Goal: Task Accomplishment & Management: Manage account settings

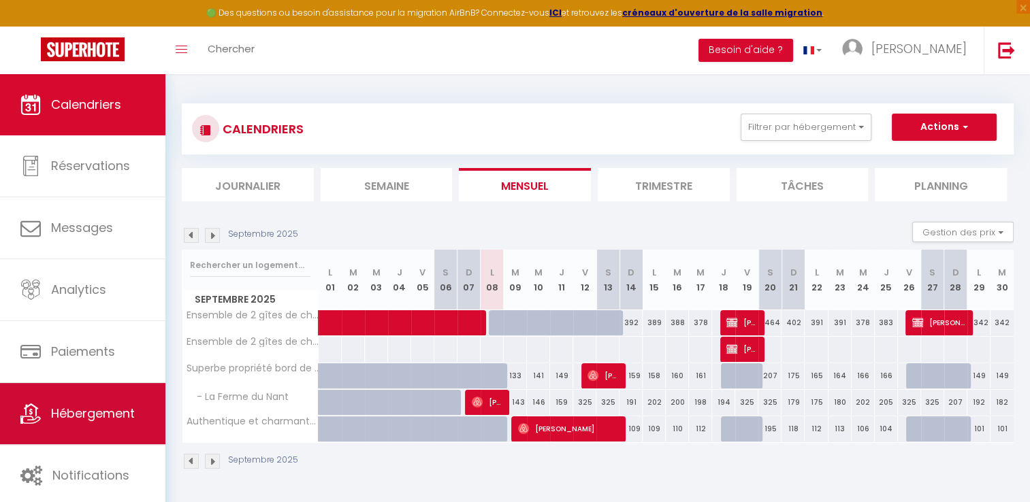
click at [101, 440] on link "Hébergement" at bounding box center [82, 413] width 165 height 61
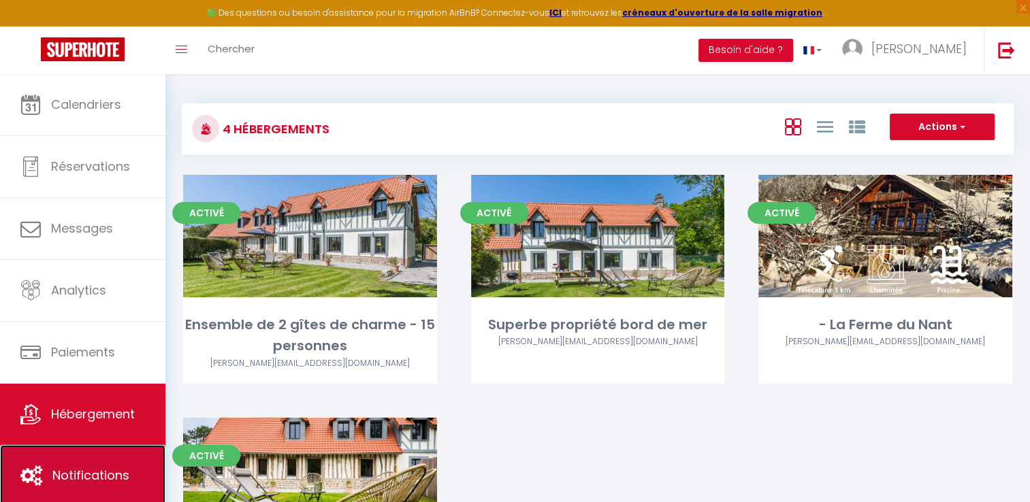
click at [85, 467] on span "Notifications" at bounding box center [90, 475] width 77 height 17
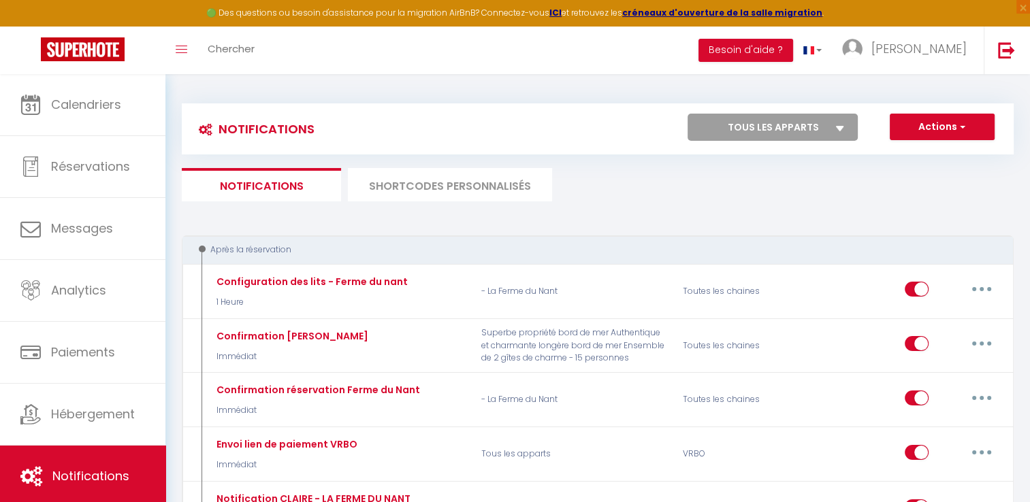
select select
checkbox input "false"
select select
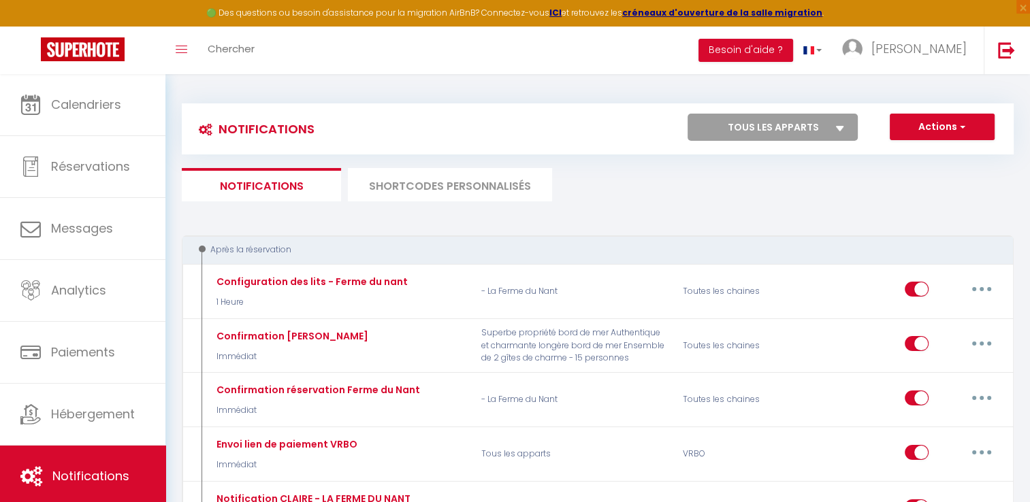
checkbox input "false"
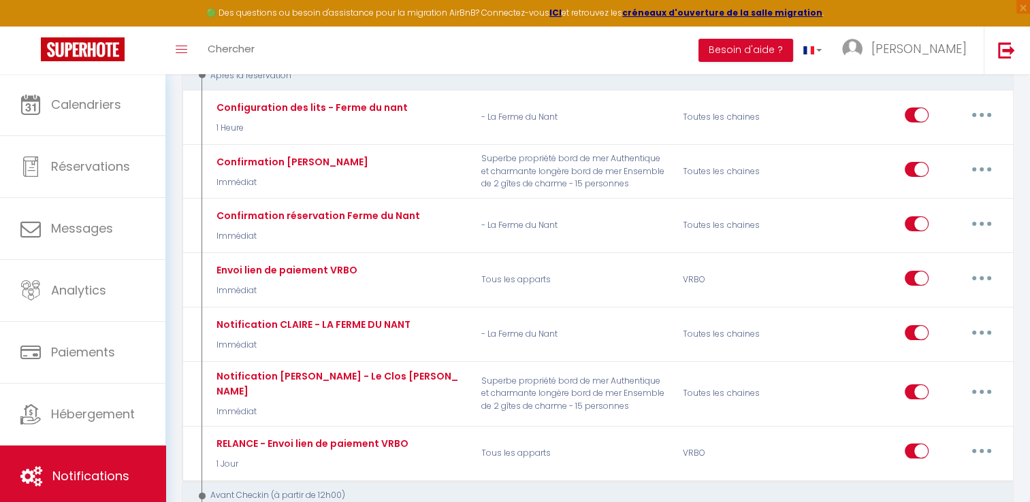
scroll to position [212, 0]
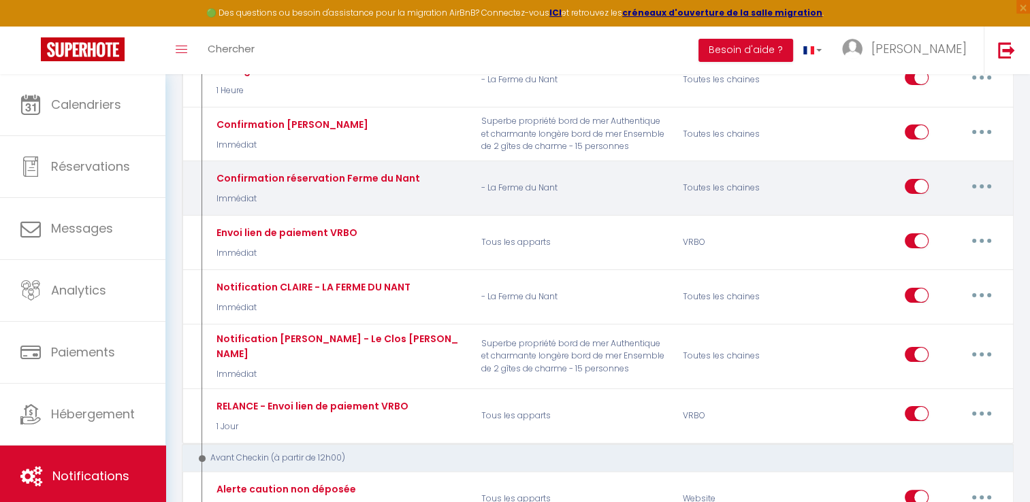
click at [305, 176] on div "Confirmation réservation Ferme du Nant" at bounding box center [316, 178] width 207 height 15
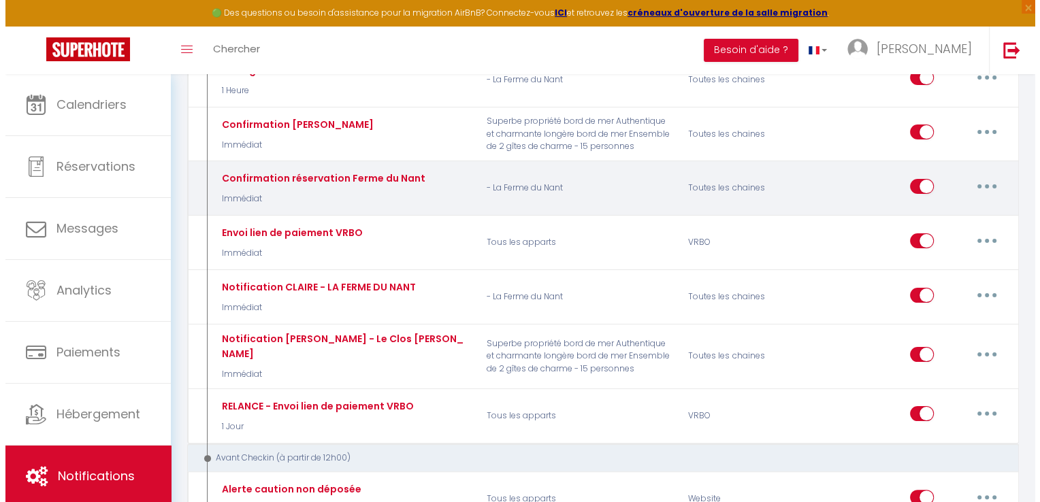
scroll to position [0, 0]
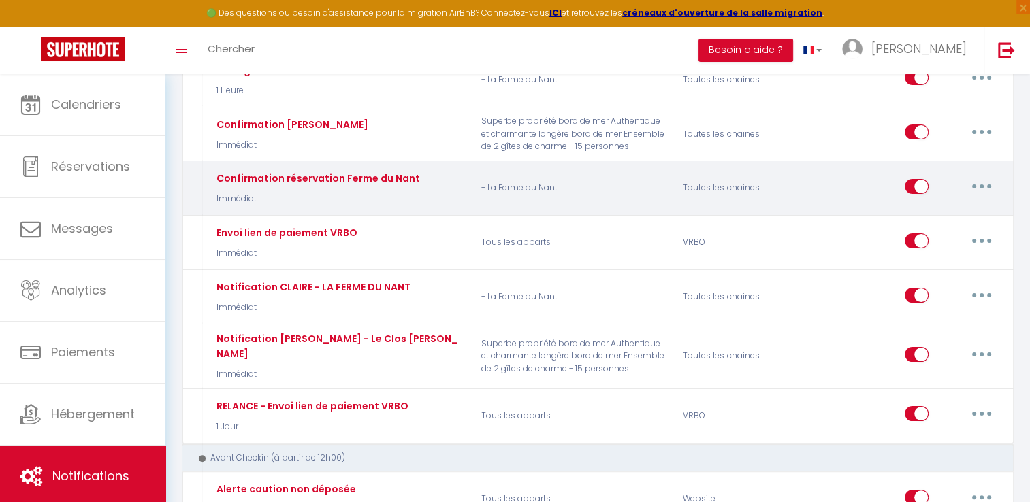
click at [983, 185] on icon "button" at bounding box center [982, 187] width 4 height 4
click at [948, 206] on link "Editer" at bounding box center [946, 217] width 101 height 23
type input "Confirmation réservation Ferme du Nant"
select select "Immédiat"
select select "if_booking_is_paid"
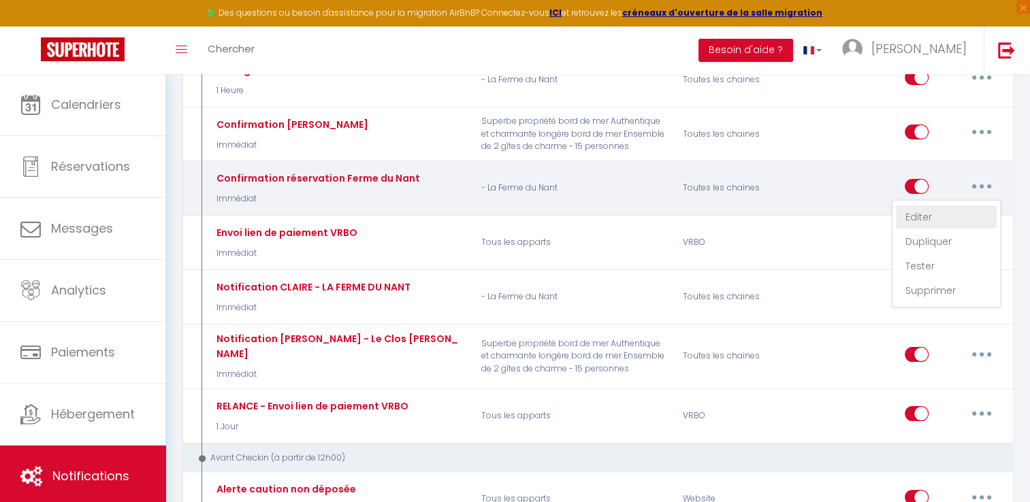
checkbox input "true"
checkbox input "false"
radio input "true"
type input "Merci pour votre réservation - [BOOKING:ID] - [GUEST:FIRST_NAME] [GUEST:LAST_NA…"
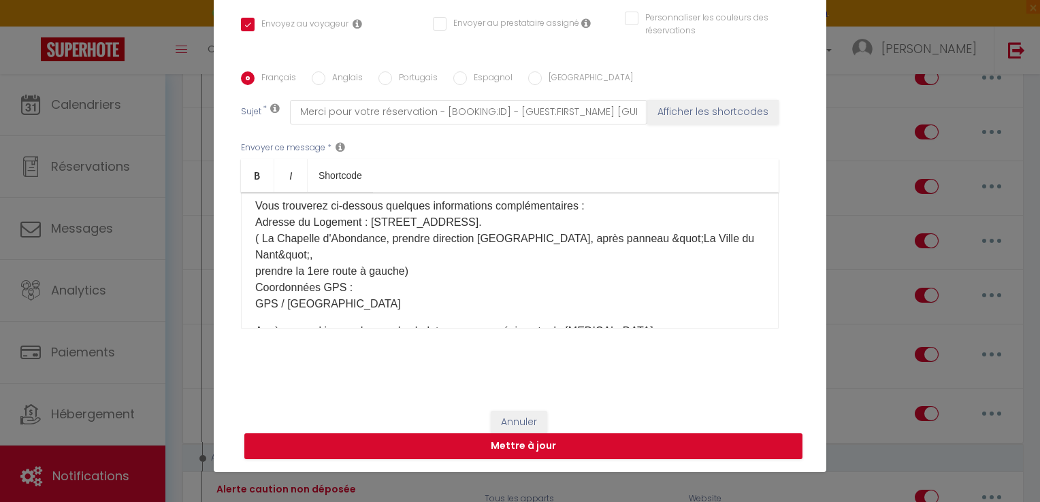
scroll to position [93, 0]
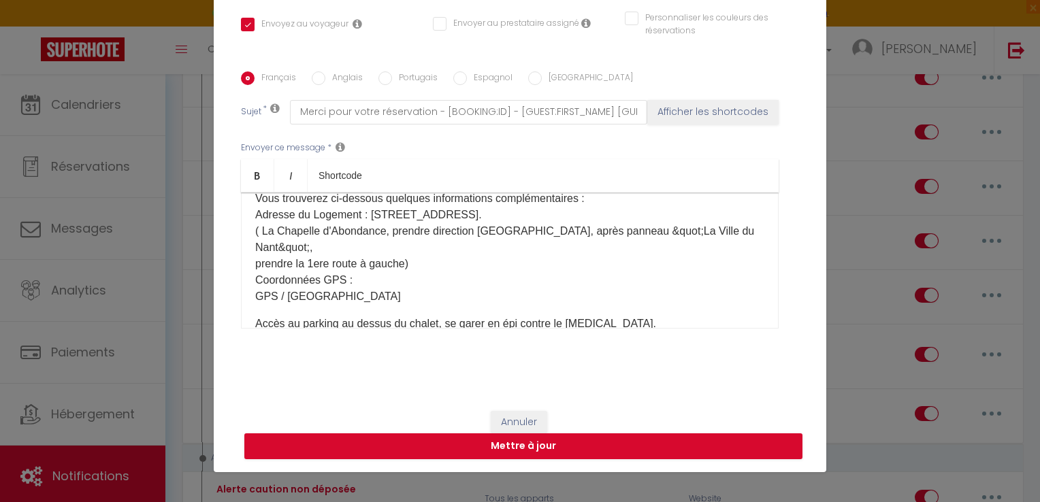
click at [546, 231] on p "Nous sommes très heureux de vous accueillir La Chapelle d'Abondance pour votre …" at bounding box center [509, 223] width 509 height 163
click at [633, 230] on p "Nous sommes très heureux de vous accueillir La Chapelle d'Abondance pour votre …" at bounding box center [509, 223] width 509 height 163
click at [711, 230] on p "Nous sommes très heureux de vous accueillir La Chapelle d'Abondance pour votre …" at bounding box center [509, 223] width 509 height 163
click at [494, 243] on p "Nous sommes très heureux de vous accueillir La Chapelle d'Abondance pour votre …" at bounding box center [509, 223] width 509 height 163
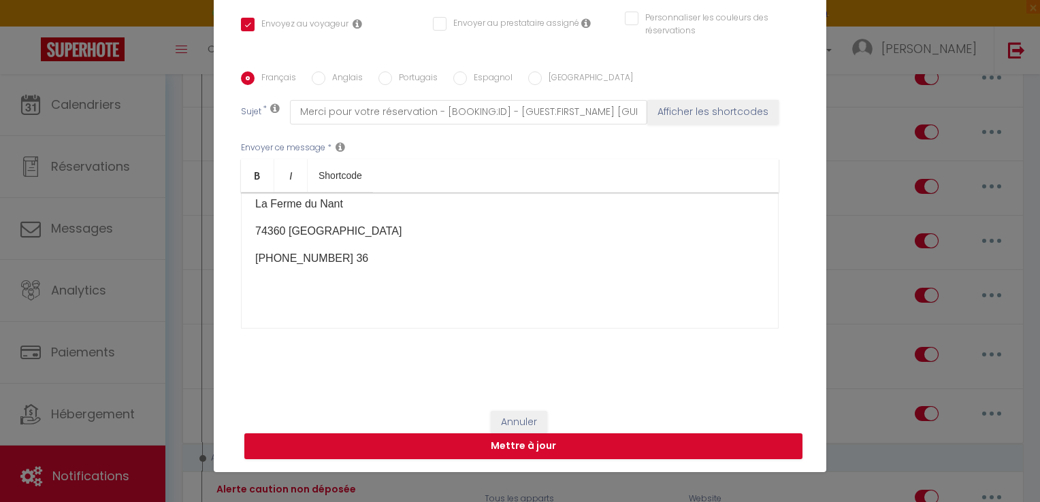
scroll to position [586, 0]
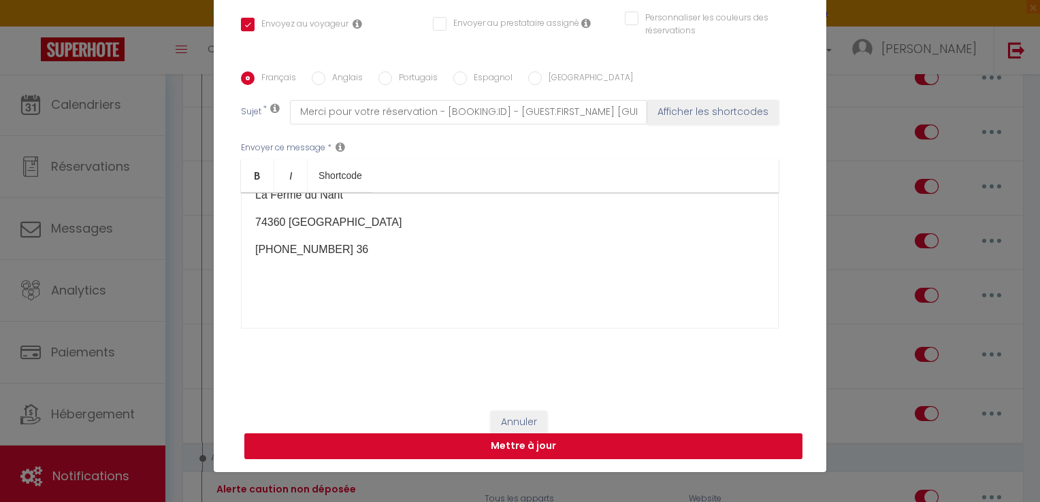
click at [520, 449] on button "Mettre à jour" at bounding box center [523, 447] width 558 height 26
checkbox input "true"
checkbox input "false"
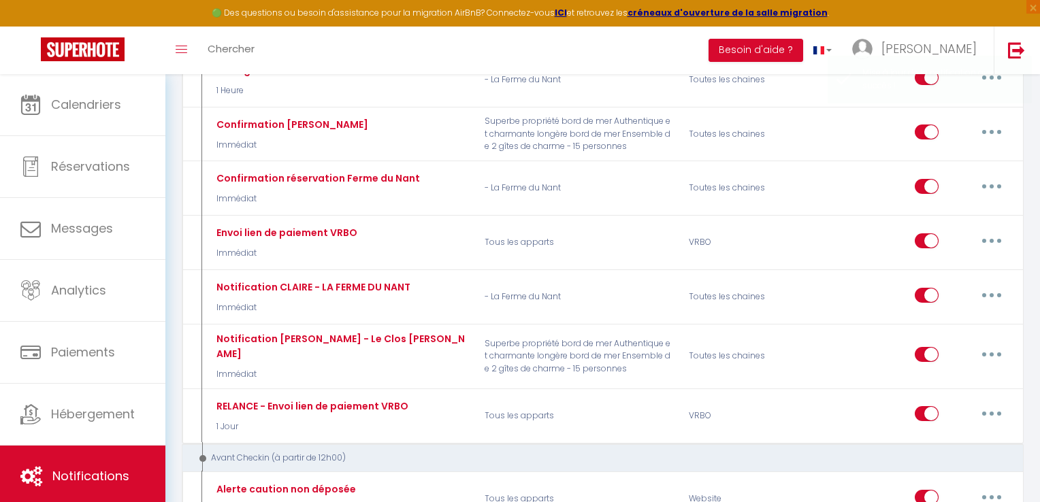
scroll to position [0, 0]
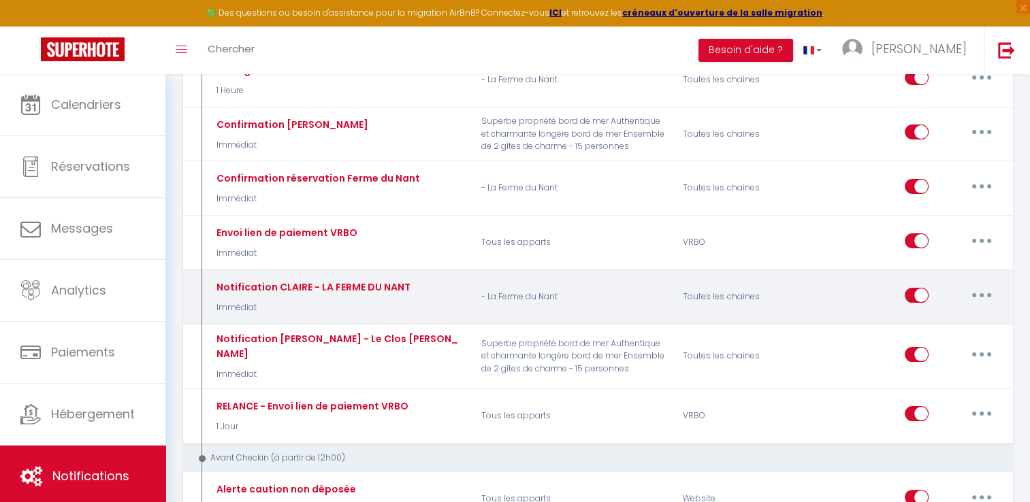
click at [984, 291] on button "button" at bounding box center [982, 296] width 38 height 22
click at [921, 321] on link "Editer" at bounding box center [946, 326] width 101 height 23
type input "Notification CLAIRE - LA FERME DU NANT"
select select "Immédiat"
select select
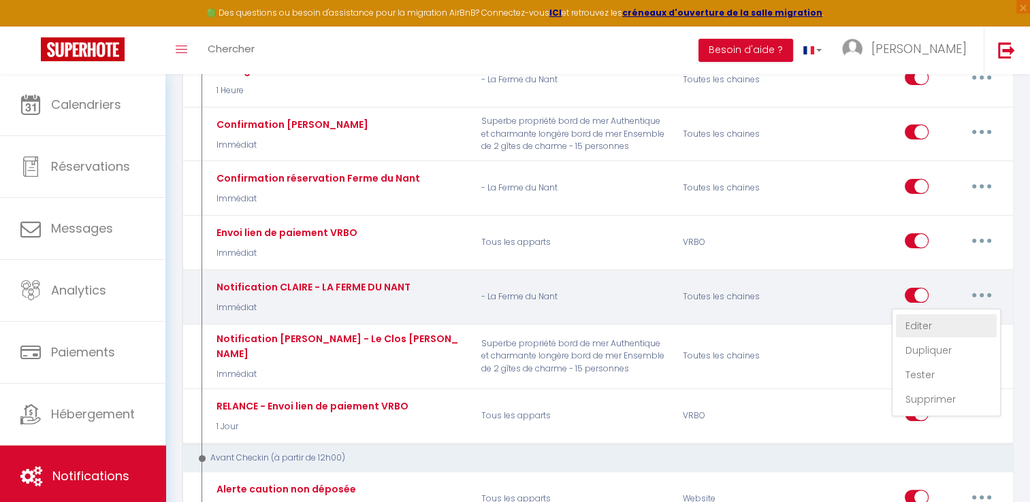
checkbox input "false"
radio input "true"
type input "Nouvelle résa Ricarda - [RENTAL:NAME] - [GUEST:NAME] - [CHECKING:DD-MM-YYYY] au…"
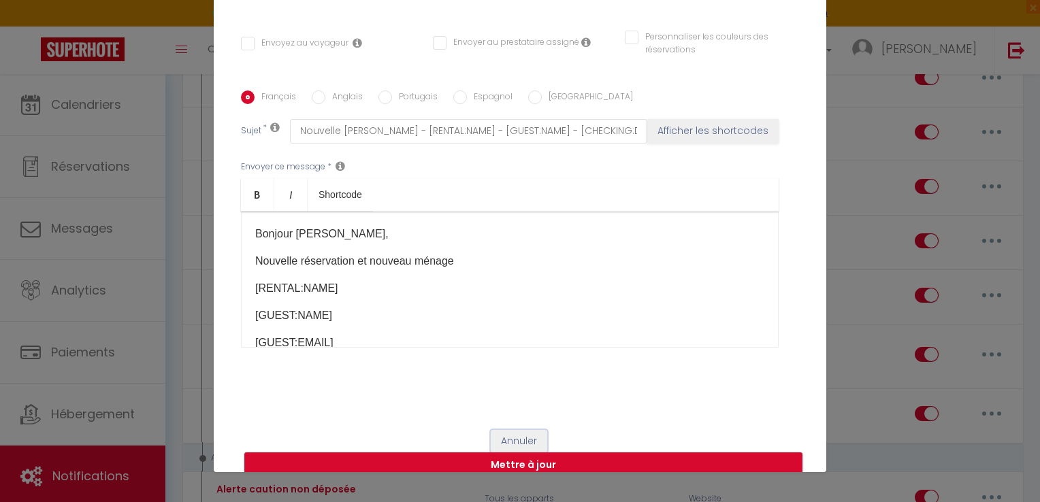
click at [506, 430] on button "Annuler" at bounding box center [519, 441] width 57 height 23
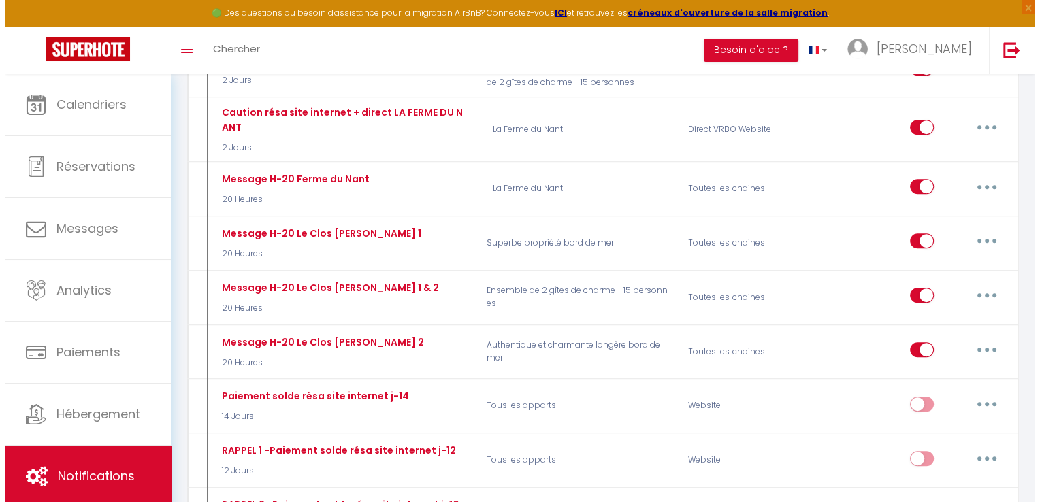
scroll to position [718, 0]
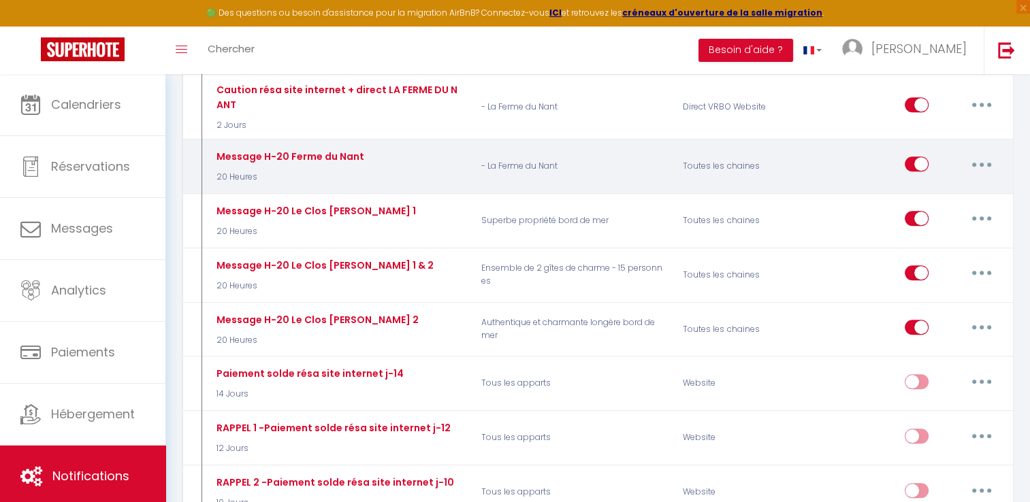
click at [983, 153] on button "button" at bounding box center [982, 164] width 38 height 22
click at [944, 184] on link "Editer" at bounding box center [946, 195] width 101 height 23
type input "Message H-20 Ferme du Nant"
select select "20 Heures"
select select "if_deposit_is_paid"
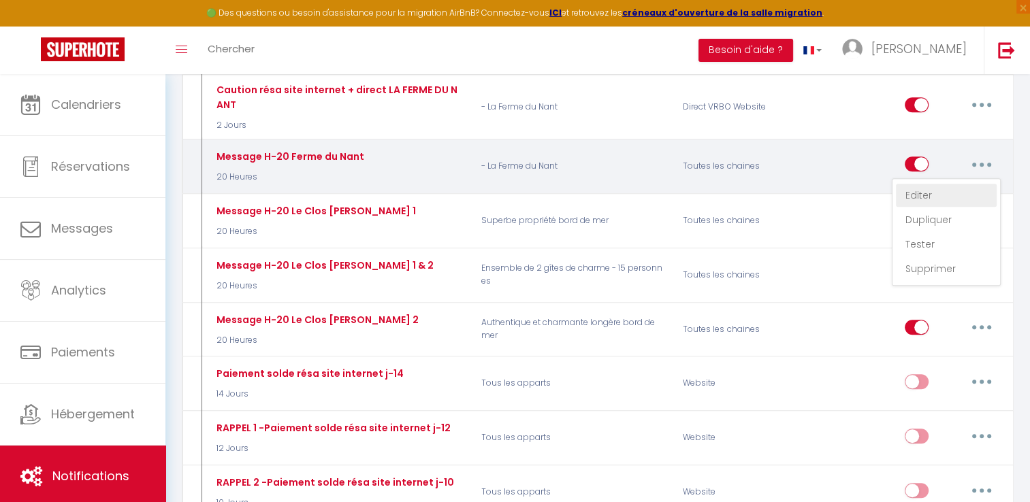
checkbox input "true"
checkbox input "false"
type input "Merci pour votre réservation - [BOOKING:ID] - [GUEST:FIRST_NAME] [GUEST:LAST_NA…"
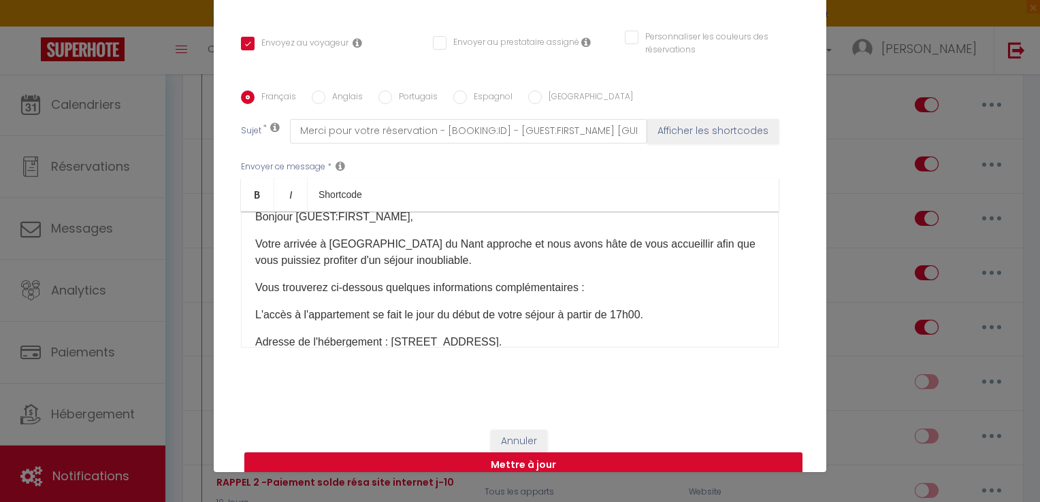
scroll to position [33, 0]
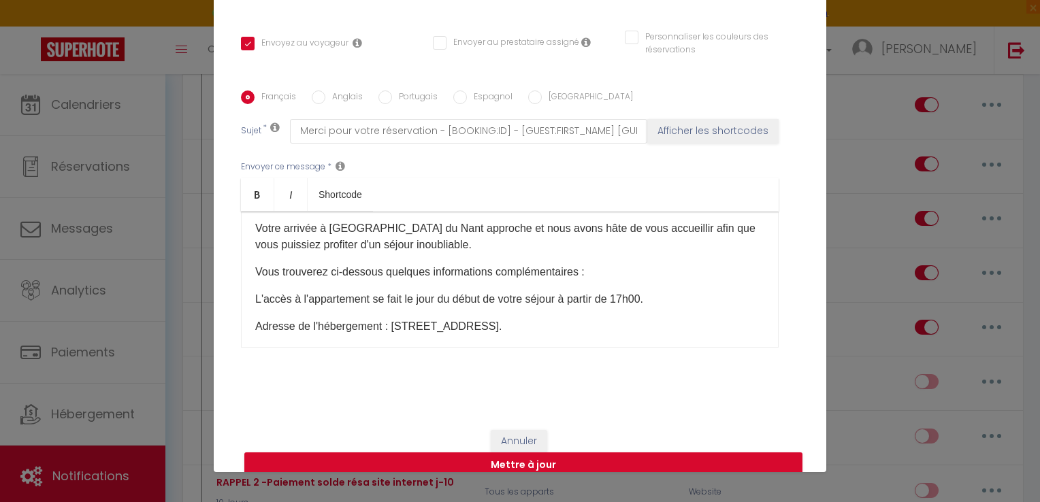
click at [626, 296] on p "L'accès à l'appartement se fait le jour du début de votre séjour à partir de 17…" at bounding box center [509, 299] width 509 height 16
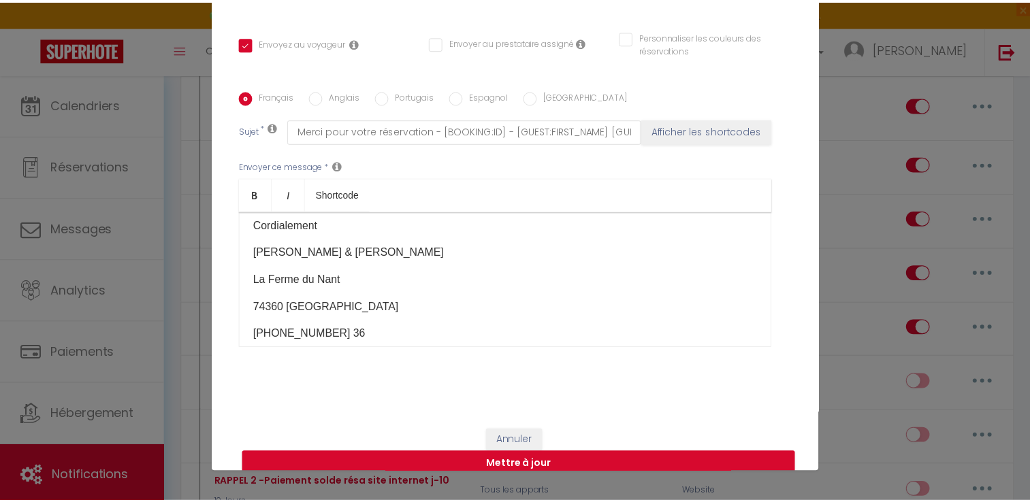
scroll to position [592, 0]
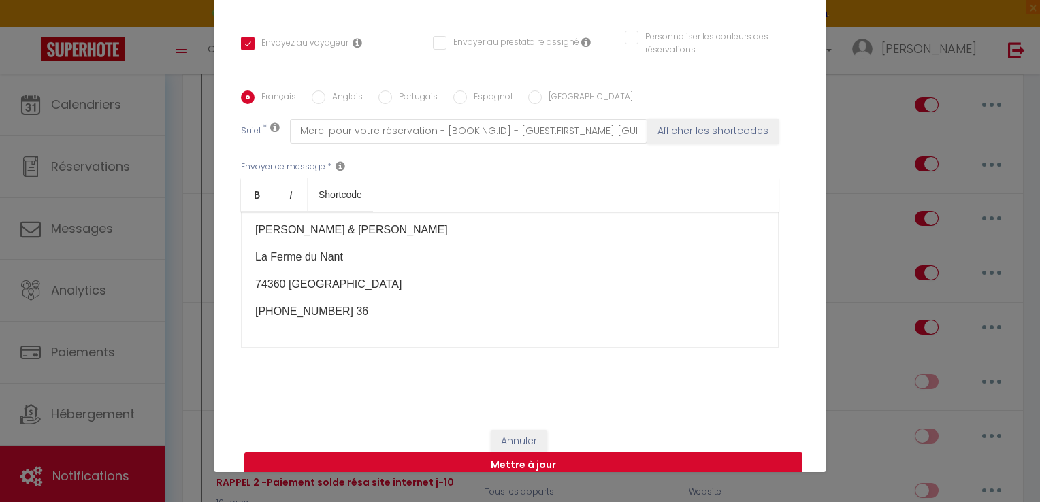
click at [507, 459] on button "Mettre à jour" at bounding box center [523, 466] width 558 height 26
checkbox input "true"
checkbox input "false"
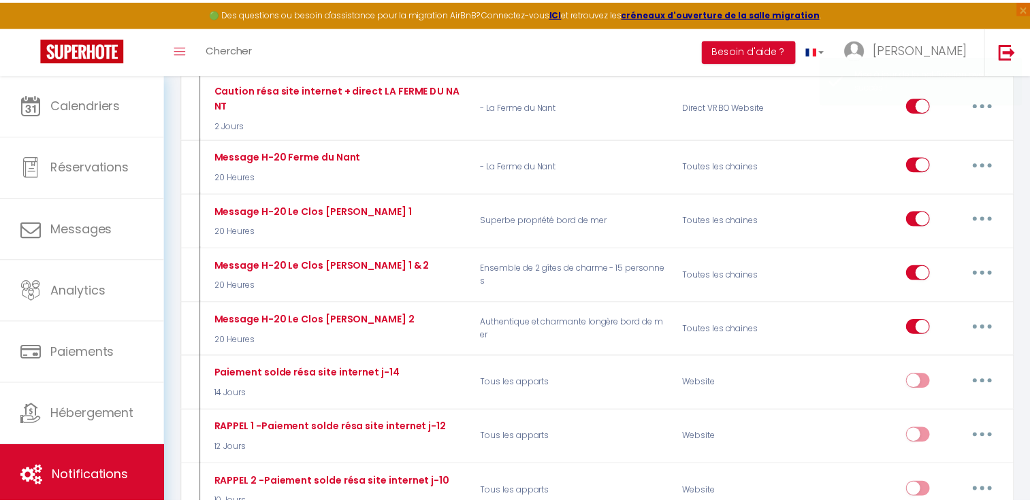
scroll to position [0, 0]
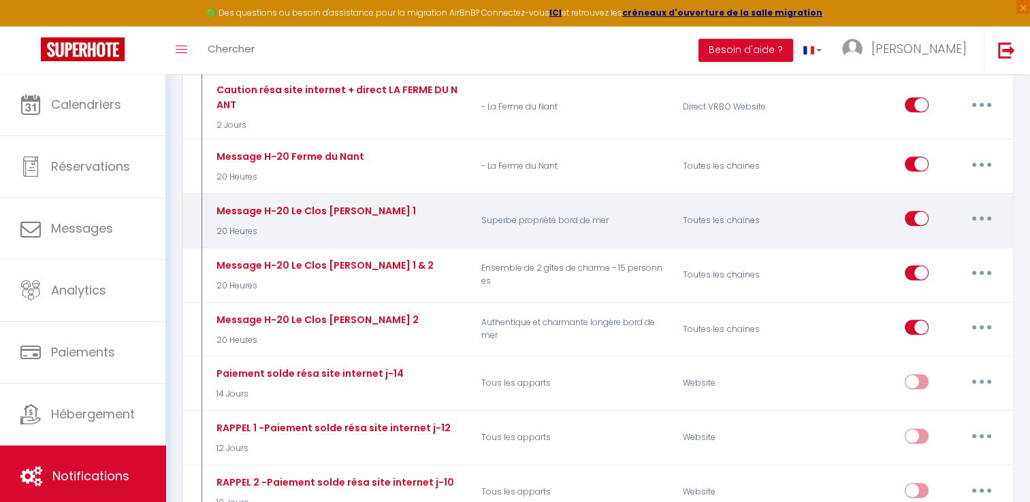
click at [629, 201] on p "Superbe propriété bord de mer" at bounding box center [574, 220] width 202 height 39
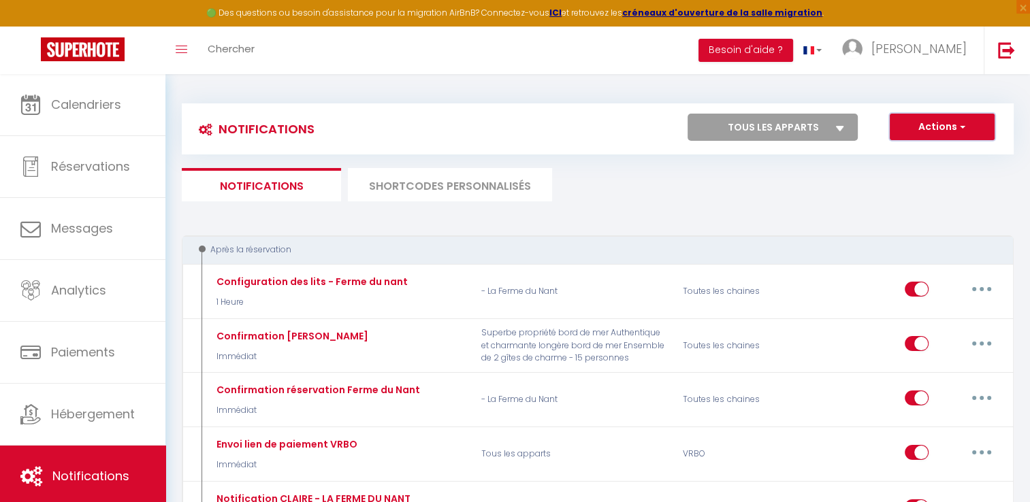
click at [907, 127] on button "Actions" at bounding box center [942, 127] width 105 height 27
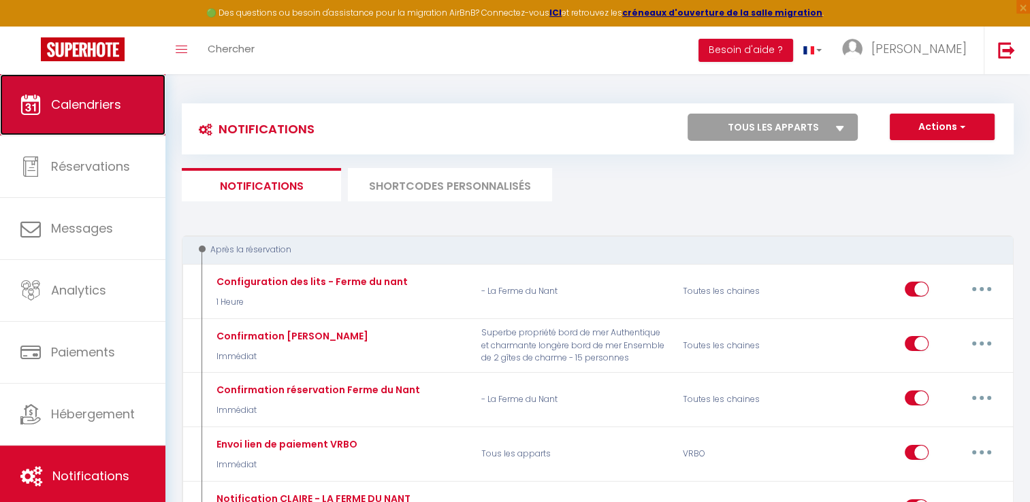
click at [93, 116] on link "Calendriers" at bounding box center [82, 104] width 165 height 61
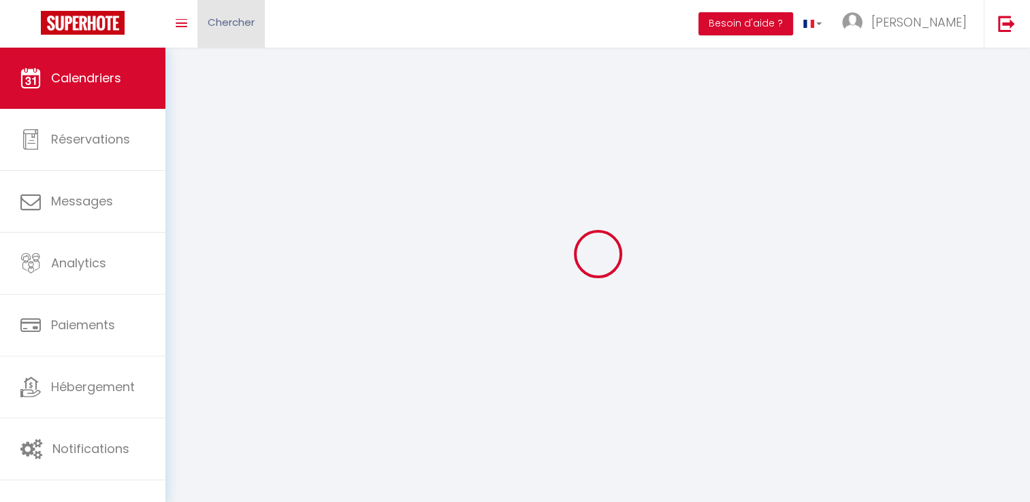
select select
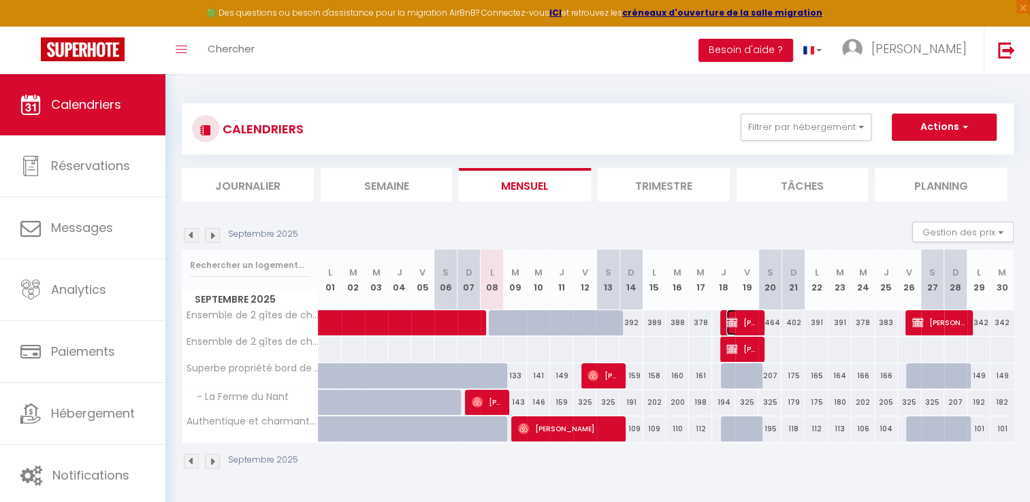
click at [736, 320] on img at bounding box center [732, 322] width 11 height 11
select select "KO"
select select "0"
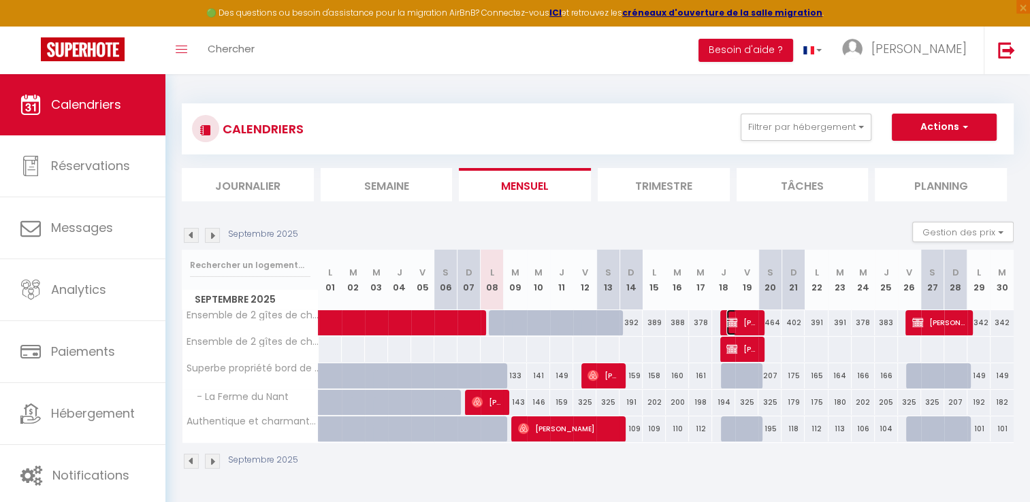
select select "1"
select select
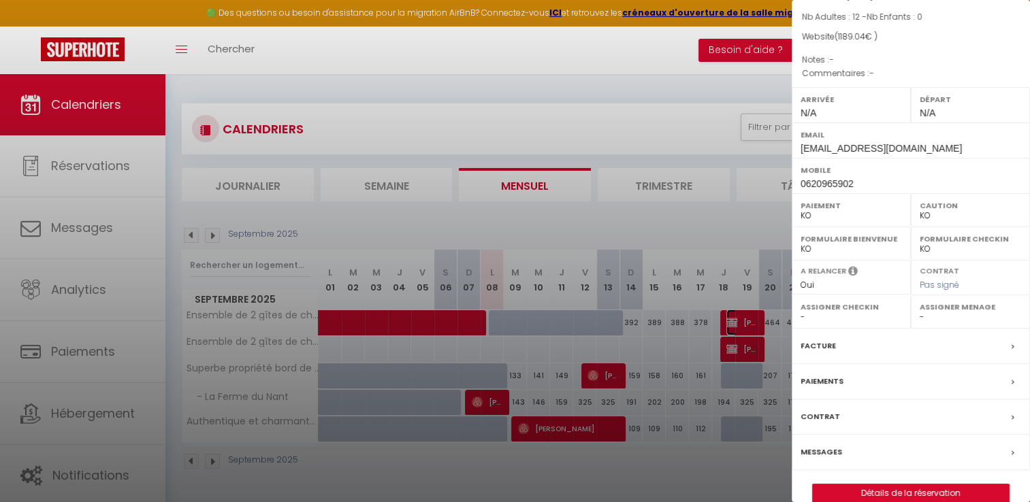
scroll to position [143, 0]
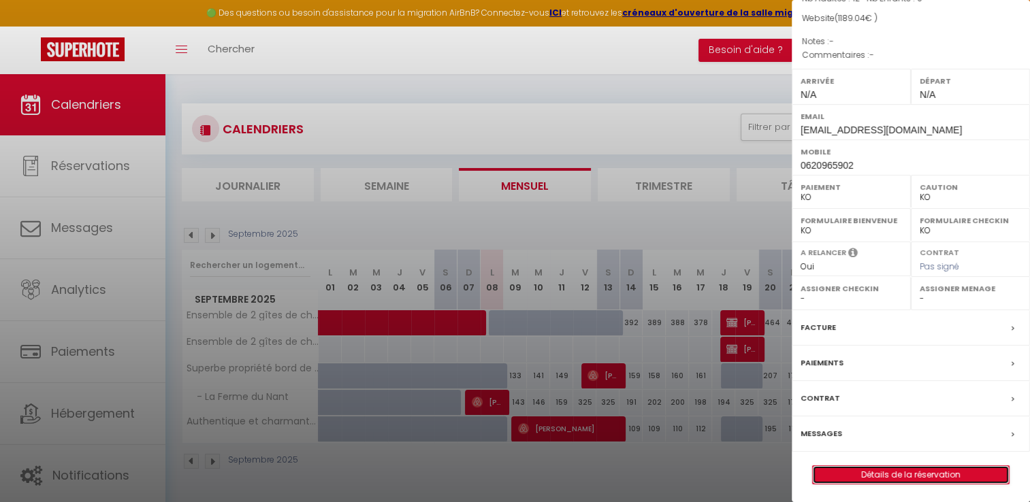
click at [918, 473] on link "Détails de la réservation" at bounding box center [911, 475] width 196 height 18
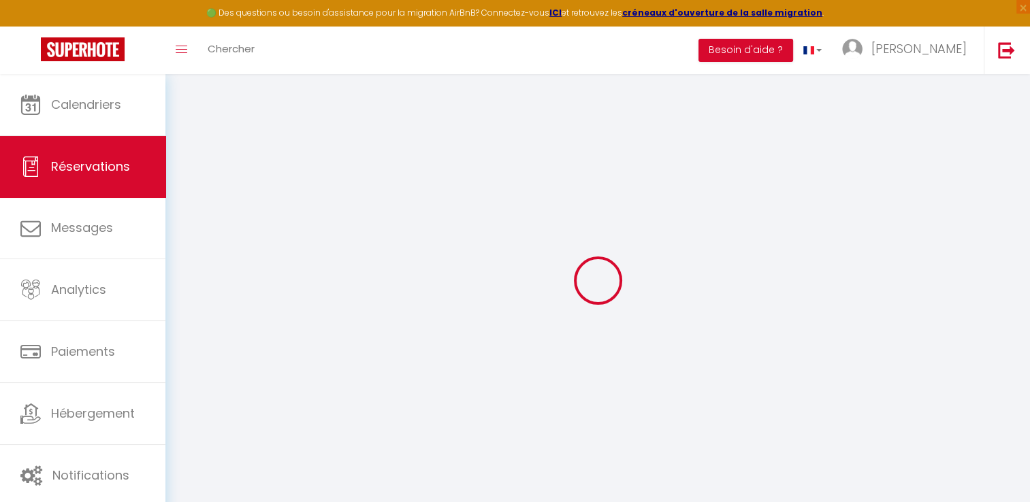
type input "Florian"
type input "Prame"
type input "florianprame@hotmail.fr"
type input "0620965902"
type input "51100"
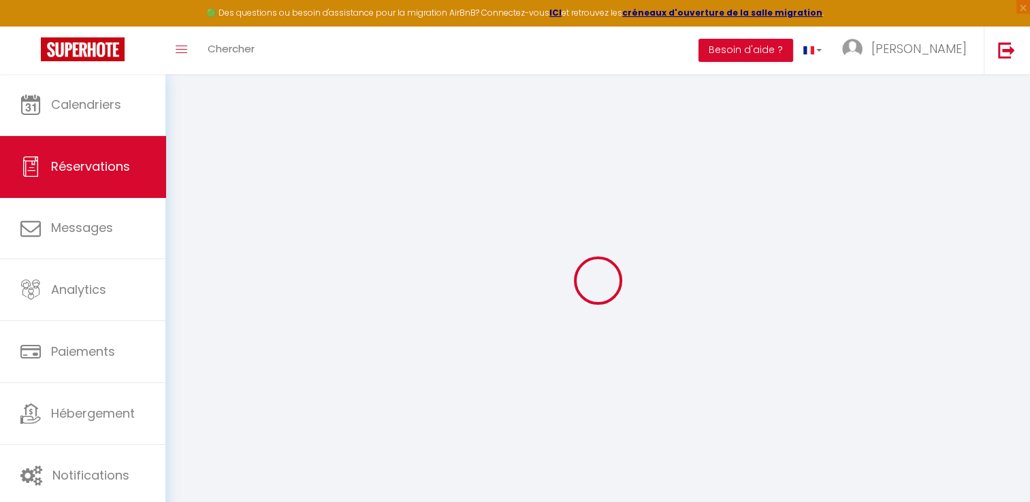
type input "3 rue Colasse"
type input "REIMS"
select select "FR"
select select "19689"
select select "2"
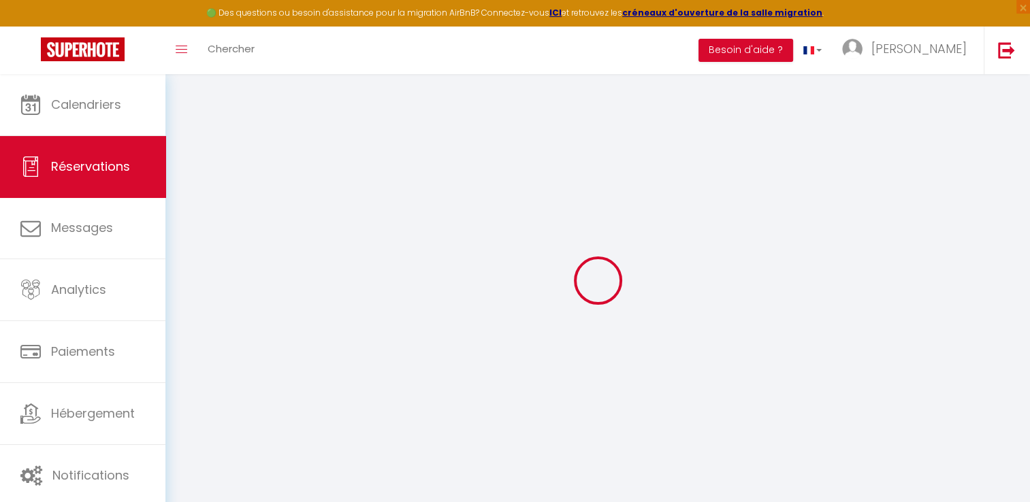
type input "Jeu 18 Septembre 2025"
select select
type input "Sam 20 Septembre 2025"
select select
type input "12"
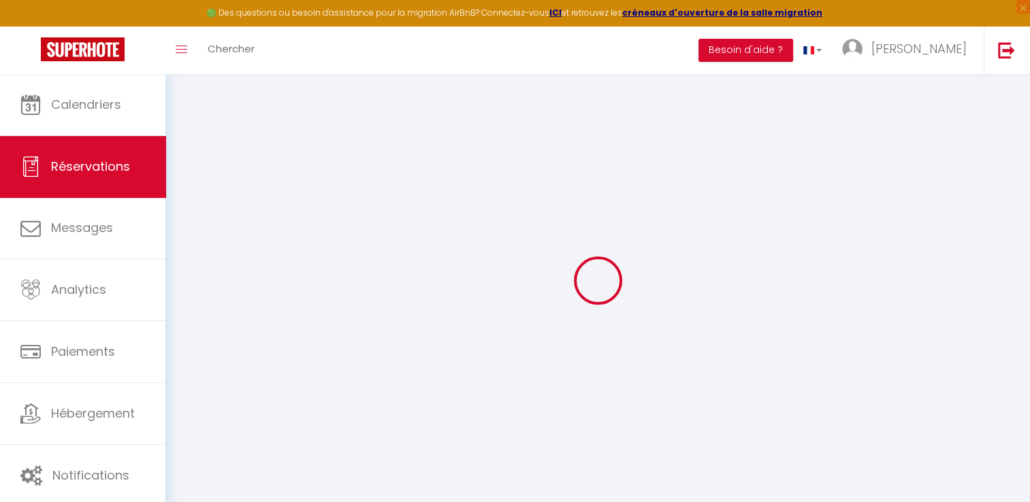
select select "10"
select select
type input "823"
checkbox input "false"
type input "1189.04"
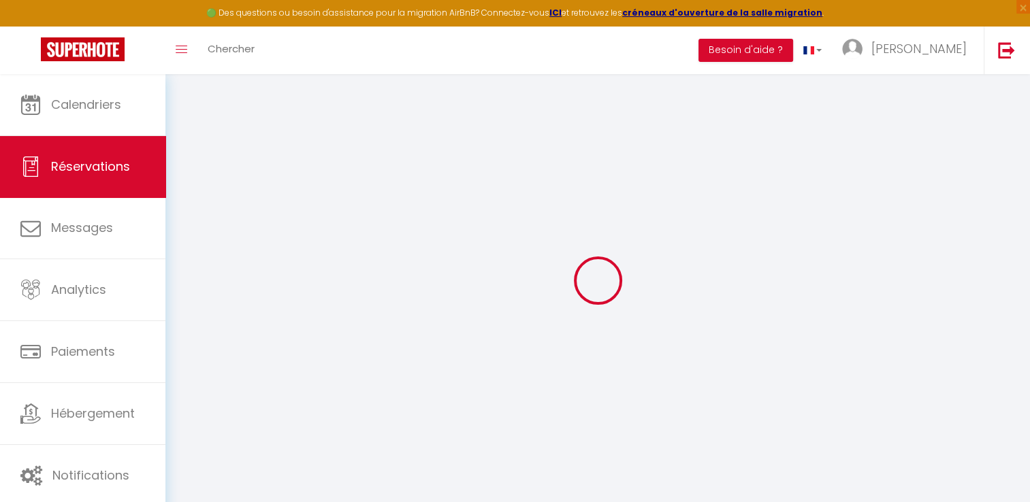
select select "69"
type input "0"
select select
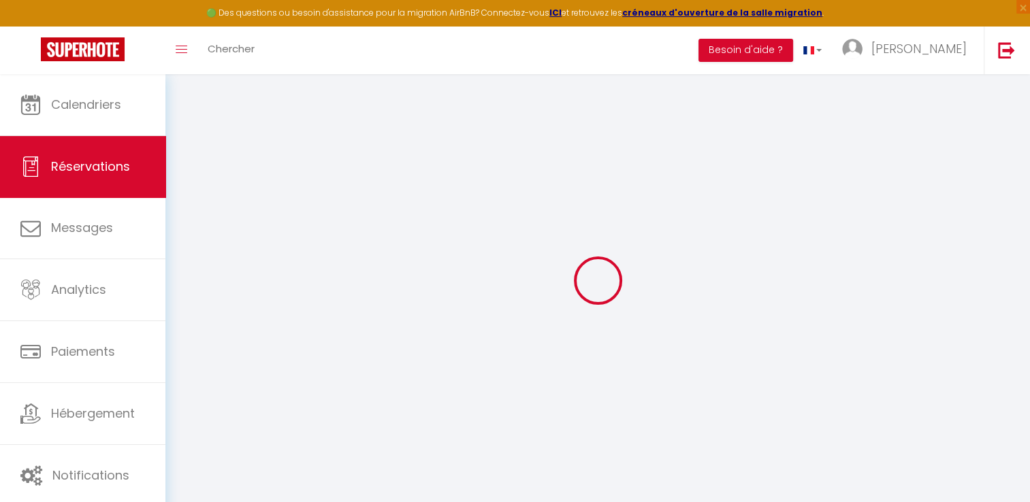
select select
select select "14"
checkbox input "false"
select select
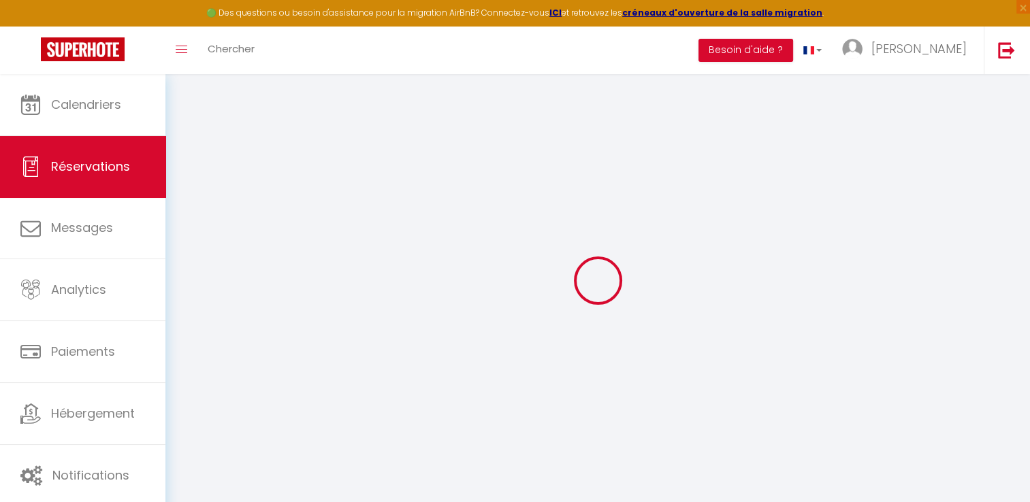
checkbox input "false"
select select
checkbox input "false"
type input "325"
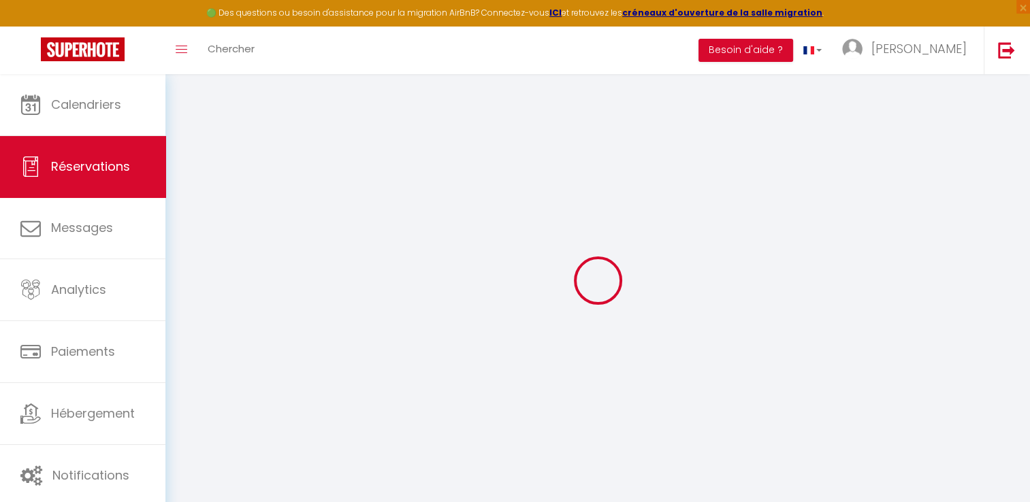
type input "41.04"
select select
checkbox input "false"
select select
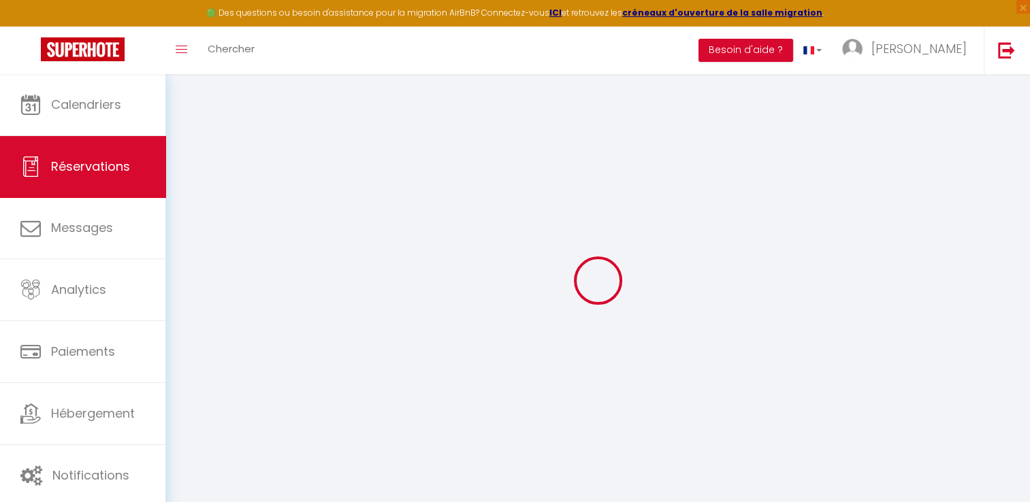
select select
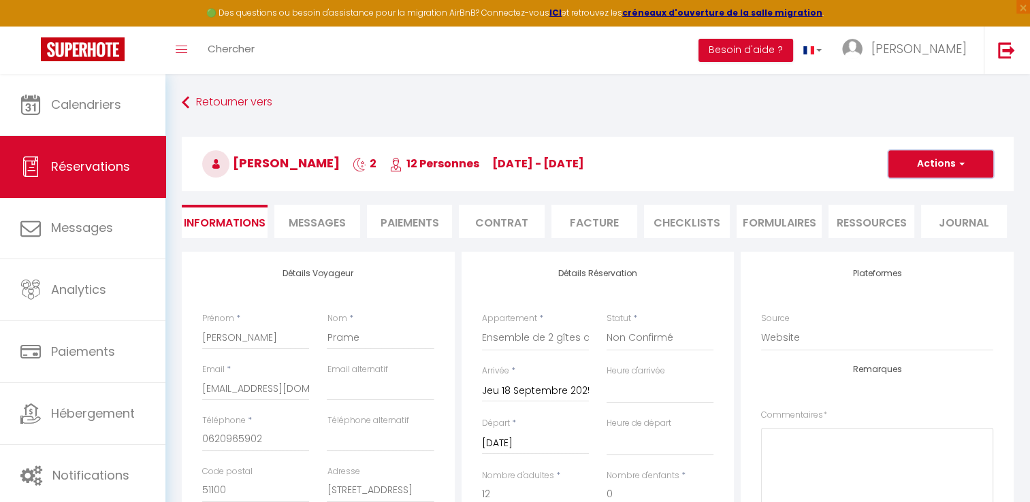
click at [934, 163] on button "Actions" at bounding box center [941, 163] width 105 height 27
click at [918, 227] on link "Supprimer" at bounding box center [928, 230] width 108 height 18
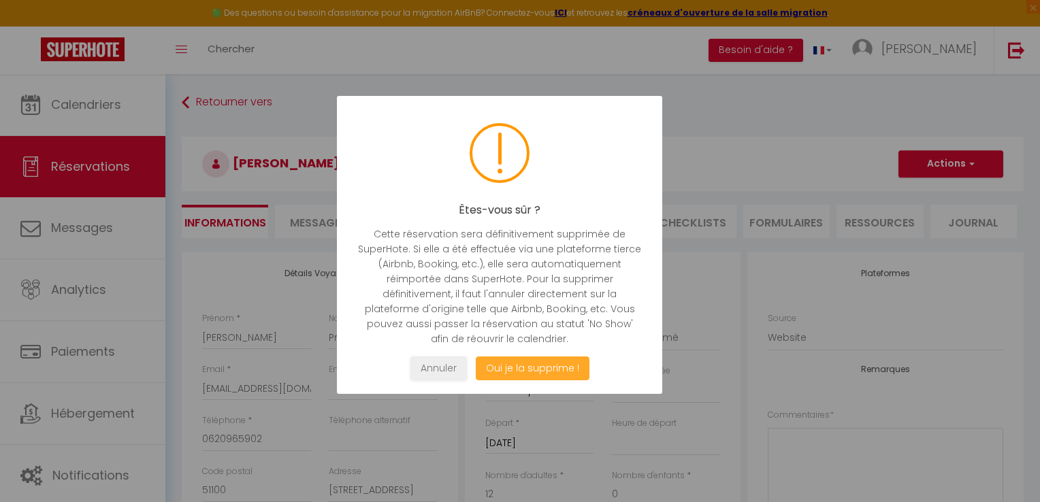
click at [522, 374] on button "Oui je la supprime !" at bounding box center [533, 369] width 114 height 24
click at [533, 366] on button "Oui je la supprime !" at bounding box center [533, 369] width 114 height 24
click at [520, 370] on button "Oui je la supprime !" at bounding box center [533, 369] width 114 height 24
click at [528, 367] on button "Oui je la supprime !" at bounding box center [533, 369] width 114 height 24
select select "not_cancelled"
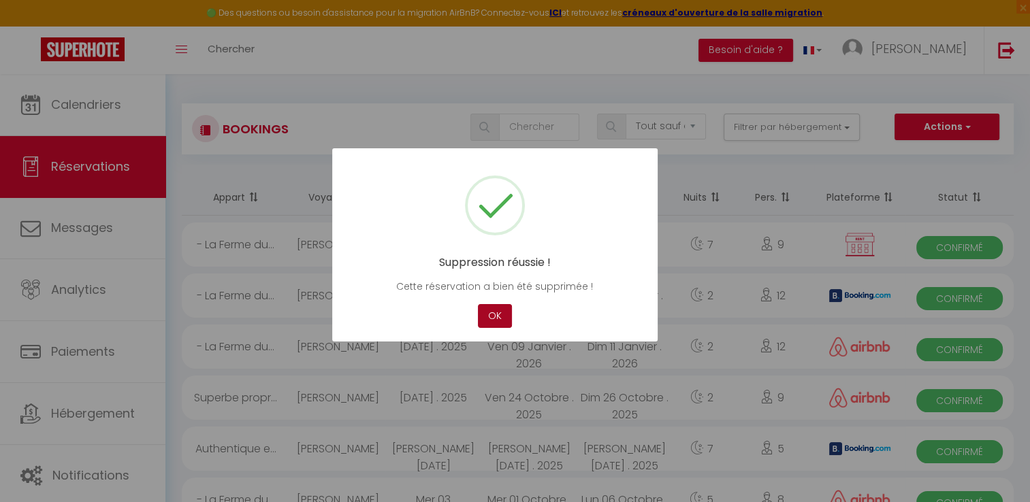
click at [488, 304] on button "OK" at bounding box center [495, 316] width 34 height 24
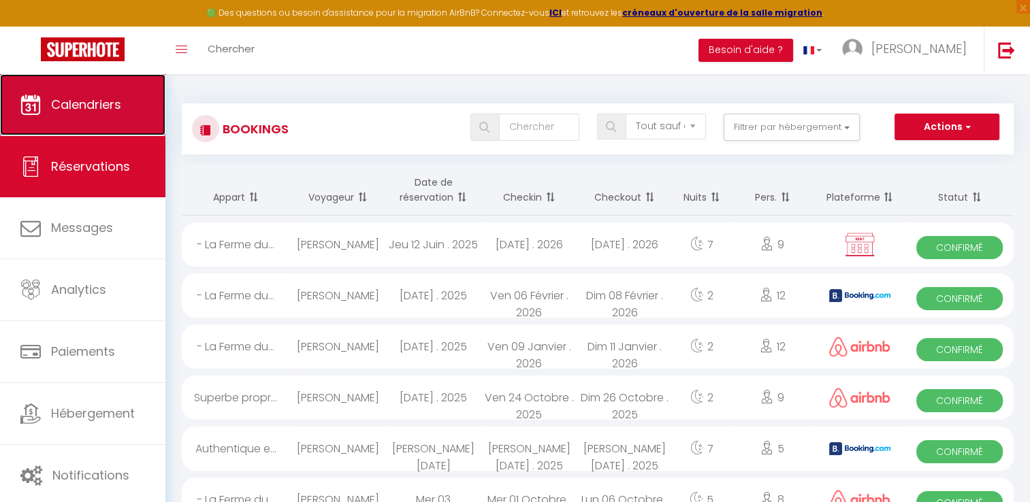
click at [87, 118] on link "Calendriers" at bounding box center [82, 104] width 165 height 61
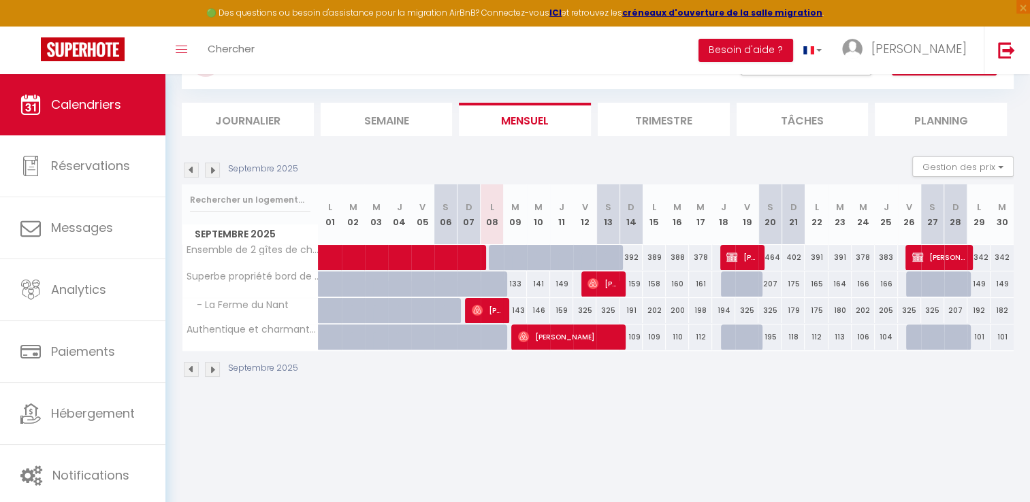
scroll to position [72, 0]
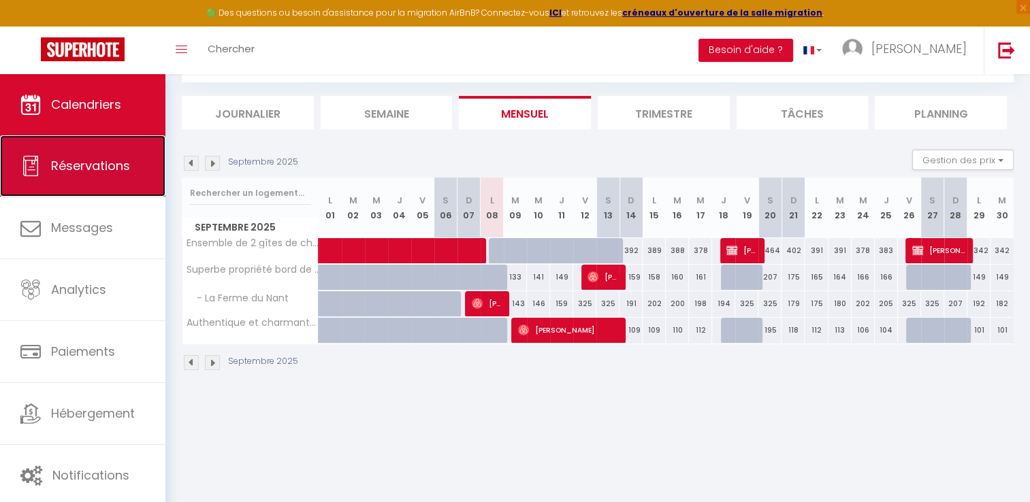
click at [87, 167] on span "Réservations" at bounding box center [90, 165] width 79 height 17
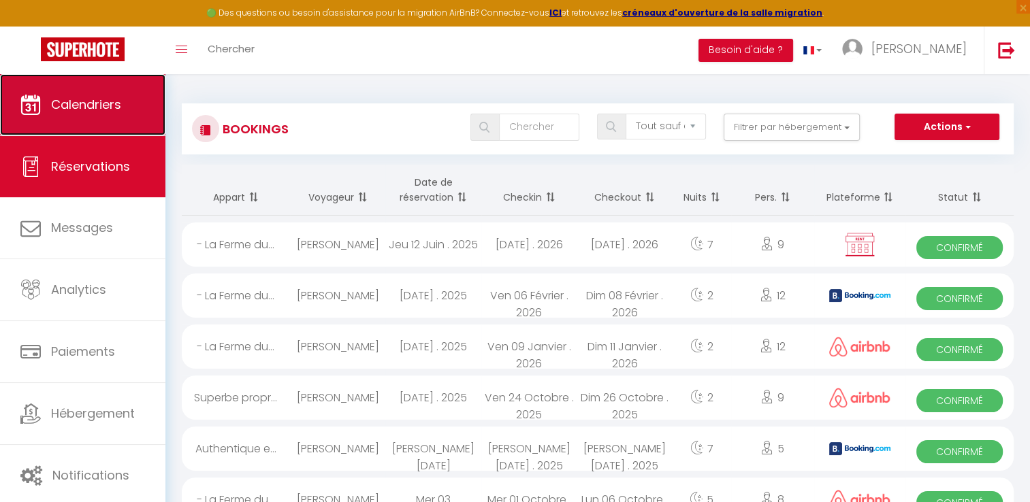
click at [86, 101] on span "Calendriers" at bounding box center [86, 104] width 70 height 17
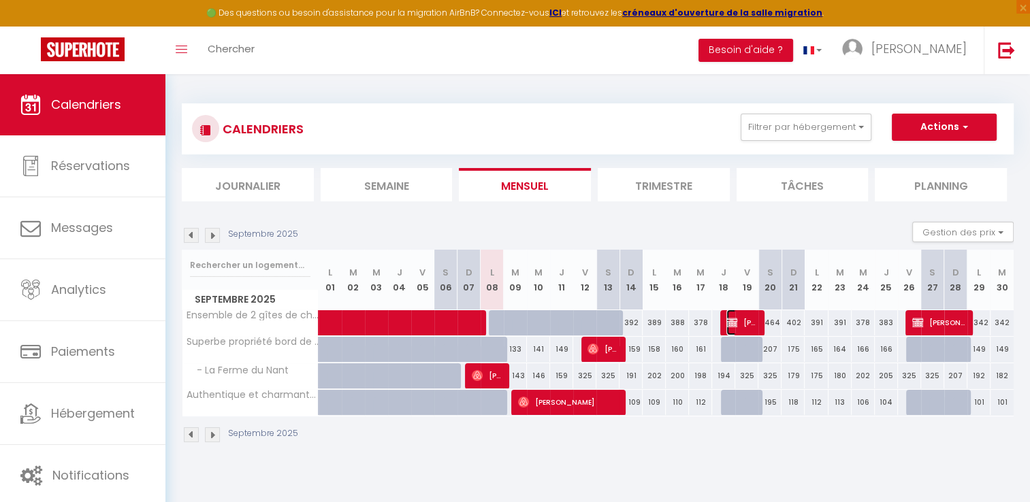
click at [748, 324] on span "Florian Prame" at bounding box center [742, 323] width 31 height 26
select select "KO"
select select "0"
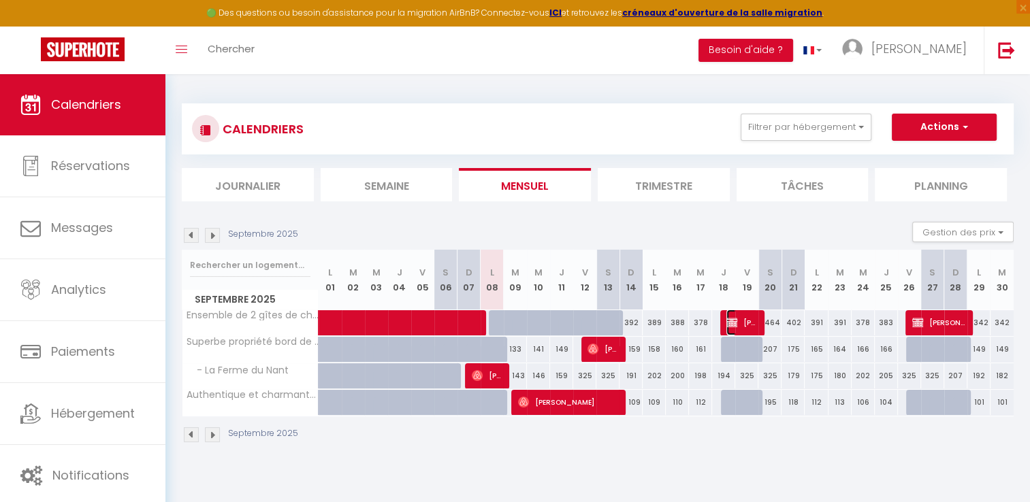
select select "1"
select select
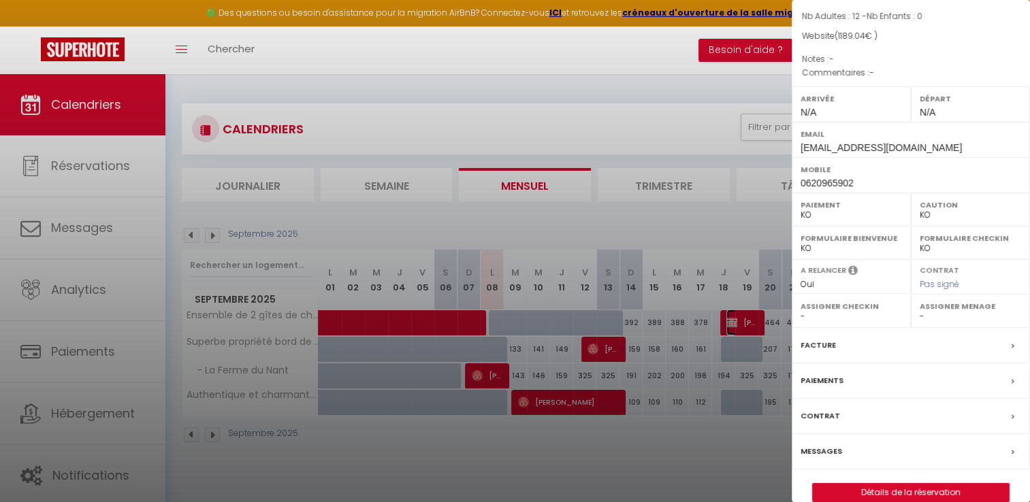
scroll to position [143, 0]
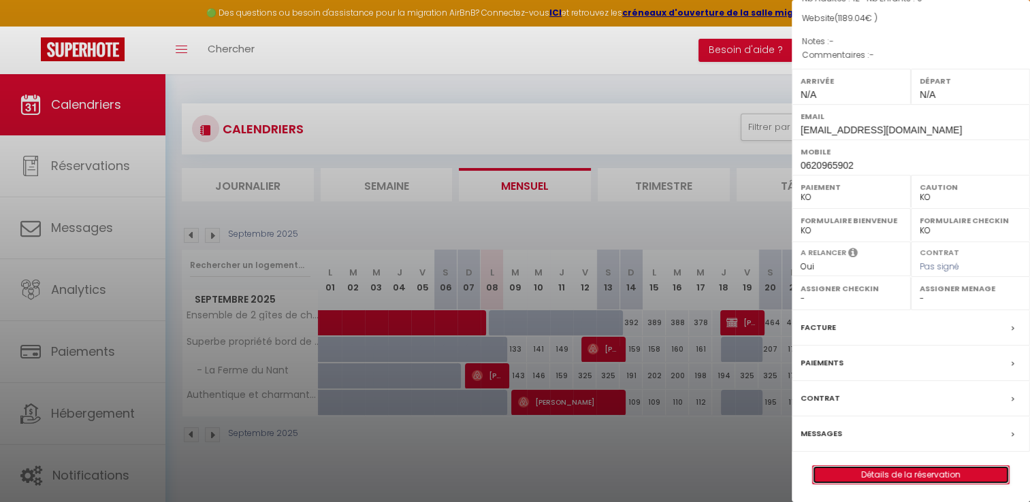
click at [916, 466] on link "Détails de la réservation" at bounding box center [911, 475] width 196 height 18
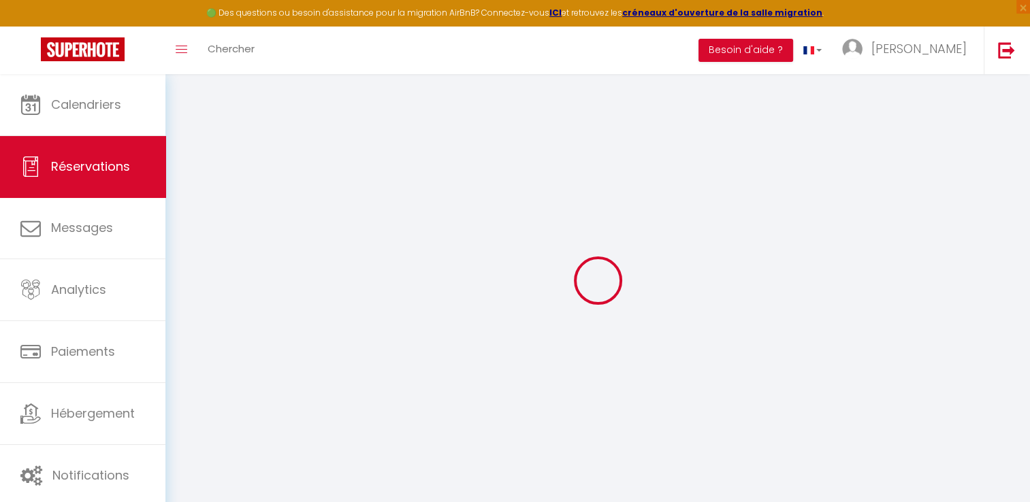
type input "Florian"
type input "Prame"
type input "florianprame@hotmail.fr"
type input "0620965902"
type input "51100"
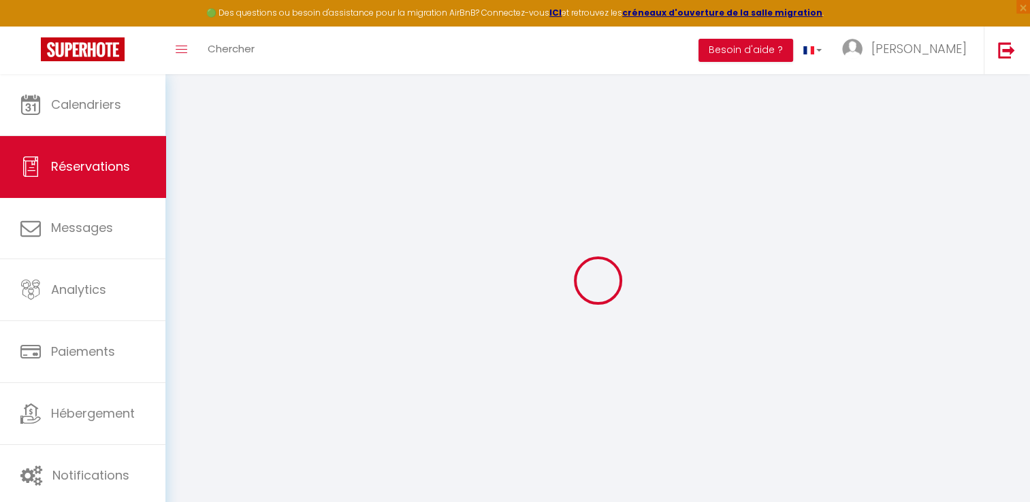
type input "3 rue Colasse"
type input "REIMS"
select select "FR"
select select "19689"
select select "2"
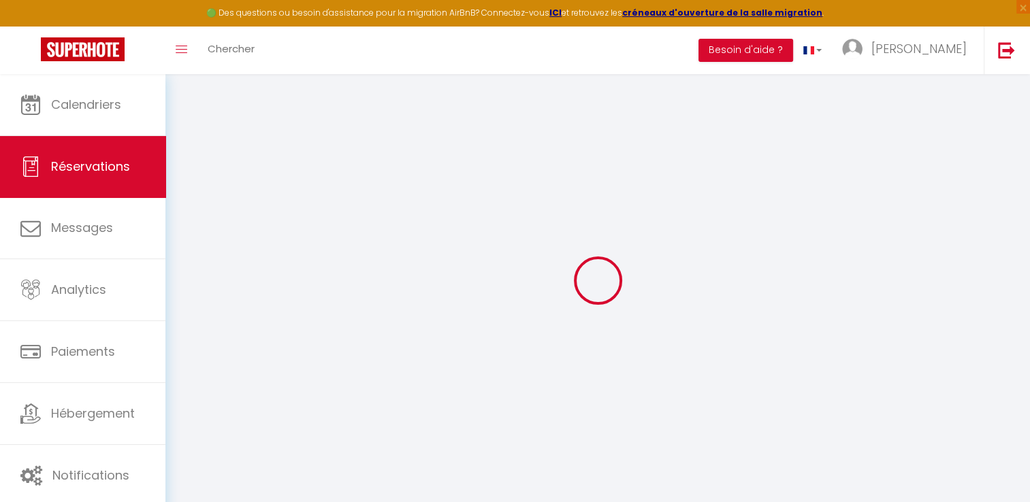
type input "Jeu 18 Septembre 2025"
select select
type input "Sam 20 Septembre 2025"
select select
type input "12"
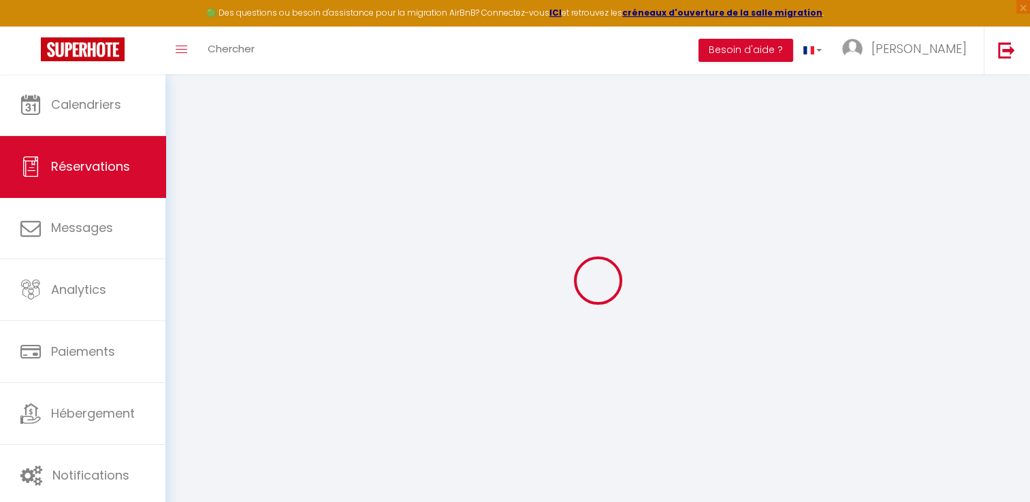
select select "10"
select select
type input "823"
checkbox input "false"
type input "1189.04"
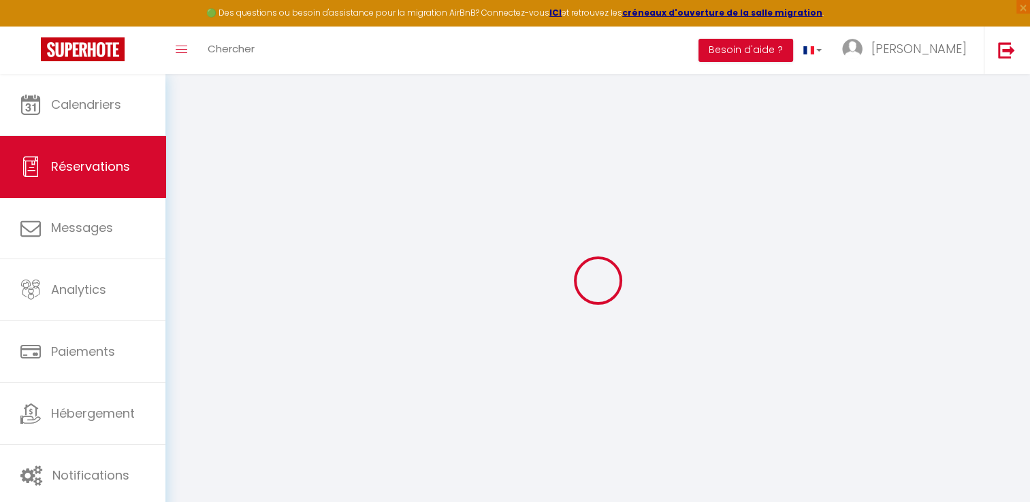
select select "69"
type input "0"
select select
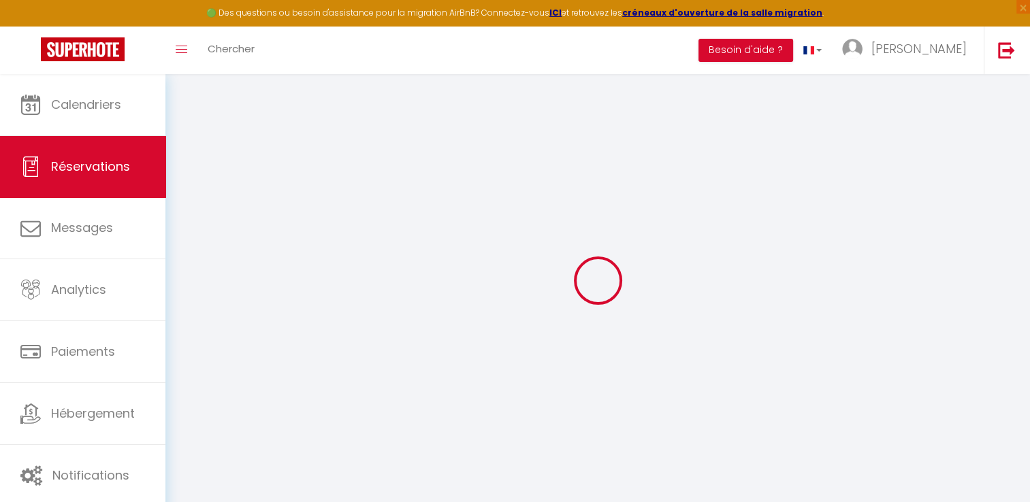
select select
select select "14"
checkbox input "false"
select select
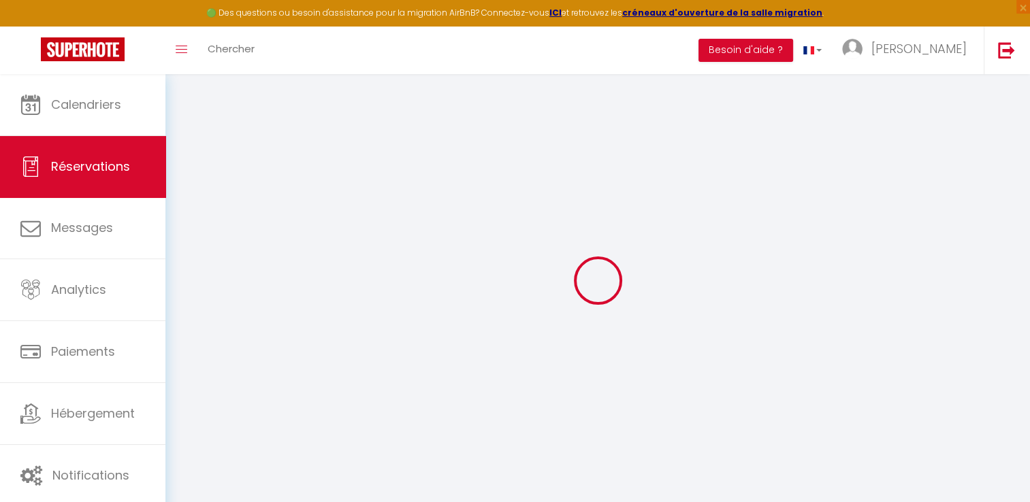
checkbox input "false"
select select
checkbox input "false"
select select
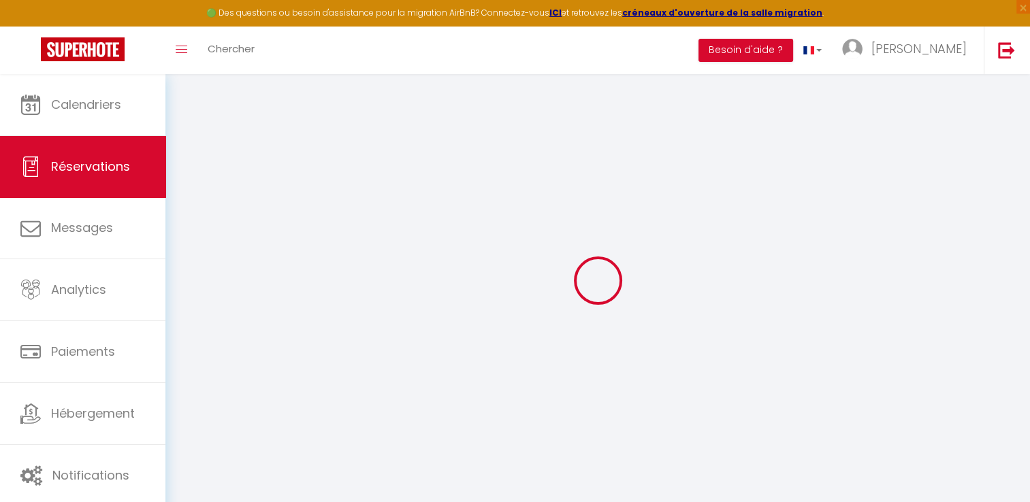
select select
checkbox input "false"
type input "325"
type input "41.04"
select select
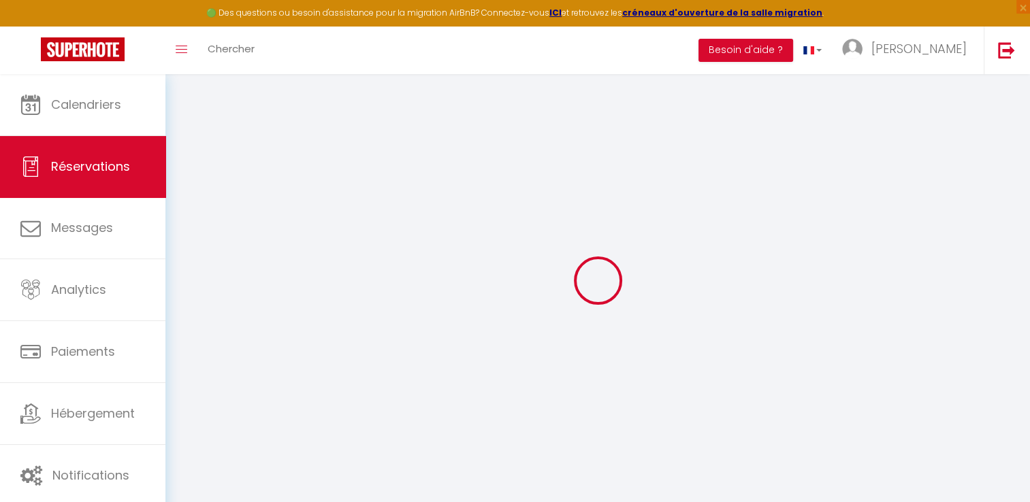
select select
checkbox input "false"
select select
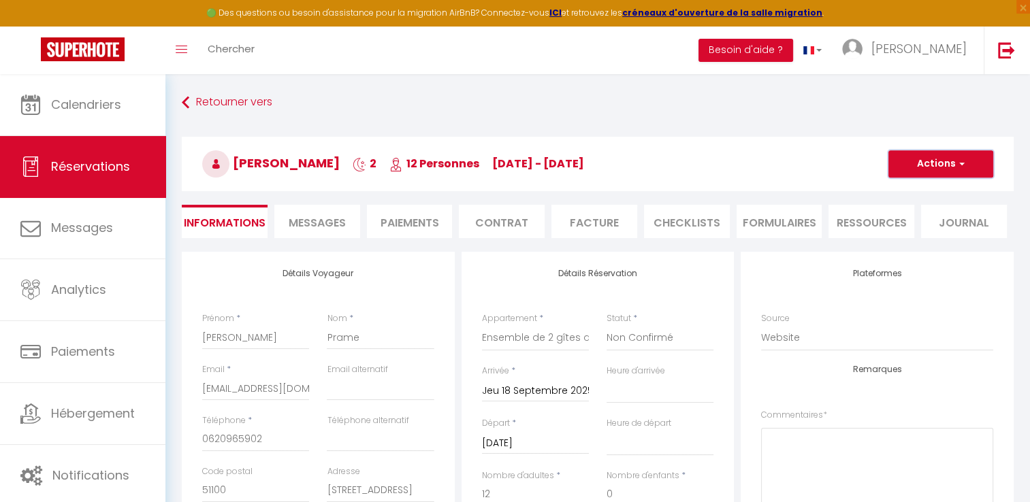
drag, startPoint x: 797, startPoint y: 173, endPoint x: 940, endPoint y: 159, distance: 143.7
click at [940, 159] on button "Actions" at bounding box center [941, 163] width 105 height 27
click at [910, 224] on link "Supprimer" at bounding box center [928, 230] width 108 height 18
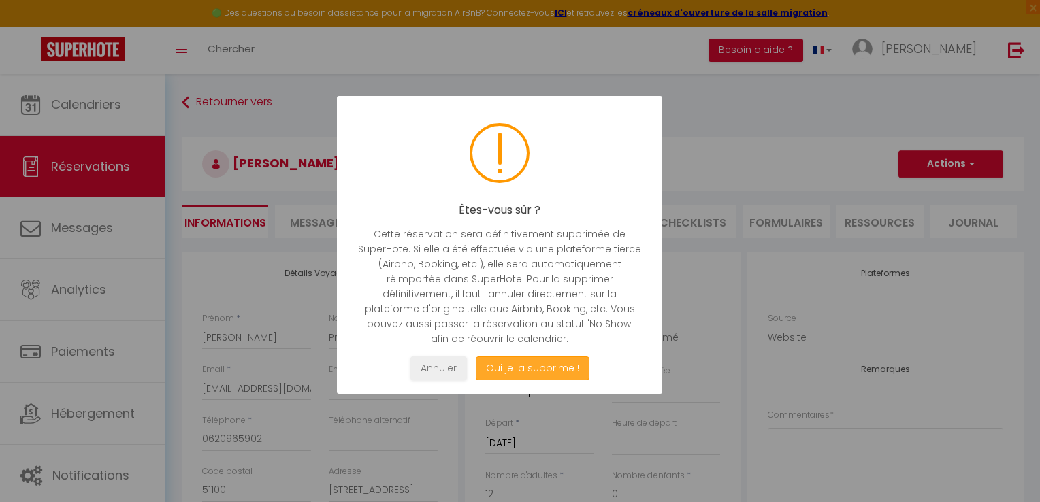
click at [530, 368] on button "Oui je la supprime !" at bounding box center [533, 369] width 114 height 24
select select "not_cancelled"
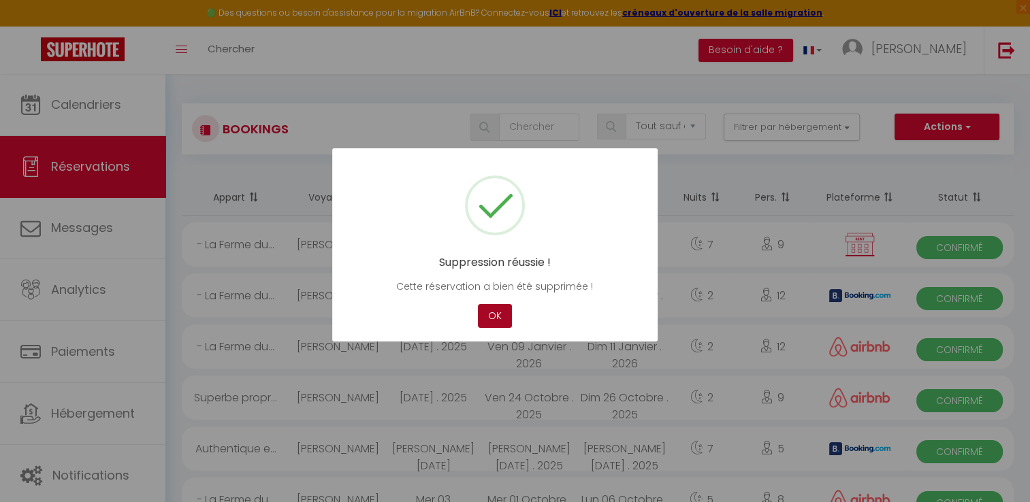
click at [494, 315] on button "OK" at bounding box center [495, 316] width 34 height 24
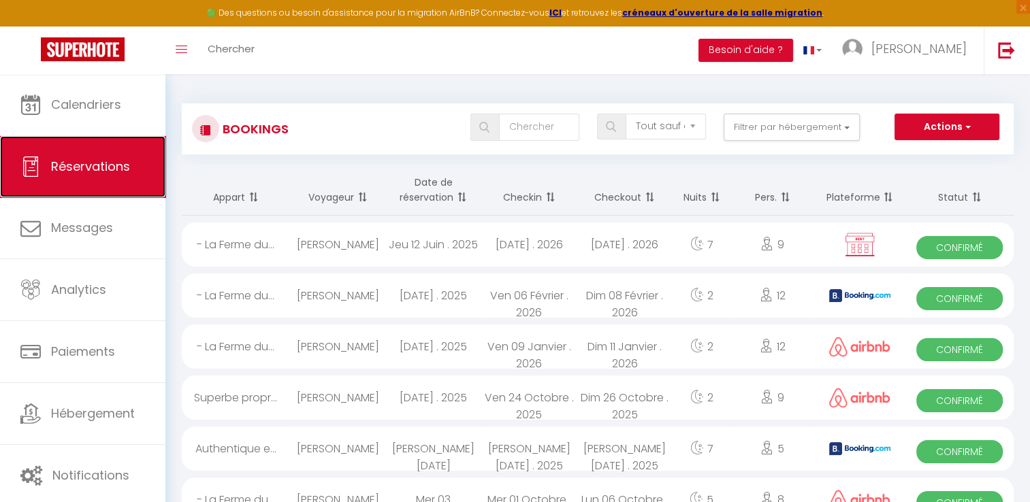
click at [101, 163] on span "Réservations" at bounding box center [90, 166] width 79 height 17
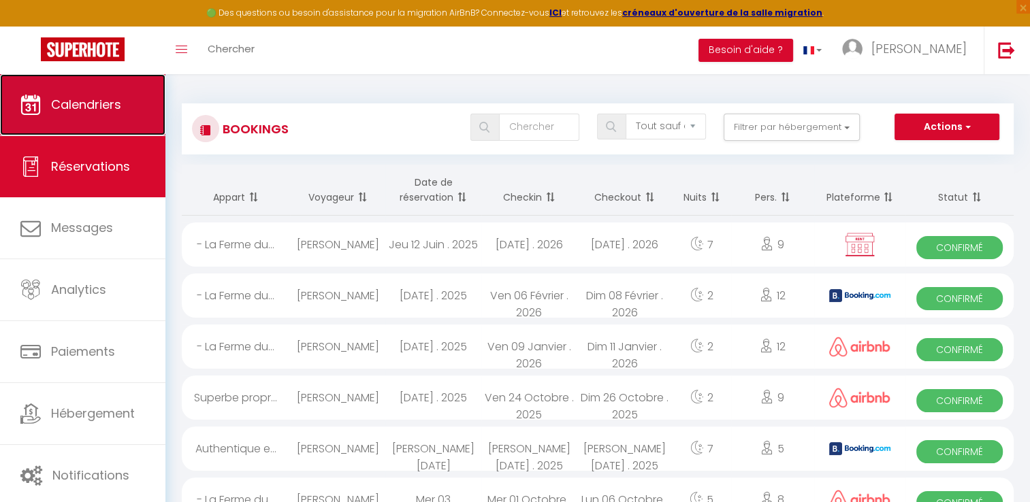
click at [90, 110] on span "Calendriers" at bounding box center [86, 104] width 70 height 17
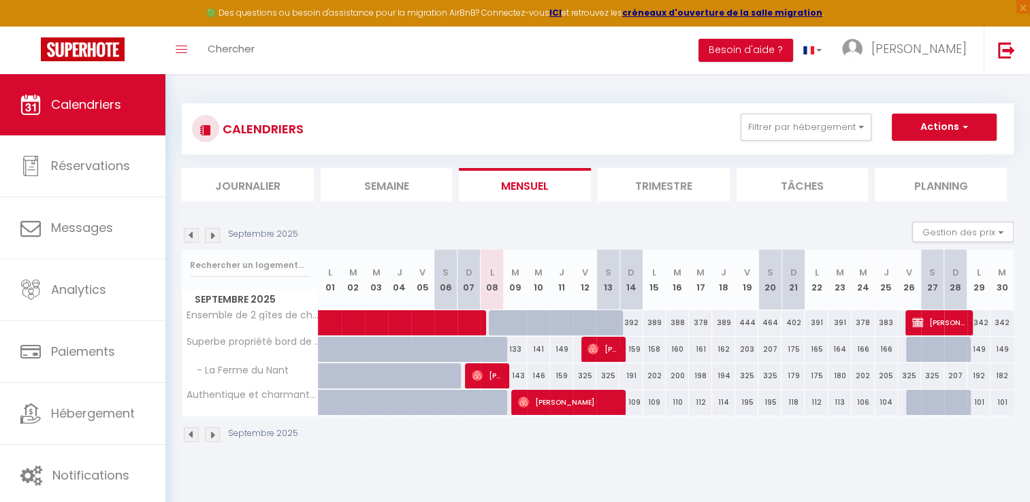
click at [205, 432] on img at bounding box center [212, 435] width 15 height 15
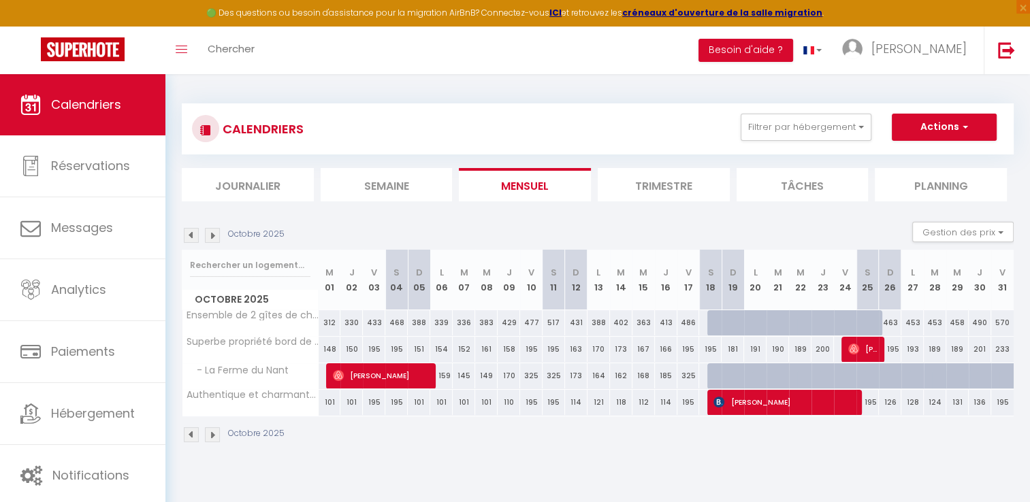
click at [187, 432] on img at bounding box center [191, 435] width 15 height 15
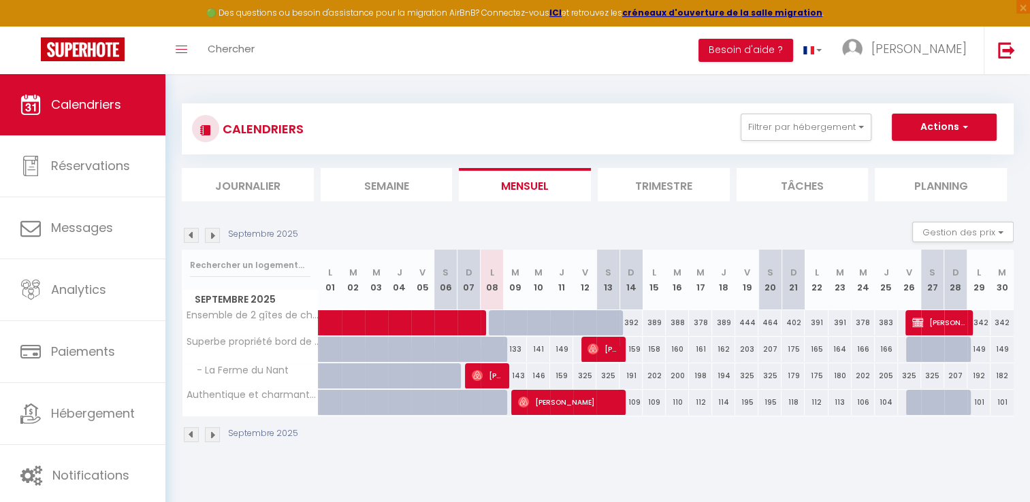
click at [204, 430] on div "Septembre 2025" at bounding box center [242, 435] width 121 height 15
click at [207, 430] on img at bounding box center [212, 435] width 15 height 15
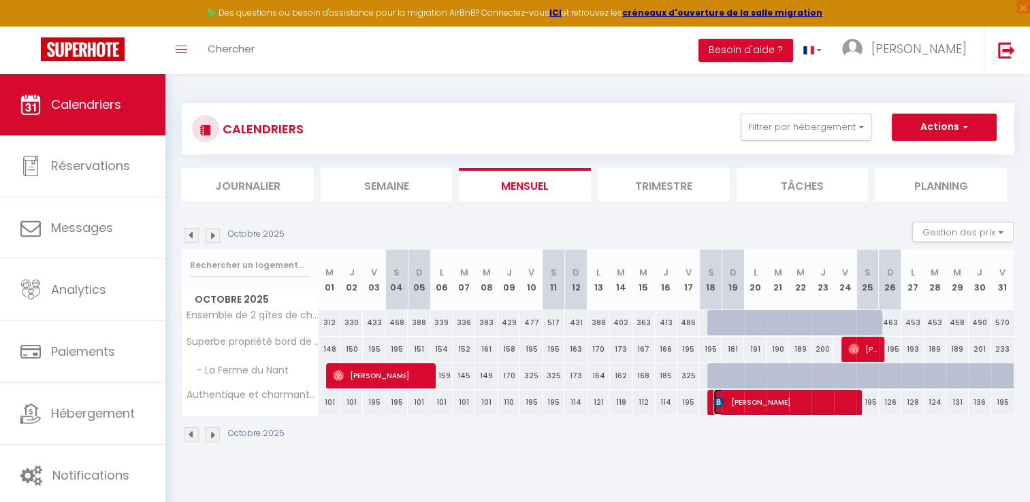
click at [763, 404] on span "[PERSON_NAME]" at bounding box center [785, 402] width 142 height 26
select select "OK"
select select "KO"
select select "0"
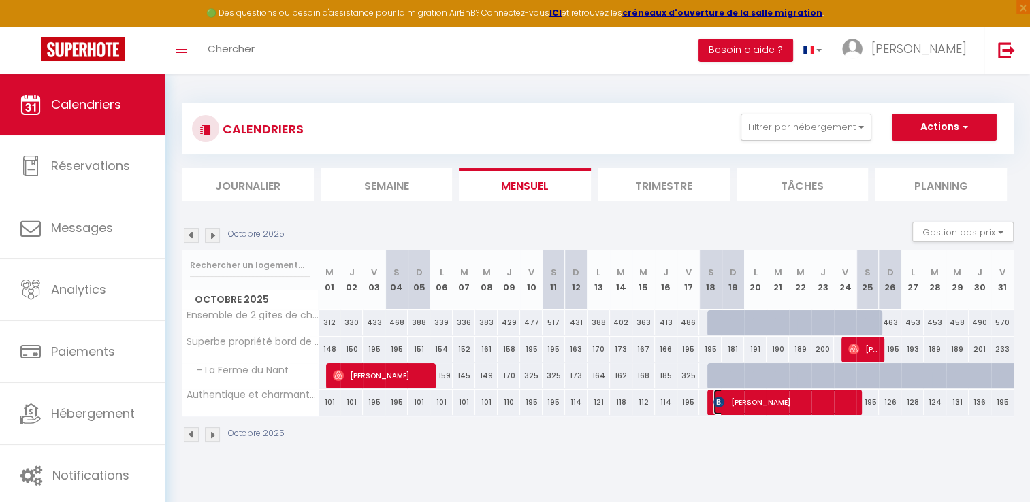
select select "1"
select select
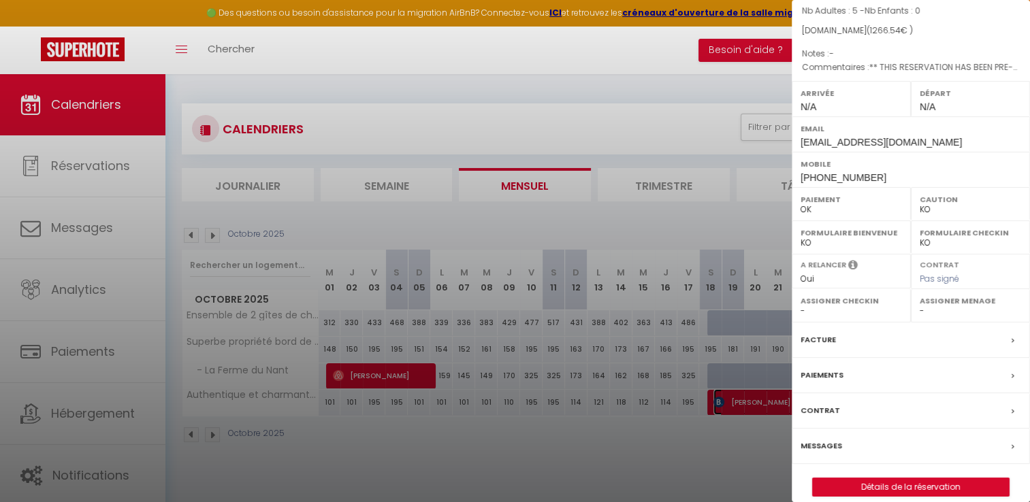
scroll to position [165, 0]
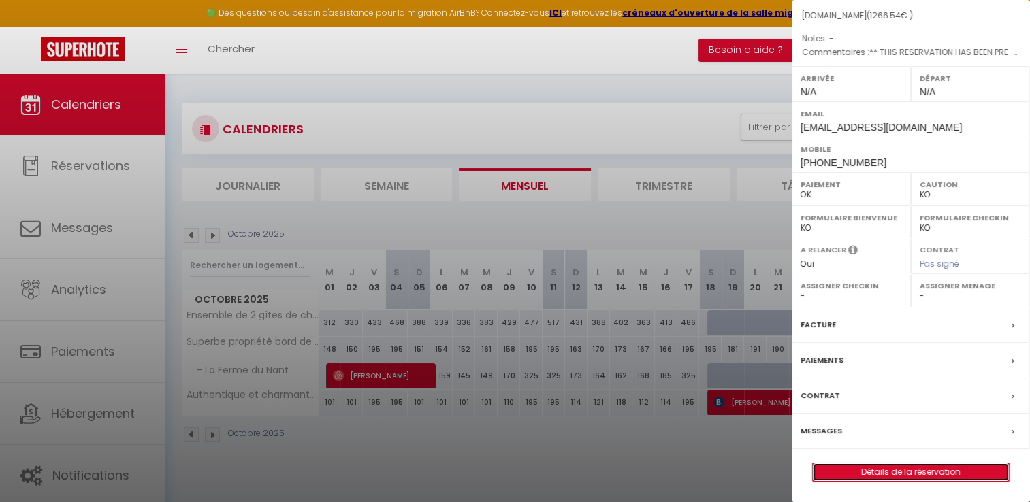
click at [912, 480] on link "Détails de la réservation" at bounding box center [911, 473] width 196 height 18
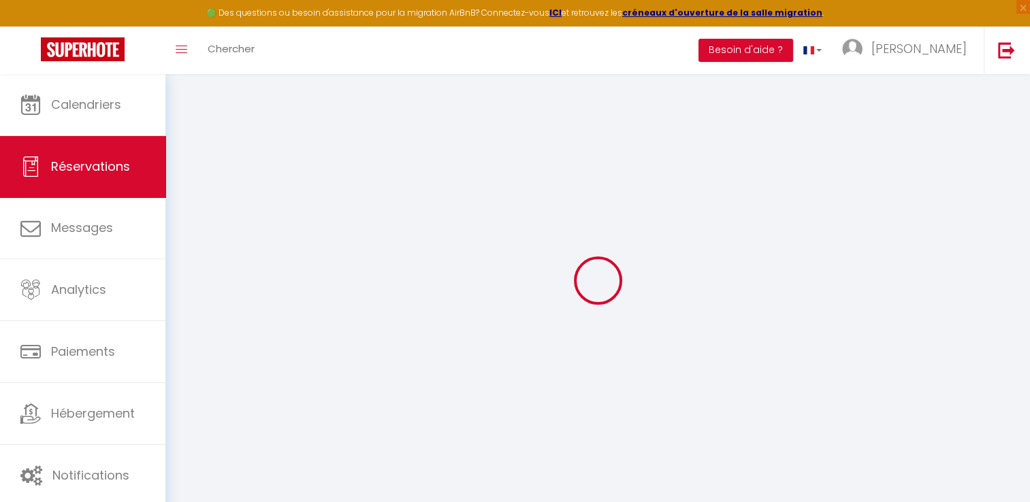
click at [771, 303] on div at bounding box center [598, 281] width 832 height 380
type input "Astrid"
type input "Klinkemeyer"
type input "aklink.802905@guest.booking.com"
type input "+4915773818069"
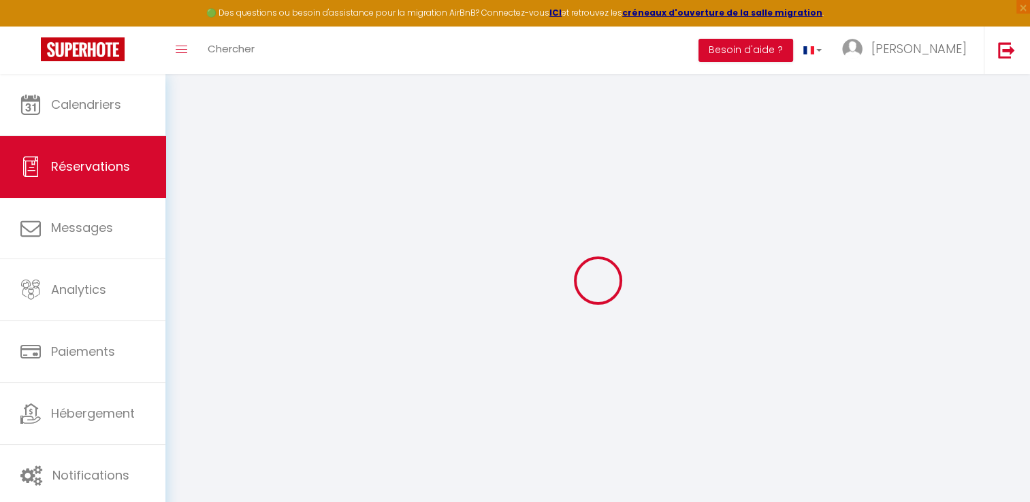
type input "."
select select "DE"
type input "75"
type input "182.36"
type input "17.73"
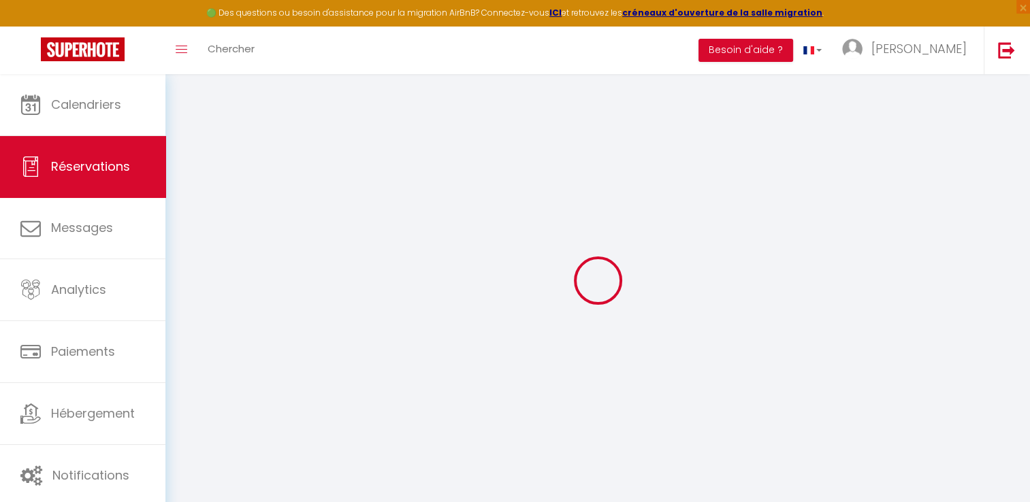
select select "19687"
select select "1"
select select
type input "5"
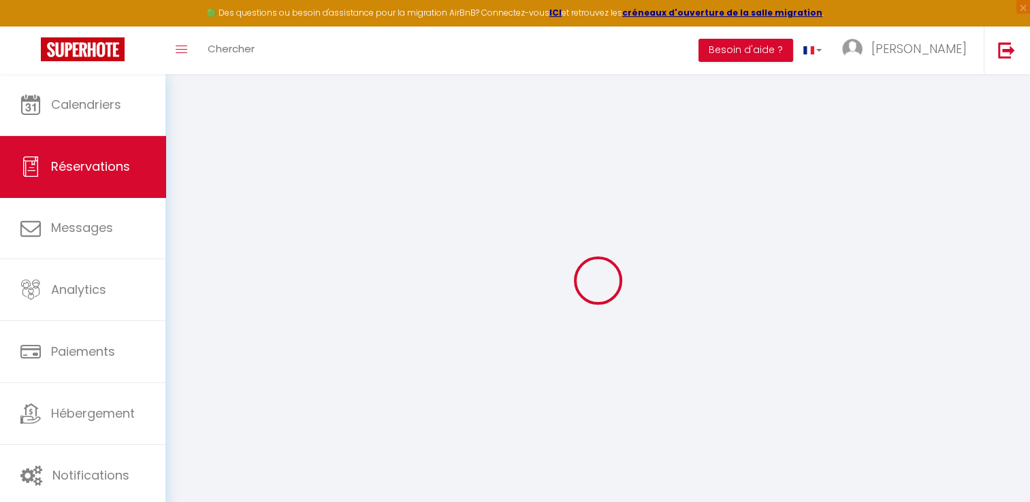
select select "12"
select select
type input "1015.75"
checkbox input "false"
type input "0"
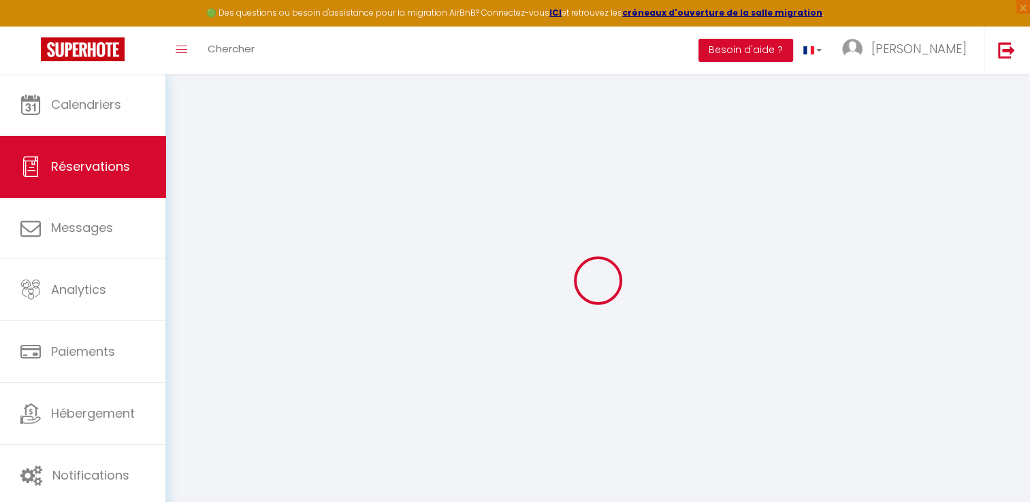
select select "2"
type input "0"
select select
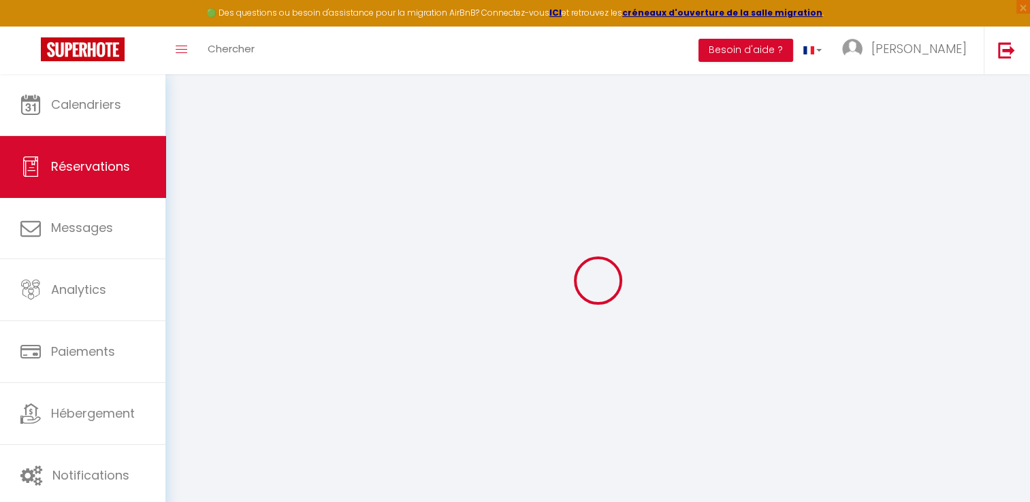
select select
select select "14"
checkbox input "false"
select select
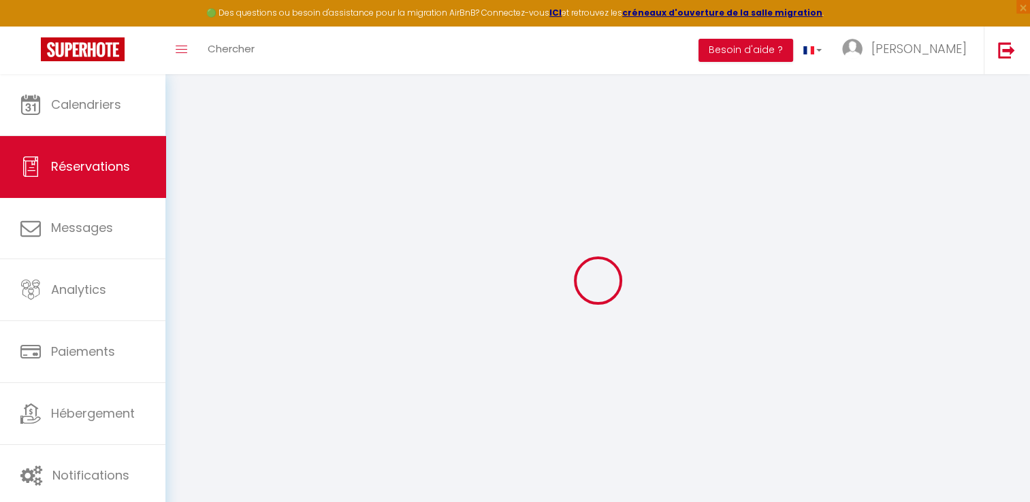
checkbox input "false"
select select
checkbox input "false"
type textarea "** THIS RESERVATION HAS BEEN PRE-PAID ** BOOKING NOTE : Payment charge is EUR 1…"
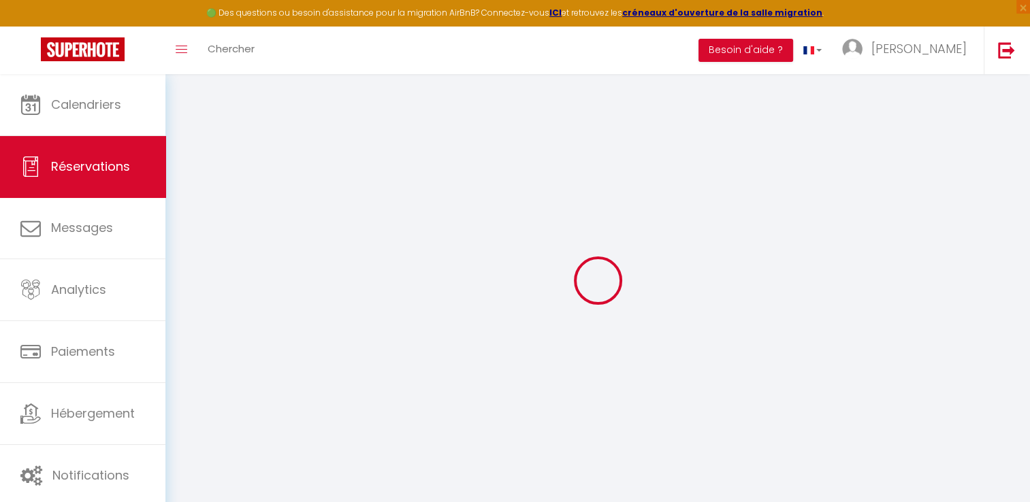
type input "125"
type input "50.79"
select select
checkbox input "false"
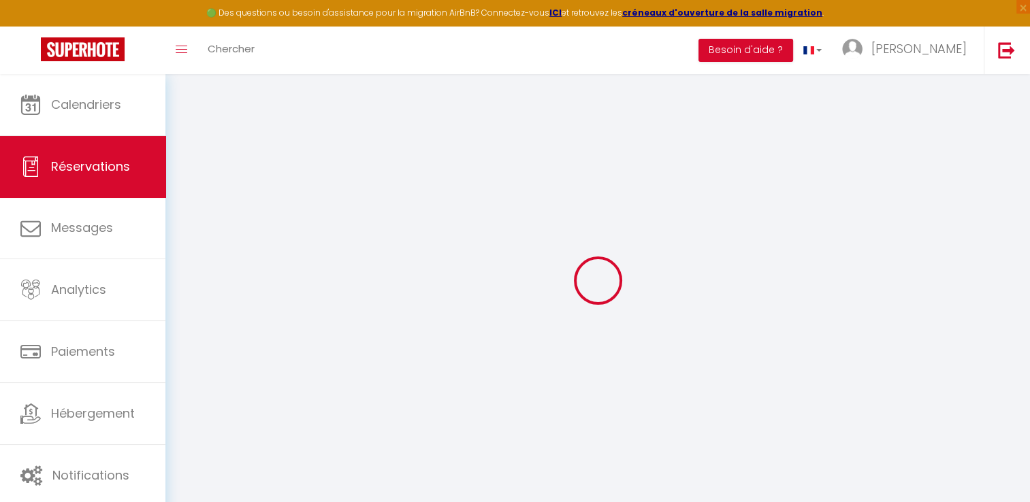
select select
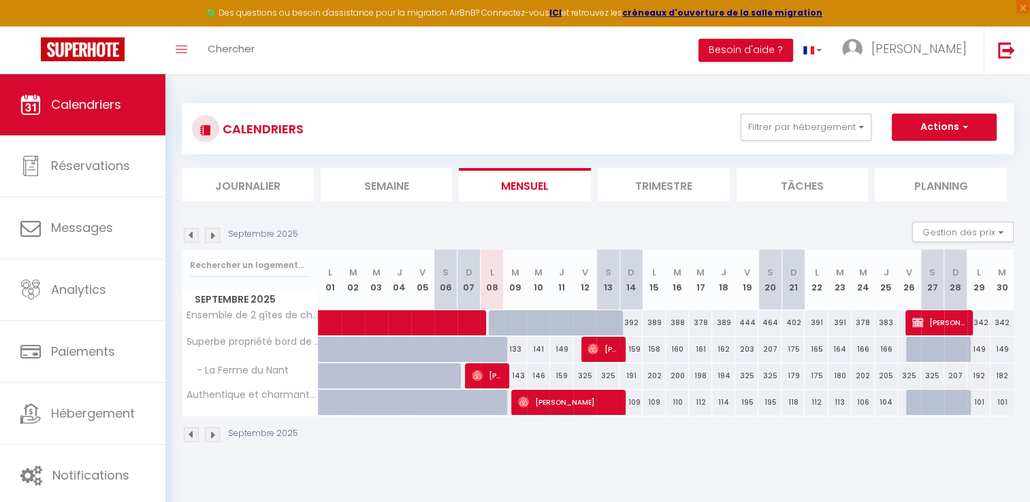
click at [208, 432] on img at bounding box center [212, 435] width 15 height 15
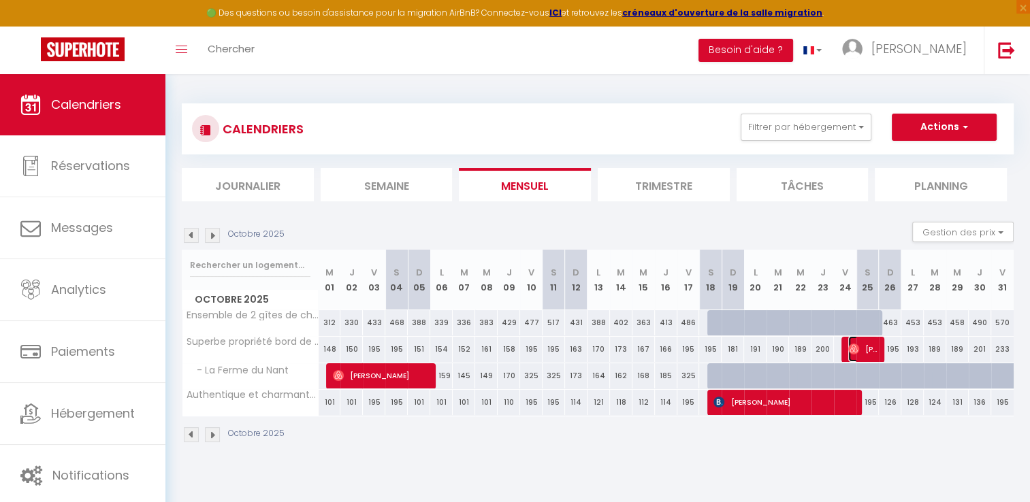
click at [861, 347] on span "[PERSON_NAME]" at bounding box center [863, 349] width 30 height 26
select select "OK"
select select "0"
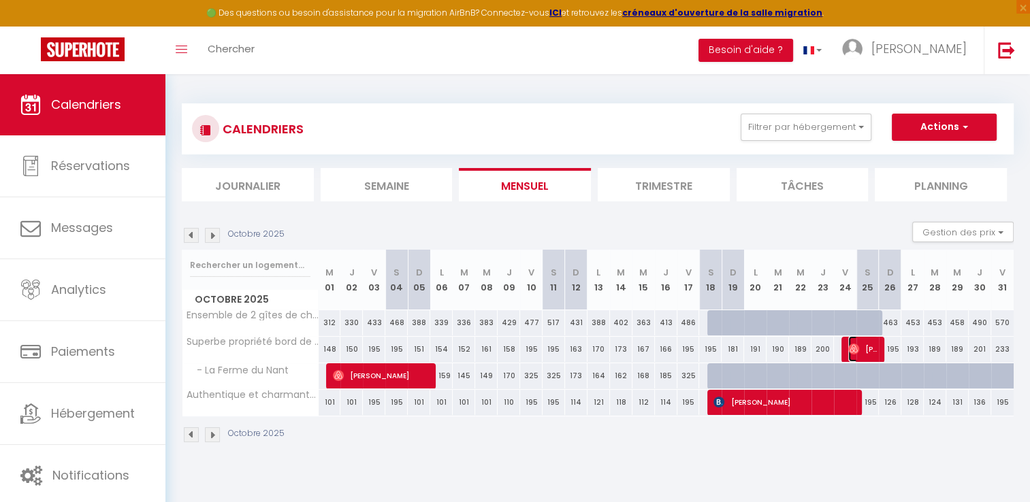
select select "1"
select select
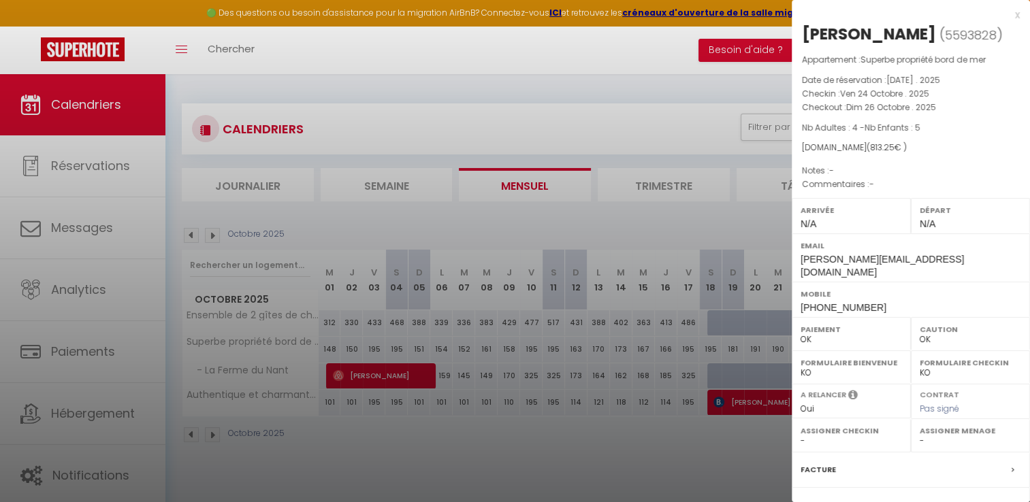
click at [1003, 12] on div "x" at bounding box center [906, 15] width 228 height 16
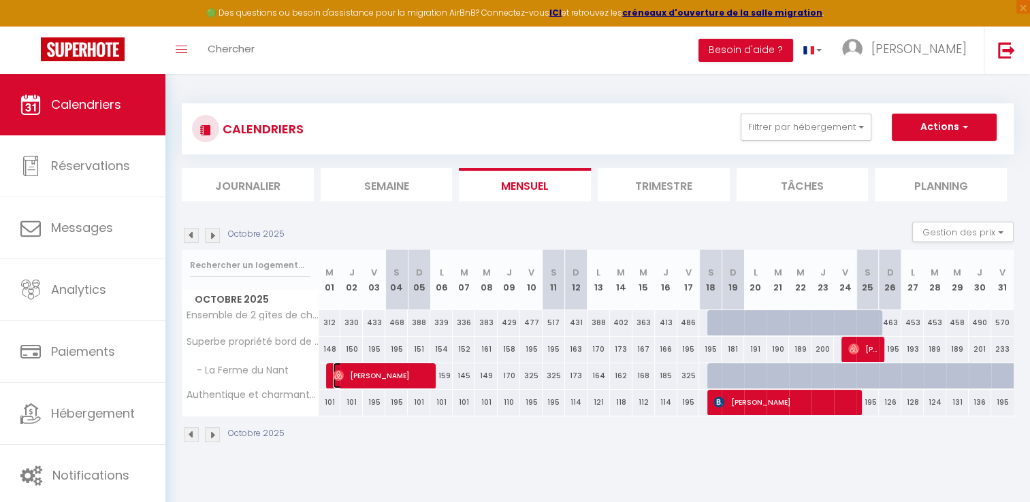
click at [391, 374] on span "[PERSON_NAME]" at bounding box center [381, 376] width 97 height 26
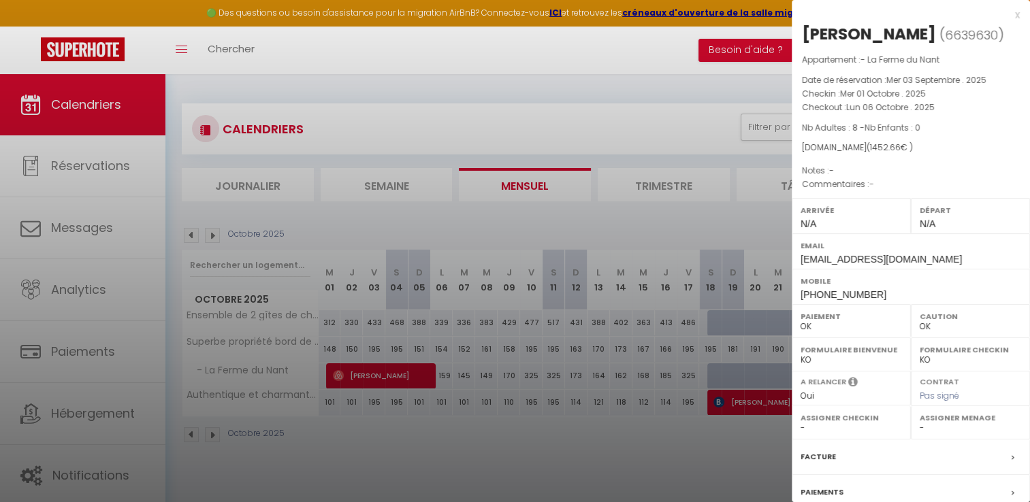
click at [475, 452] on div at bounding box center [515, 251] width 1030 height 502
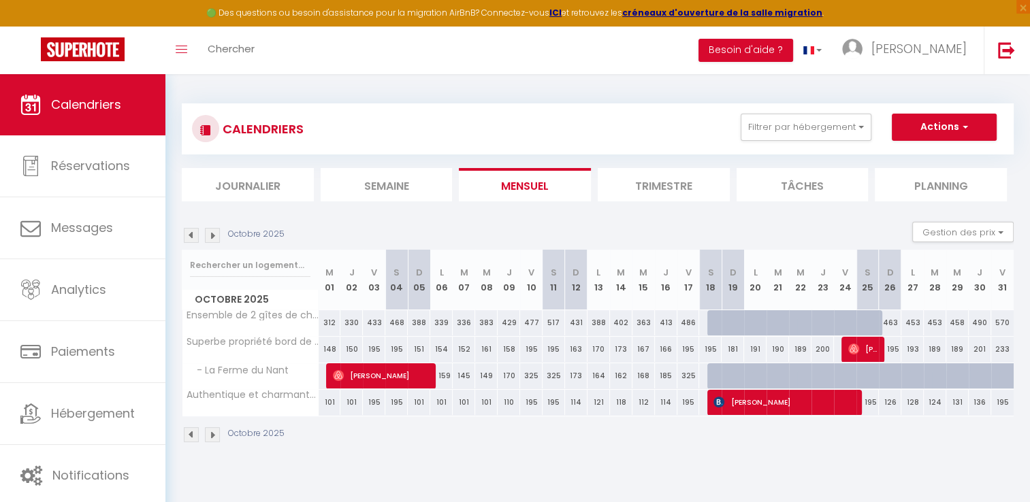
click at [211, 432] on img at bounding box center [212, 435] width 15 height 15
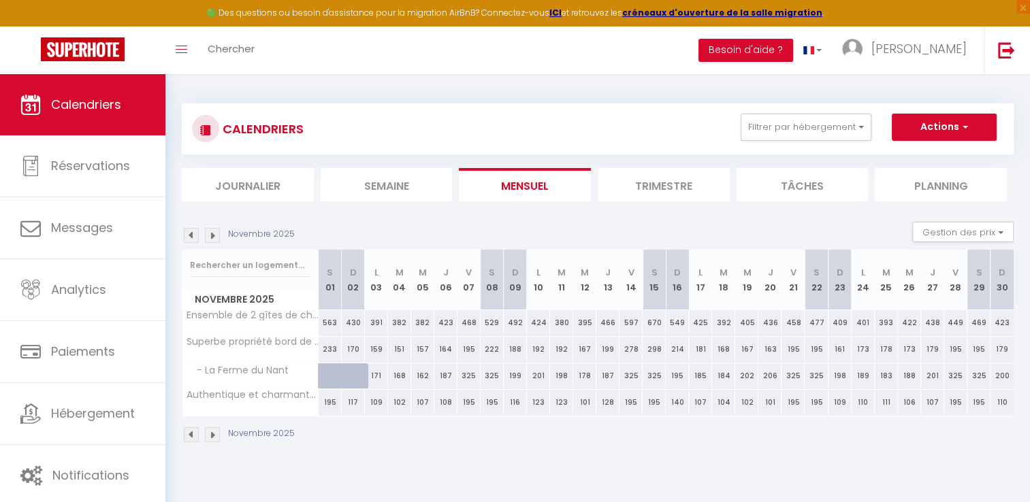
click at [189, 432] on img at bounding box center [191, 435] width 15 height 15
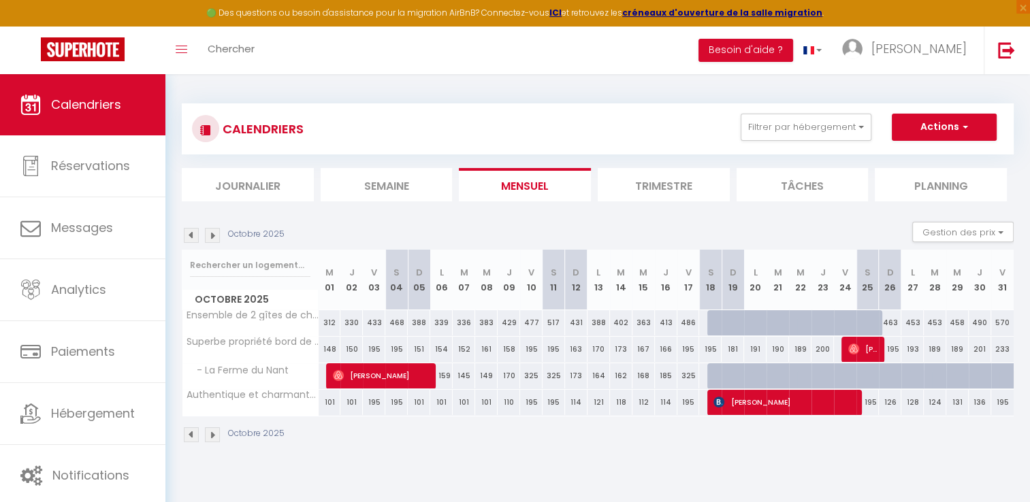
click at [208, 433] on img at bounding box center [212, 435] width 15 height 15
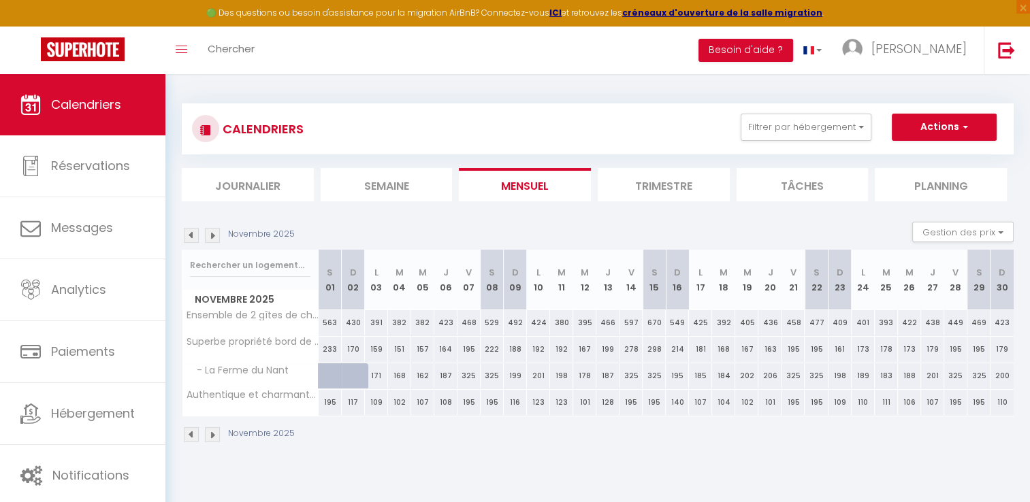
click at [185, 428] on img at bounding box center [191, 435] width 15 height 15
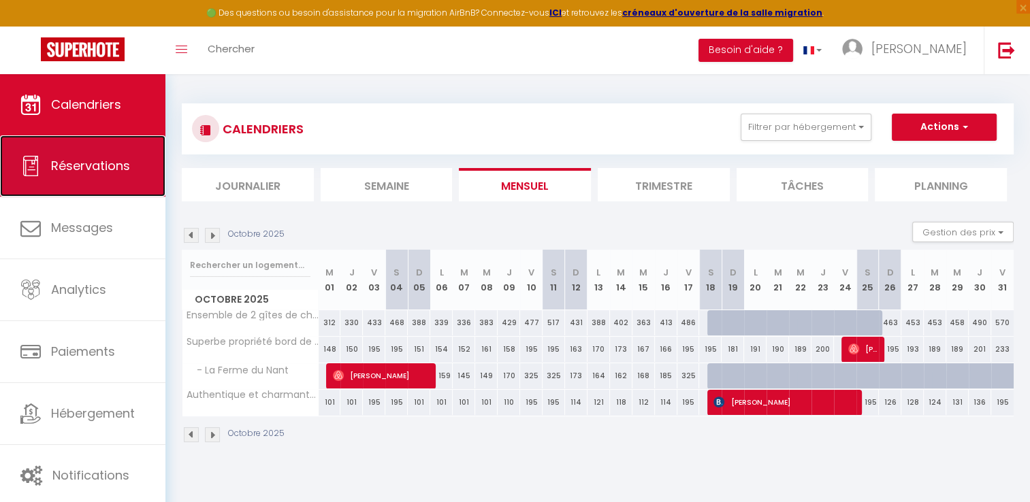
click at [92, 166] on span "Réservations" at bounding box center [90, 165] width 79 height 17
select select "not_cancelled"
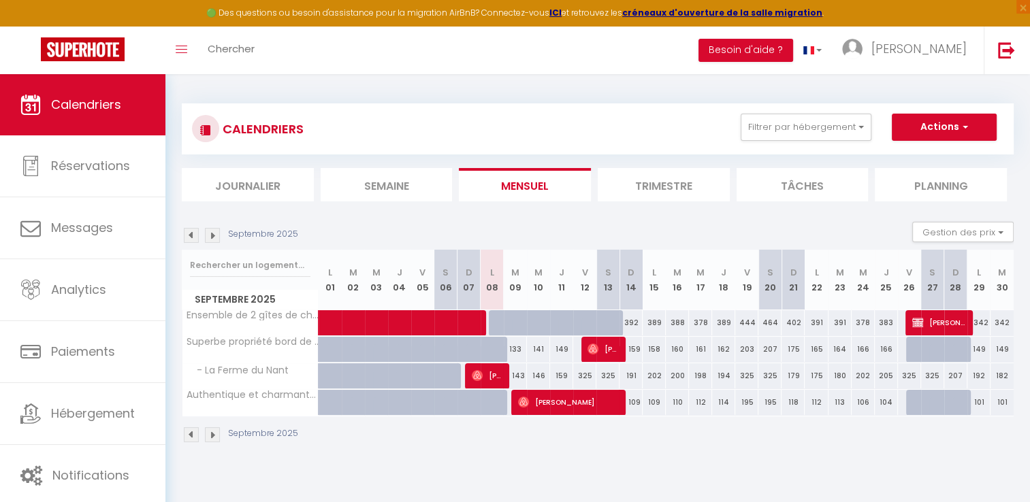
click at [214, 231] on img at bounding box center [212, 235] width 15 height 15
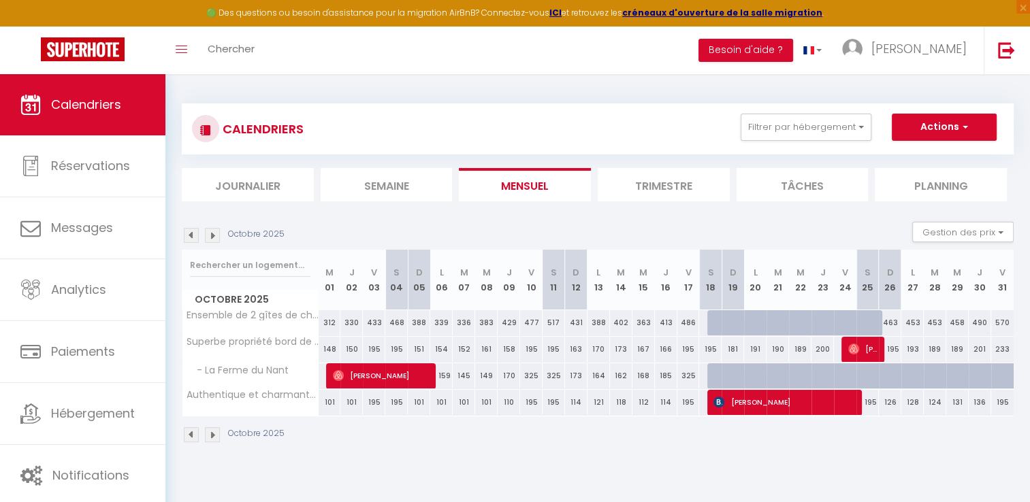
click at [214, 231] on img at bounding box center [212, 235] width 15 height 15
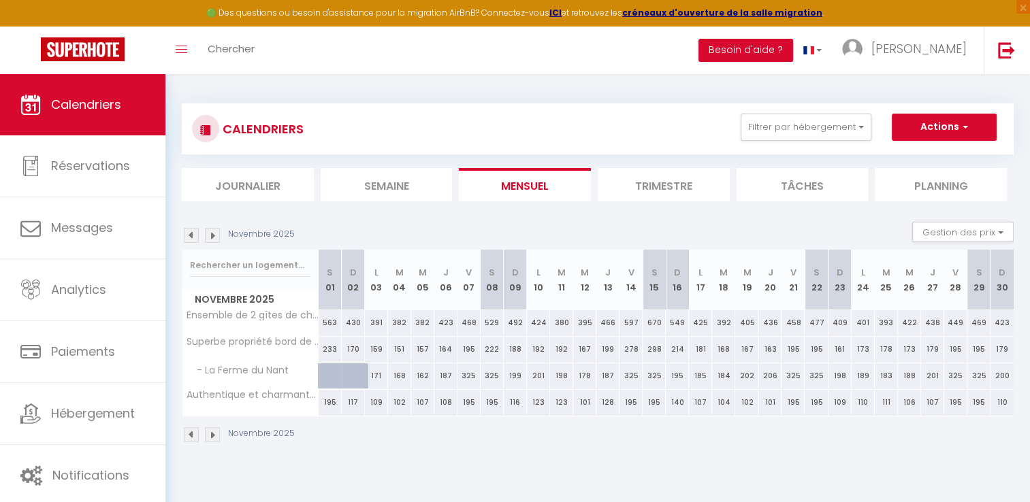
click at [214, 231] on img at bounding box center [212, 235] width 15 height 15
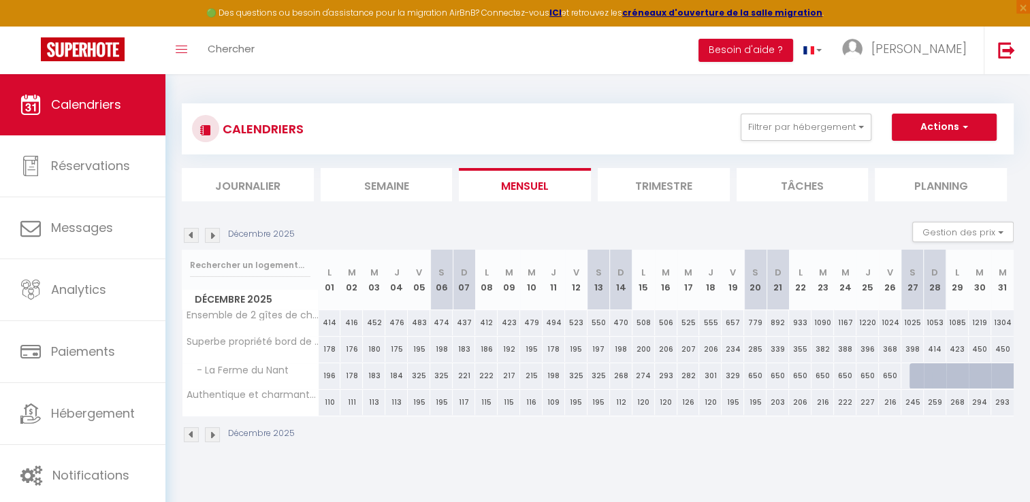
click at [214, 231] on img at bounding box center [212, 235] width 15 height 15
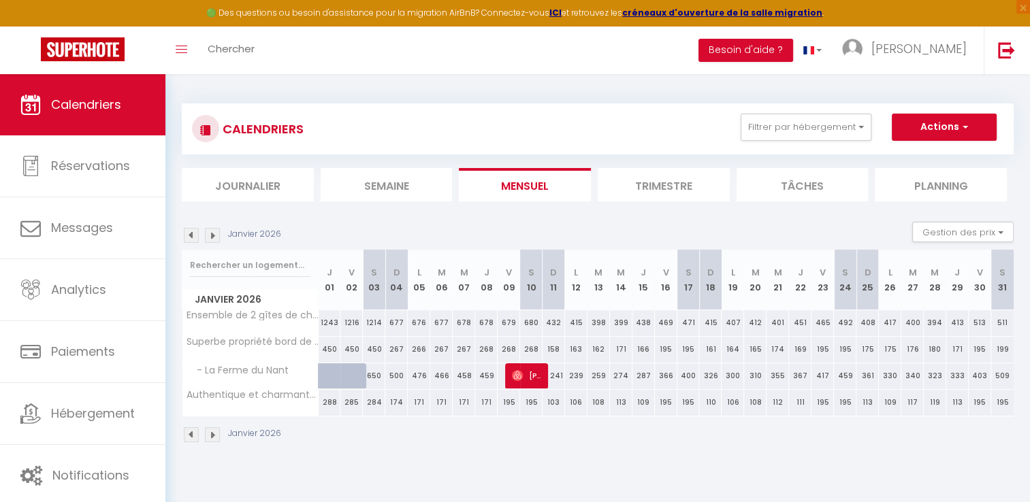
click at [214, 231] on img at bounding box center [212, 235] width 15 height 15
select select
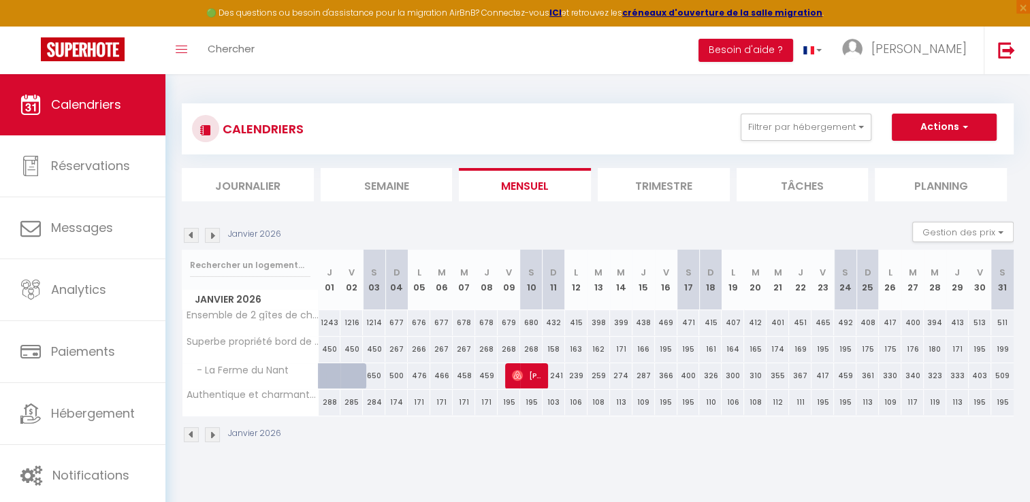
select select
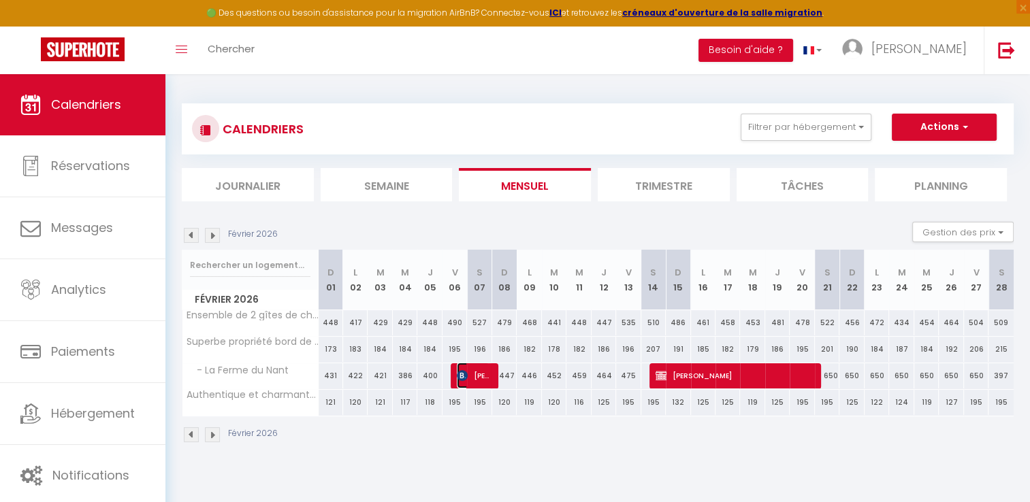
click at [479, 377] on span "[PERSON_NAME]" at bounding box center [473, 376] width 33 height 26
select select "OK"
select select "0"
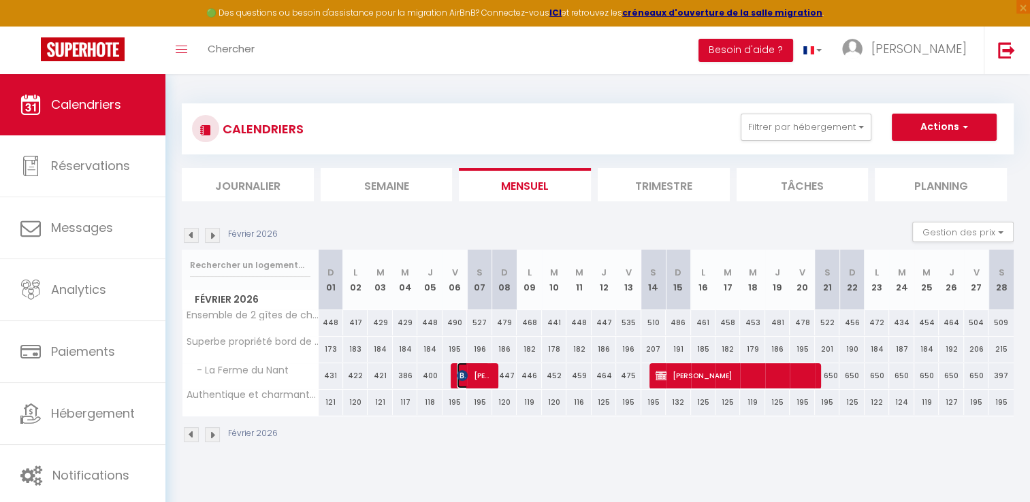
select select "1"
select select
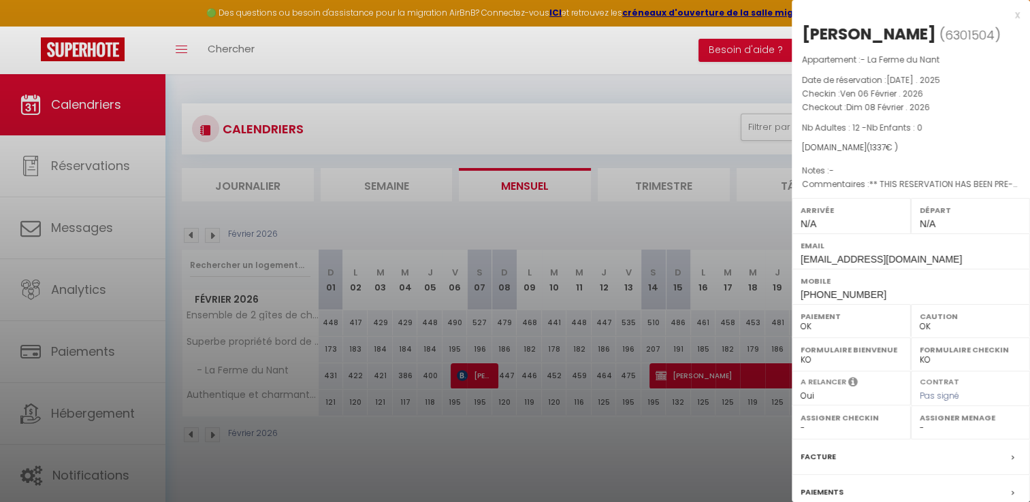
click at [191, 430] on div at bounding box center [515, 251] width 1030 height 502
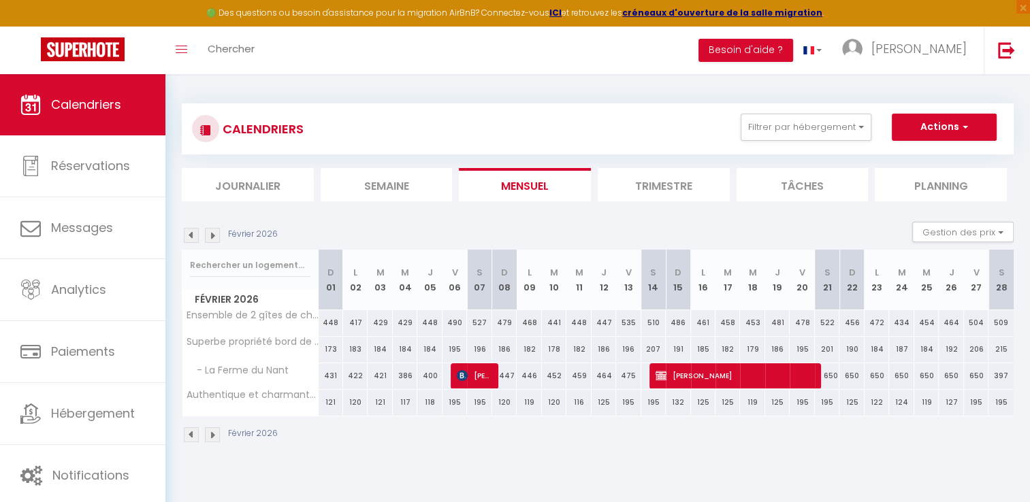
click at [191, 430] on img at bounding box center [191, 435] width 15 height 15
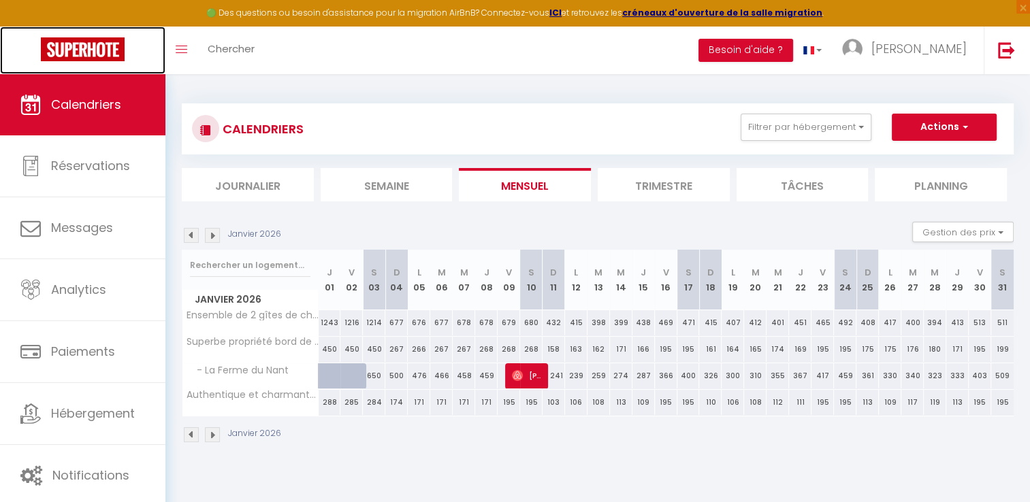
click at [87, 42] on img at bounding box center [83, 49] width 84 height 24
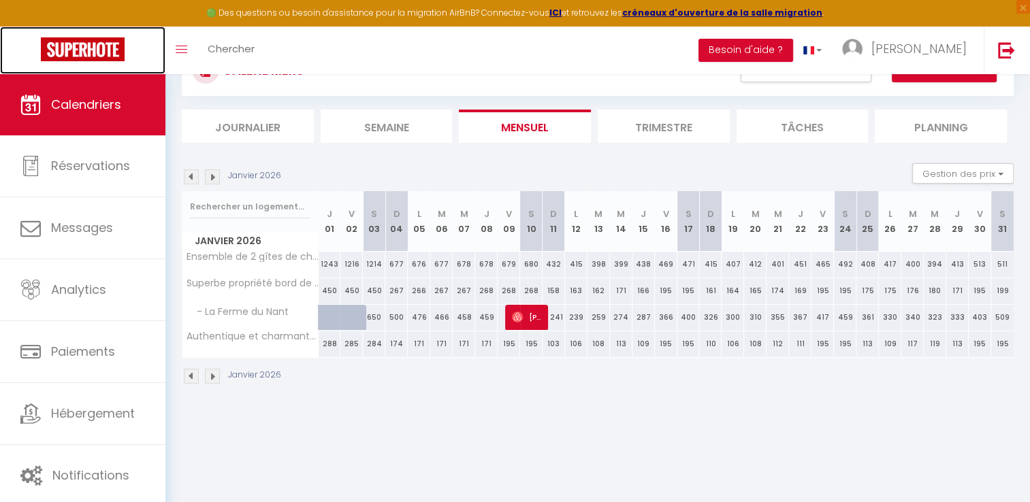
scroll to position [74, 0]
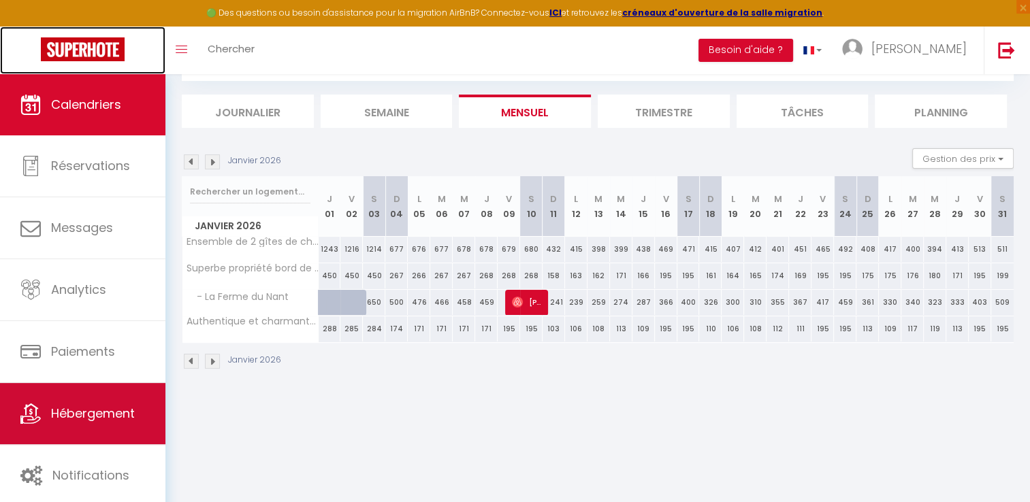
click at [86, 409] on span "Hébergement" at bounding box center [93, 413] width 84 height 17
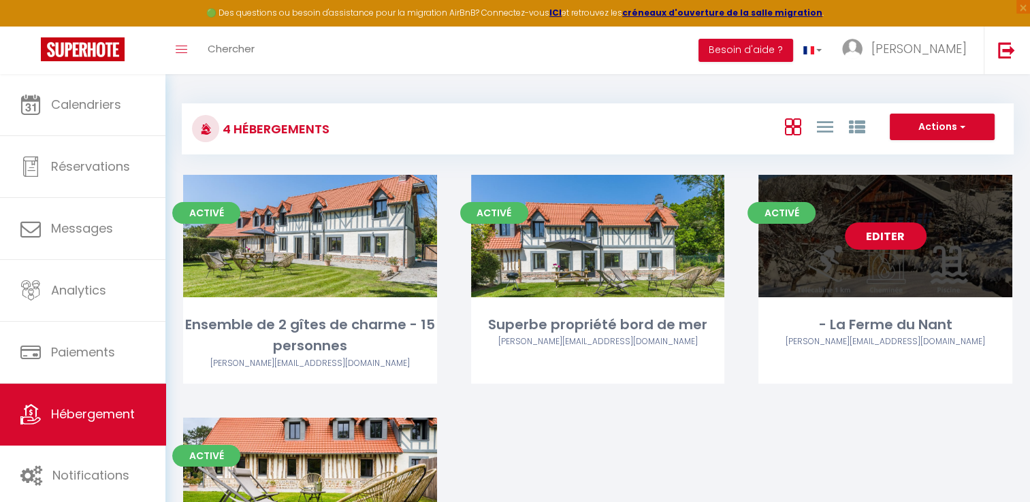
click at [874, 240] on link "Editer" at bounding box center [886, 236] width 82 height 27
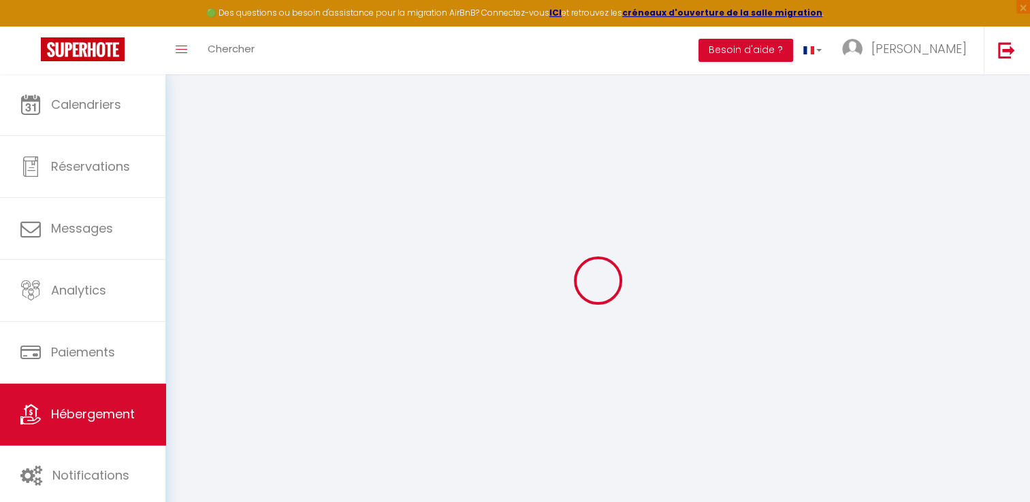
select select "+ 15 %"
checkbox input "false"
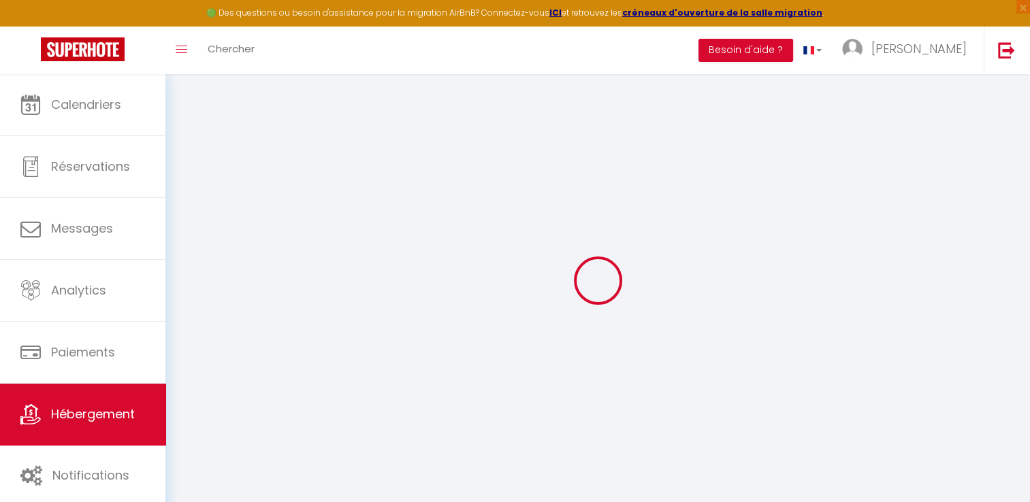
checkbox input "false"
select select "17:00"
select select "10:00"
select select "15"
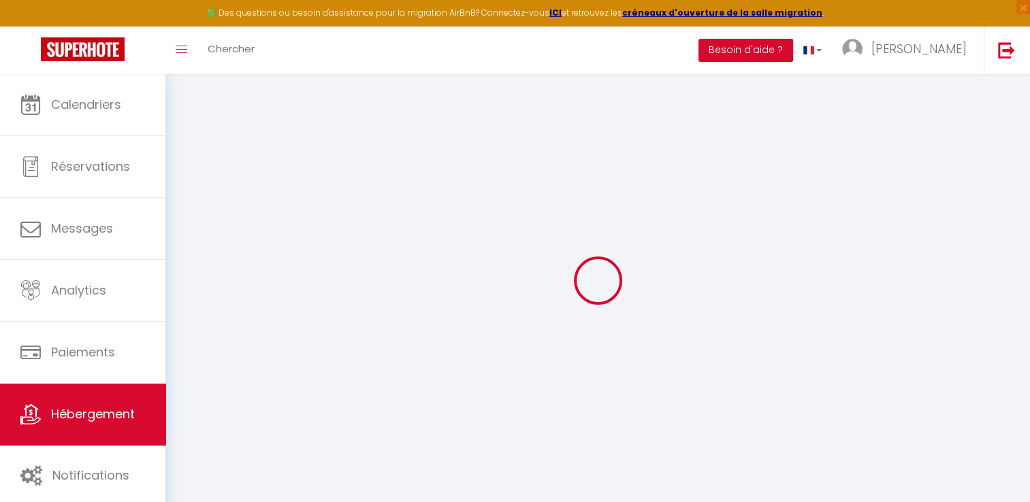
select select "15"
select select "12:00"
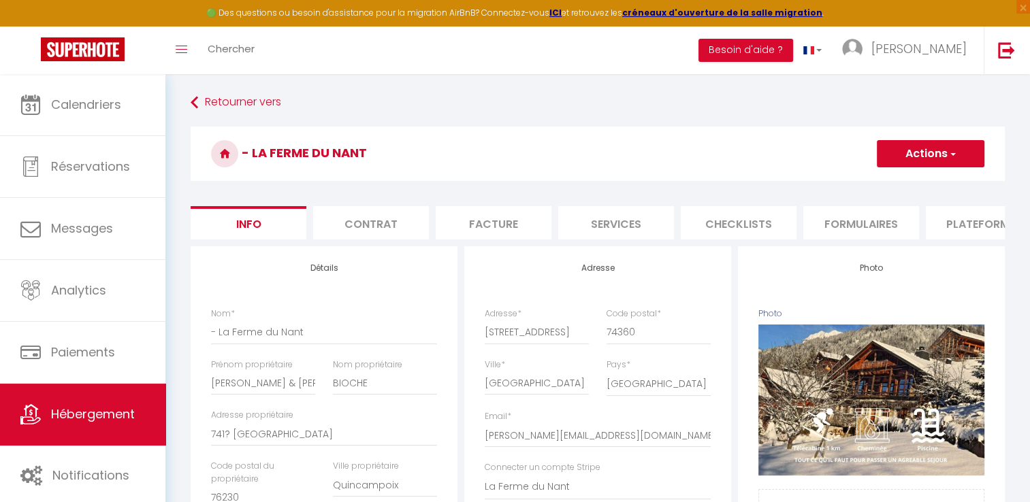
checkbox input "false"
select select "365"
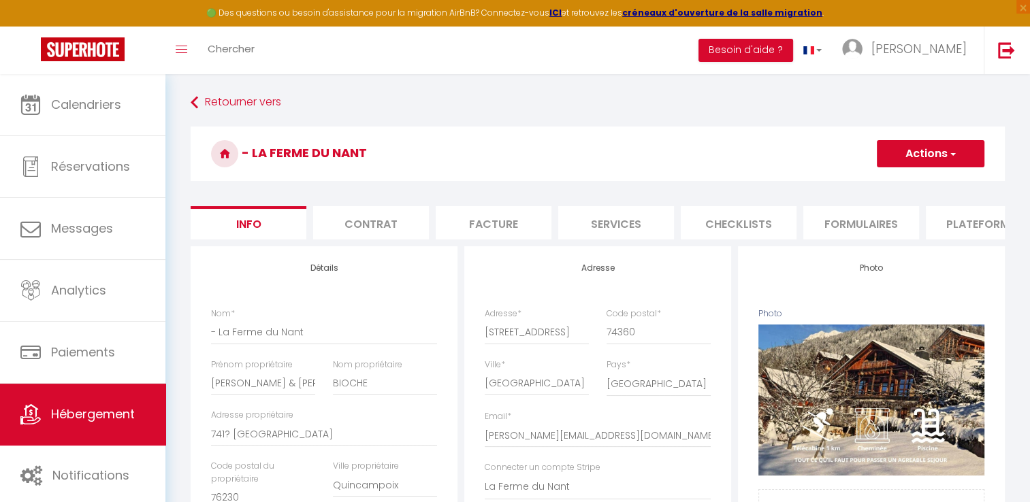
select select "well_reviewed_guests"
select select "EUR"
select select
select select "2878-705071061635719102"
click at [956, 229] on li "Plateformes" at bounding box center [984, 222] width 116 height 33
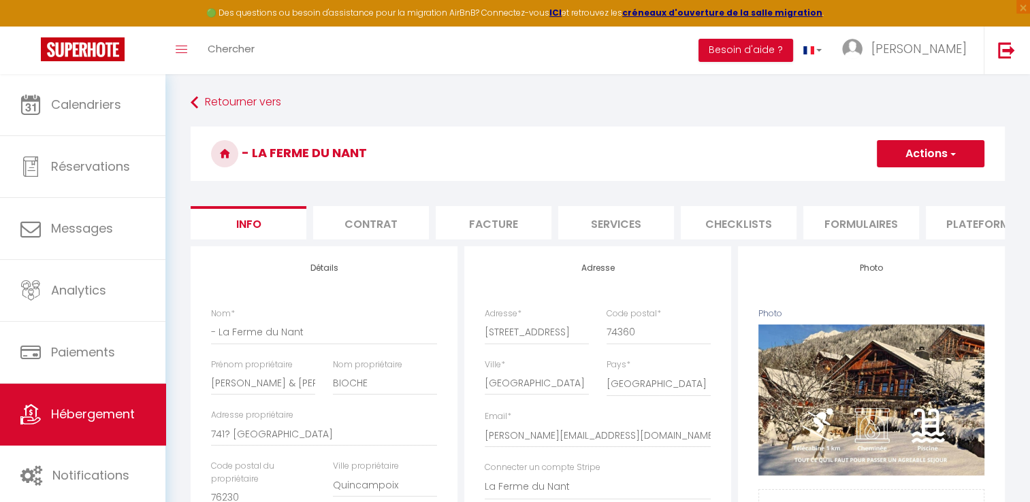
select select
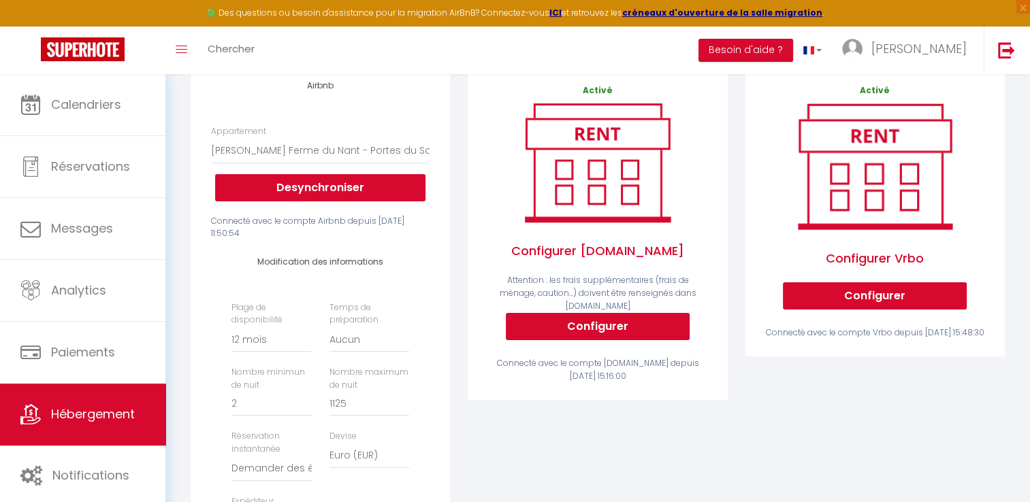
scroll to position [187, 0]
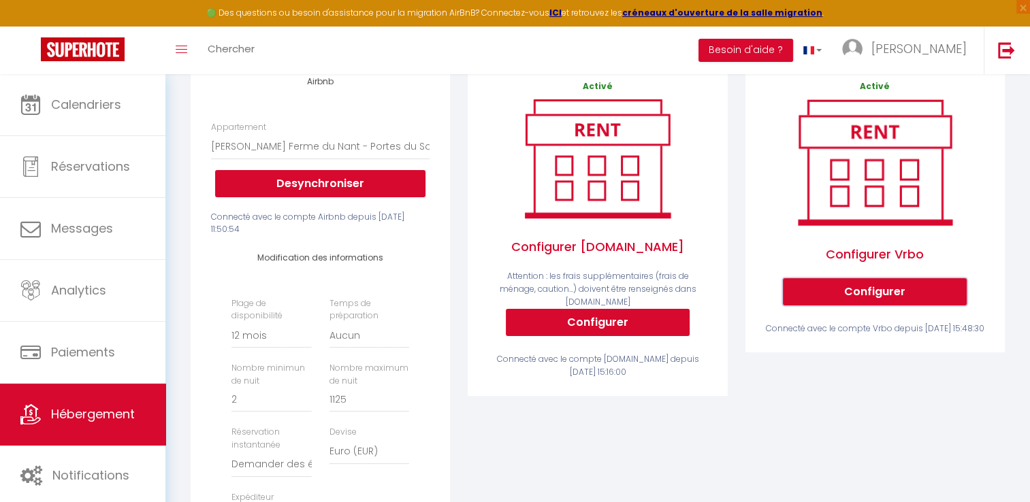
click at [869, 301] on button "Configurer" at bounding box center [875, 291] width 184 height 27
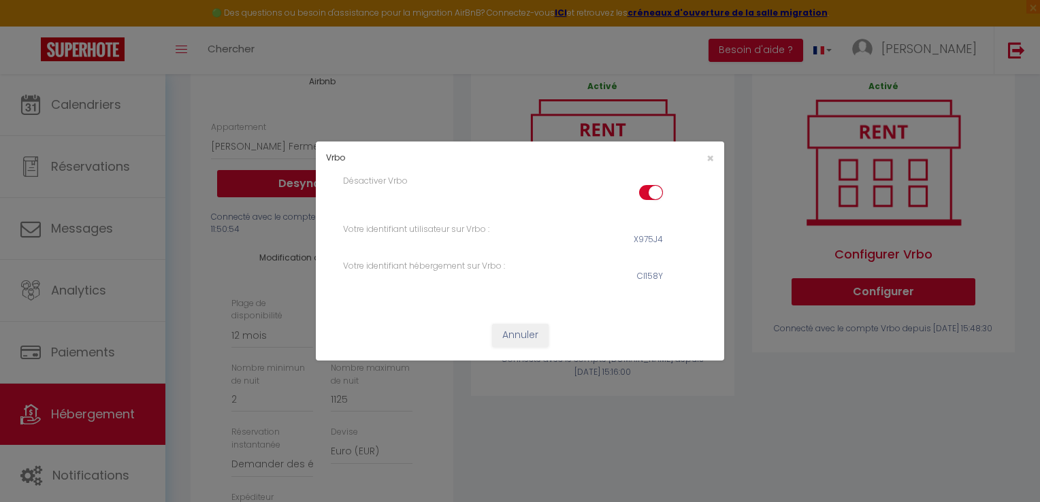
click at [648, 189] on input "checkbox" at bounding box center [651, 195] width 24 height 20
checkbox input "false"
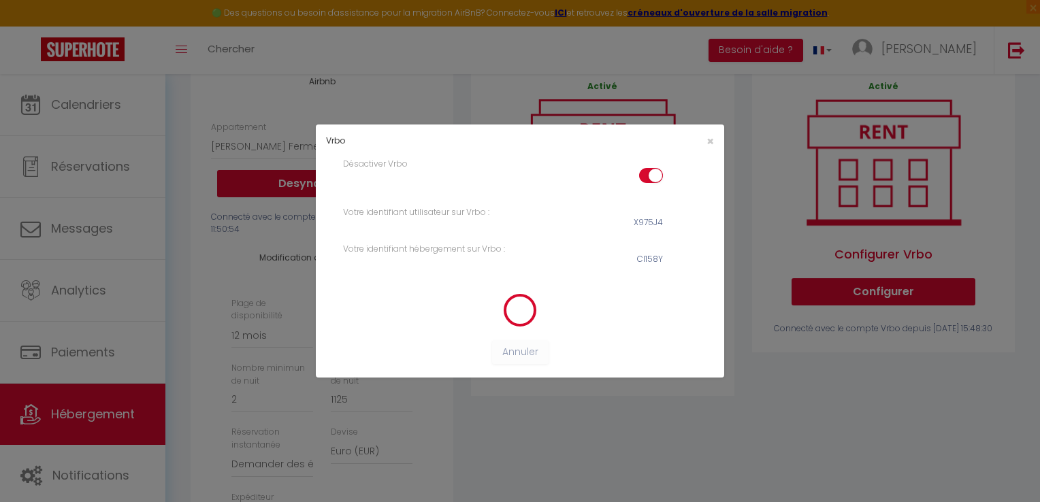
select select "365"
select select "well_reviewed_guests"
select select "EUR"
select select
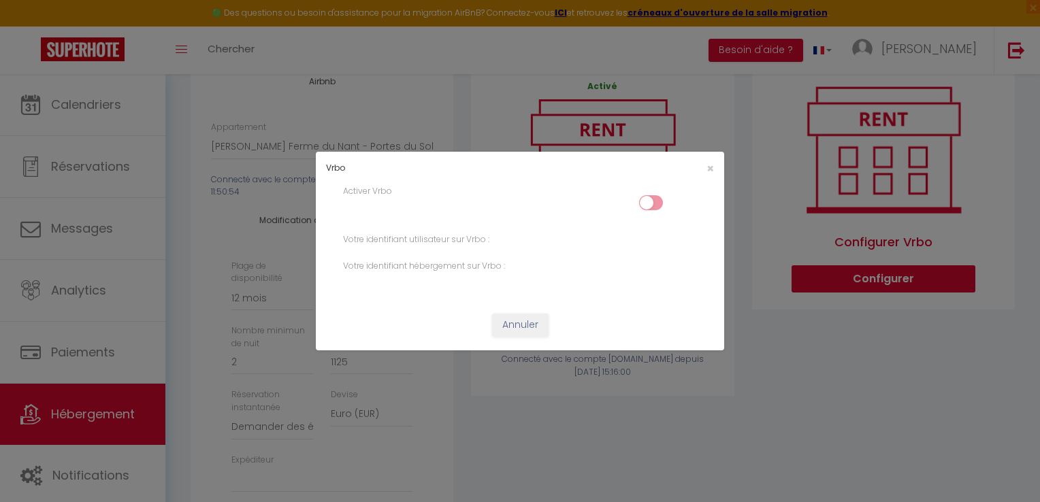
click at [650, 206] on input "checkbox" at bounding box center [651, 205] width 24 height 20
checkbox input "true"
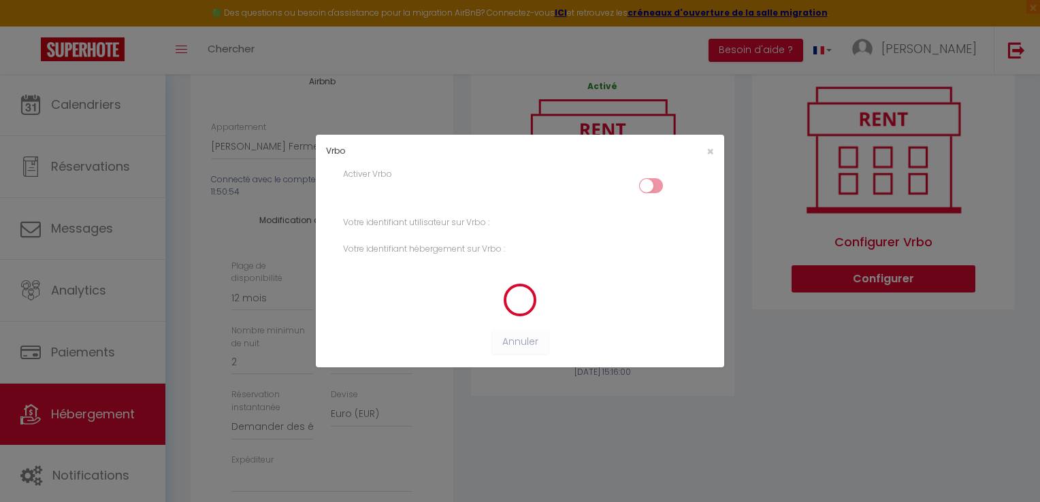
select select "365"
select select "well_reviewed_guests"
select select "EUR"
select select
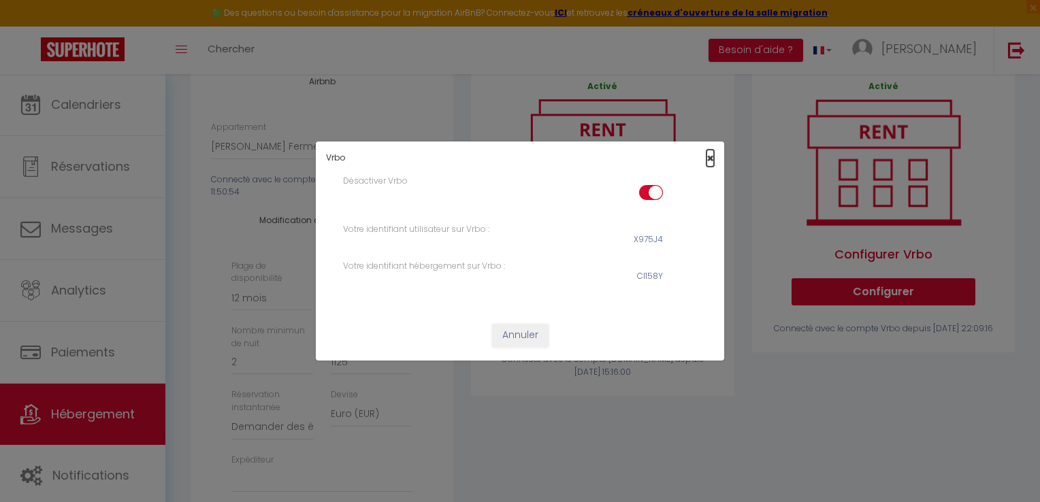
click at [710, 156] on span "×" at bounding box center [710, 158] width 7 height 17
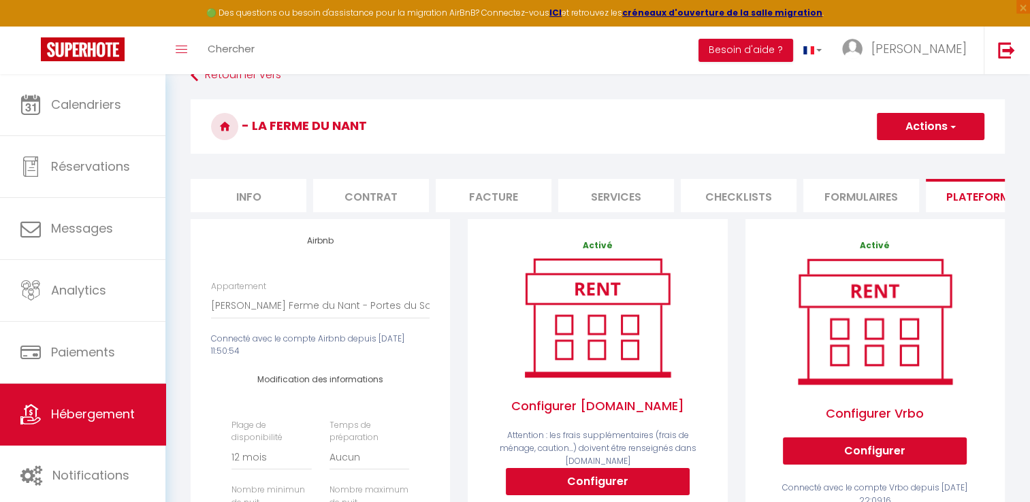
scroll to position [0, 0]
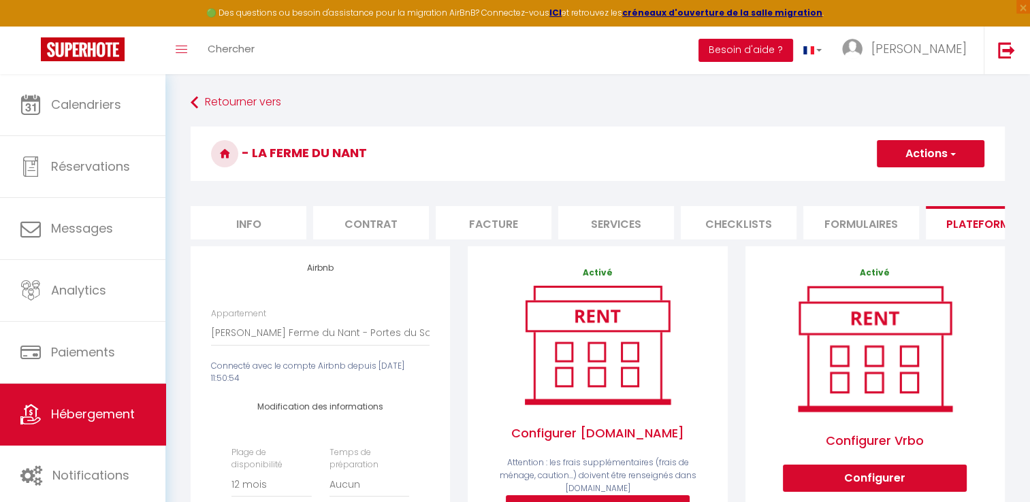
click at [793, 44] on button "Besoin d'aide ?" at bounding box center [746, 50] width 95 height 23
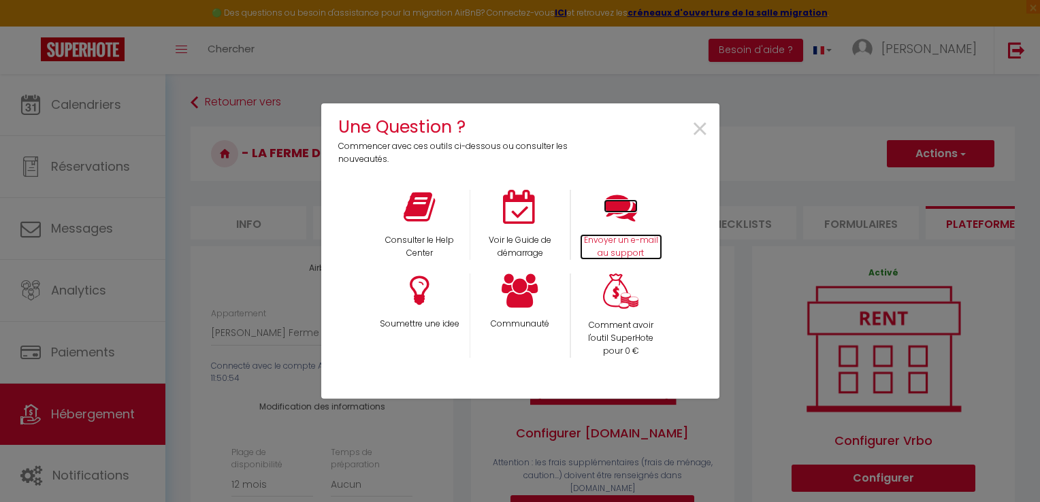
click at [615, 219] on icon at bounding box center [621, 207] width 34 height 34
click at [697, 129] on span "×" at bounding box center [700, 129] width 18 height 43
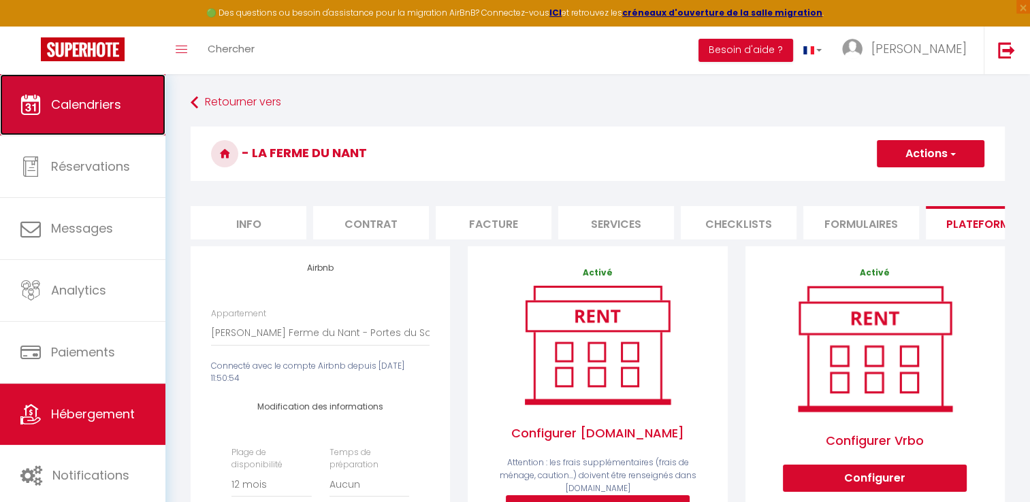
click at [89, 110] on span "Calendriers" at bounding box center [86, 104] width 70 height 17
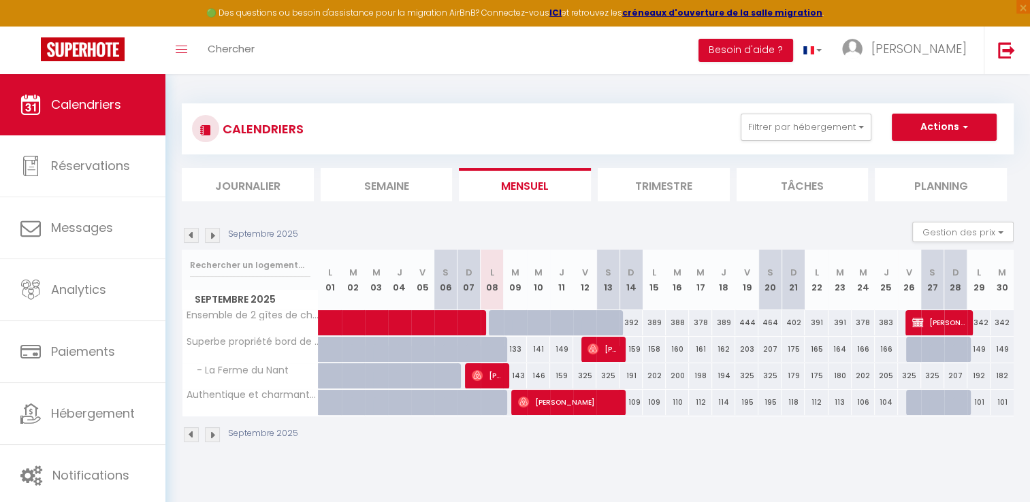
click at [212, 428] on img at bounding box center [212, 435] width 15 height 15
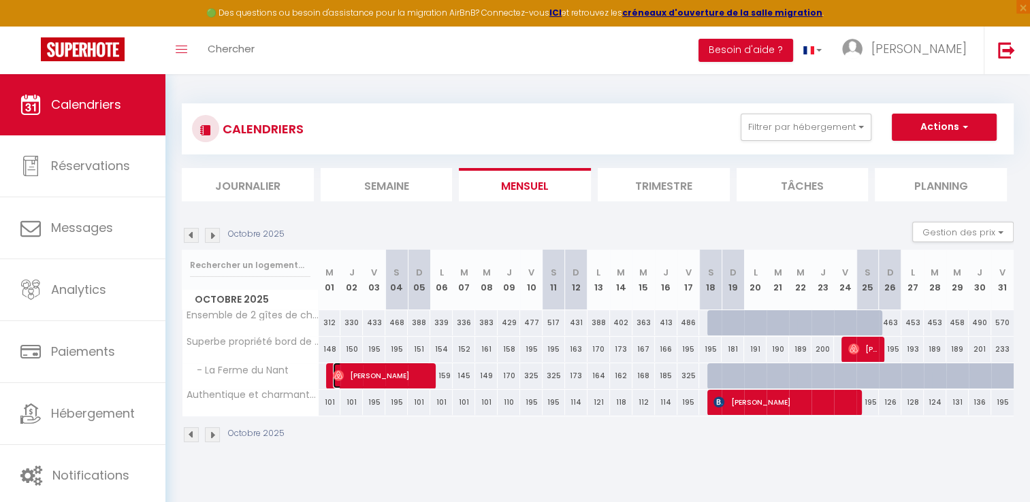
click at [347, 366] on span "[PERSON_NAME]" at bounding box center [381, 376] width 97 height 26
select select "OK"
select select "0"
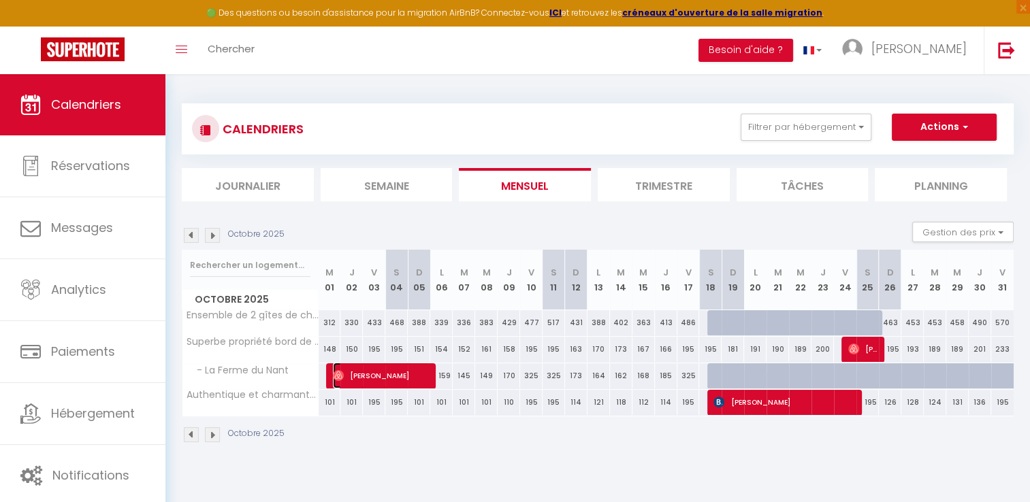
select select "1"
select select
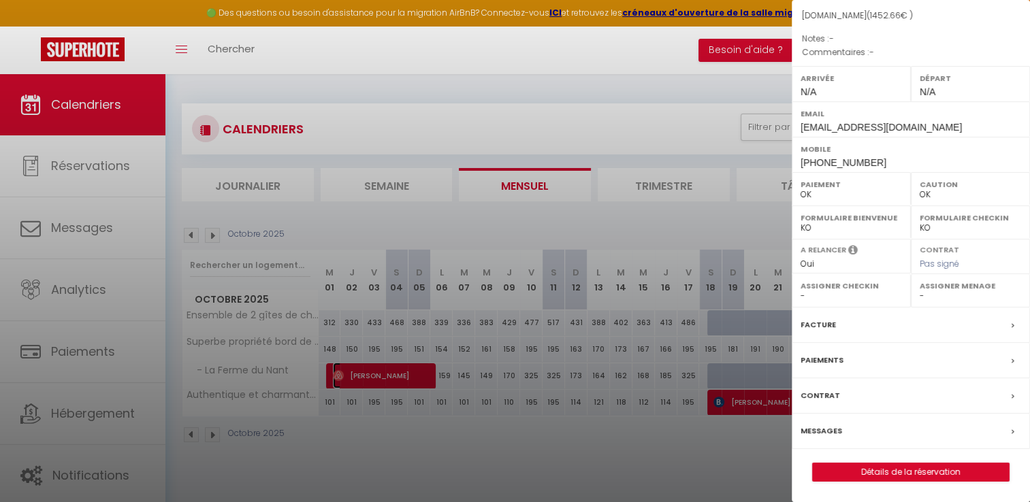
scroll to position [151, 0]
click at [902, 474] on link "Détails de la réservation" at bounding box center [911, 473] width 196 height 18
select select
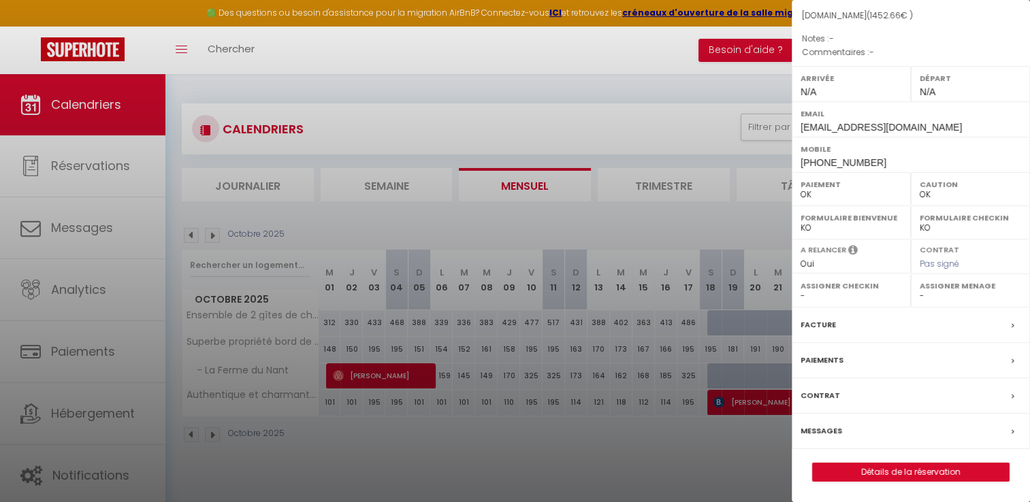
select select
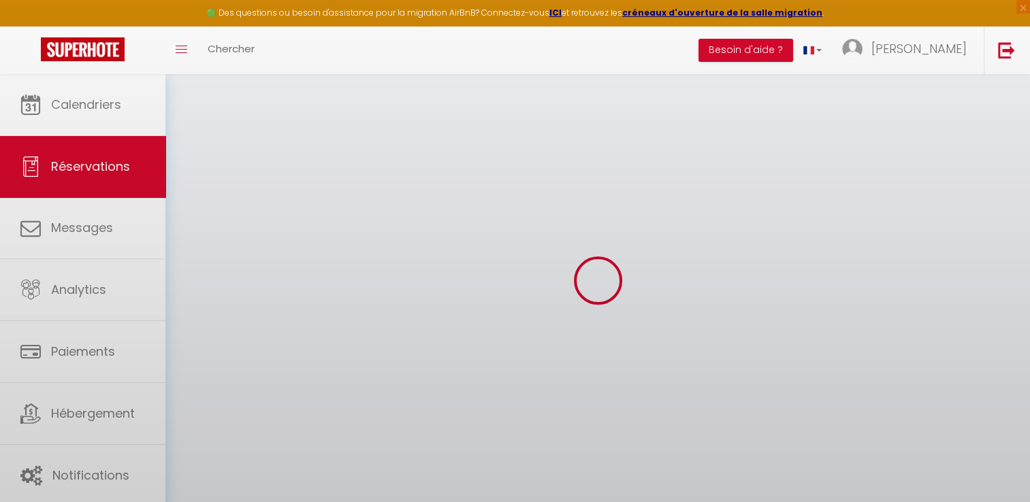
select select
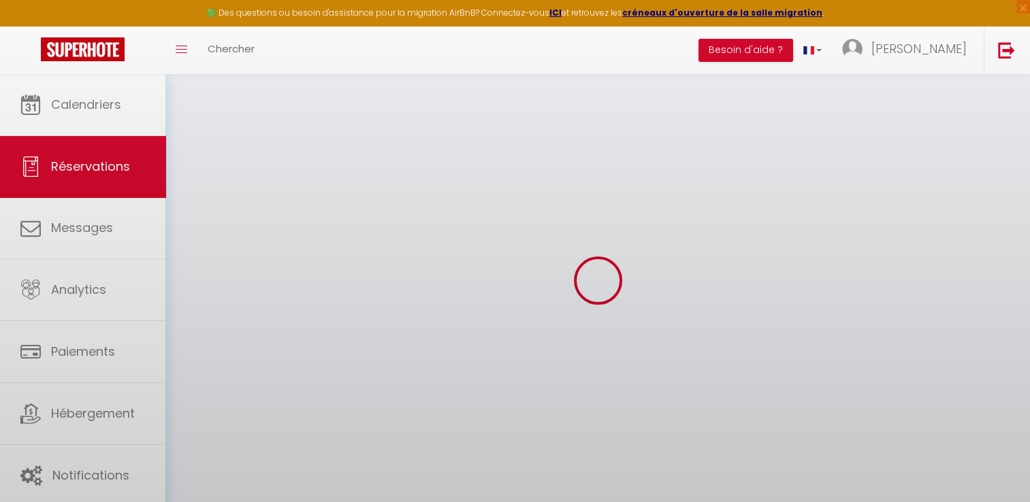
select select
checkbox input "false"
select select
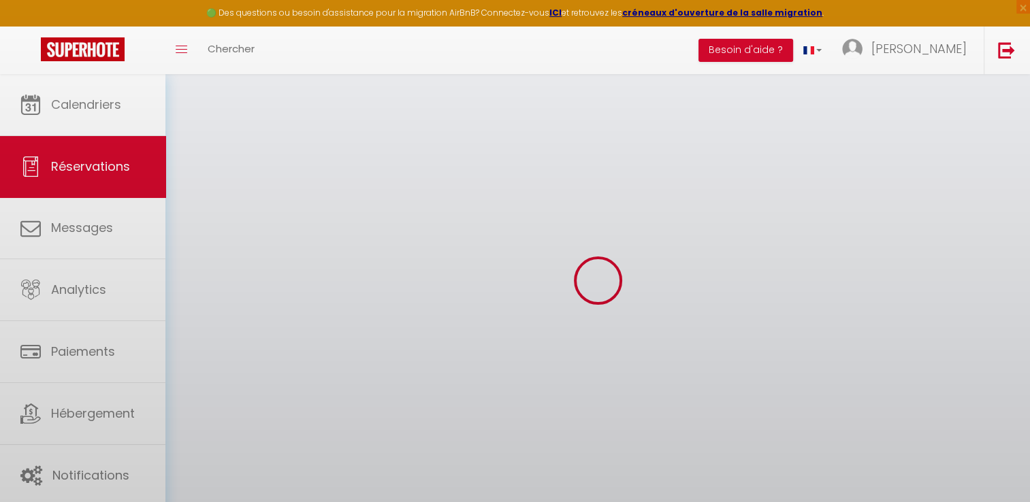
select select
checkbox input "false"
select select
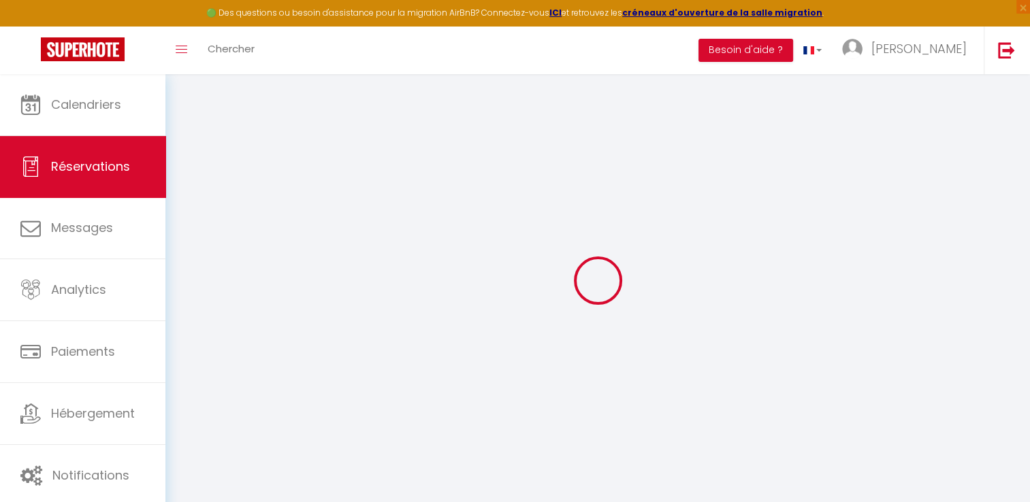
type input "[PERSON_NAME]"
type input "Menetrey"
type input "[EMAIL_ADDRESS][DOMAIN_NAME]"
type input "[PHONE_NUMBER]"
select select
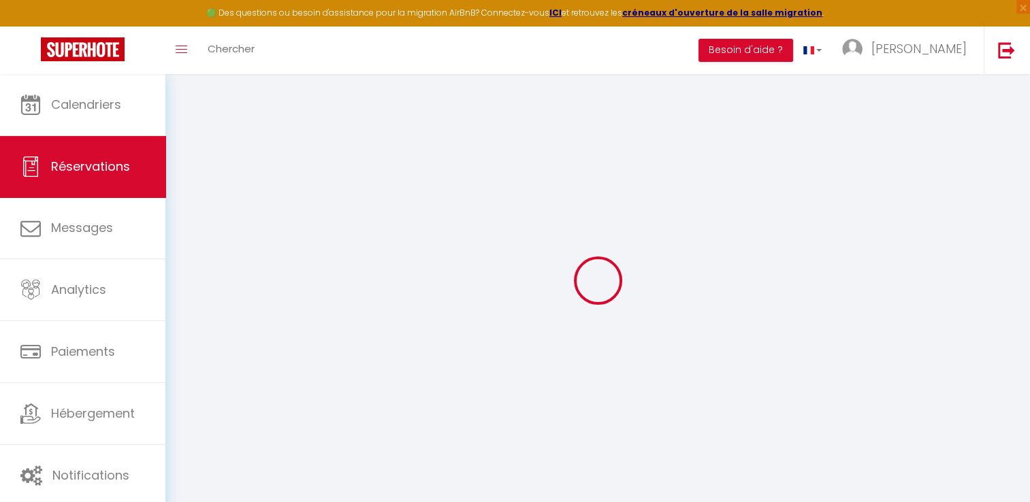
type input "193.15"
select select "19688"
select select "1"
select select
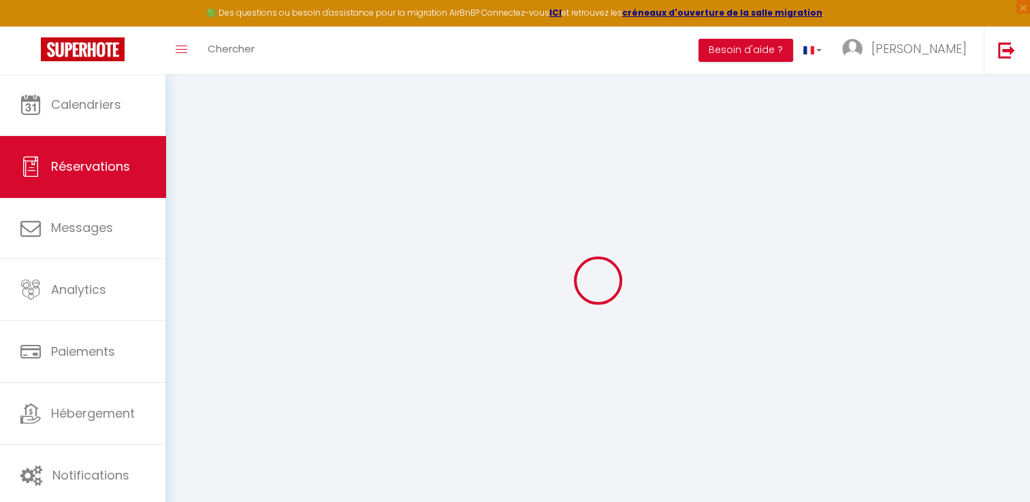
type input "8"
select select "12"
select select
type input "1133"
checkbox input "false"
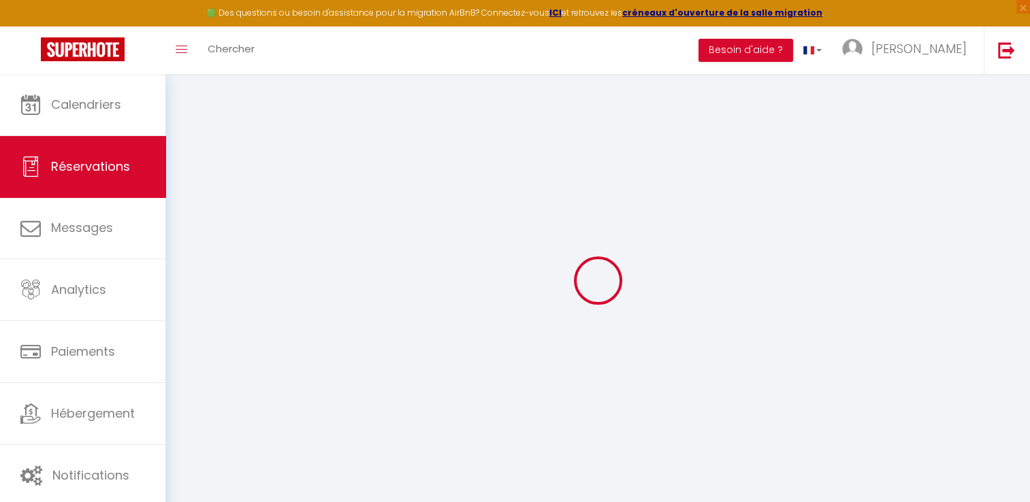
type input "339.9"
select select "1"
type input "0"
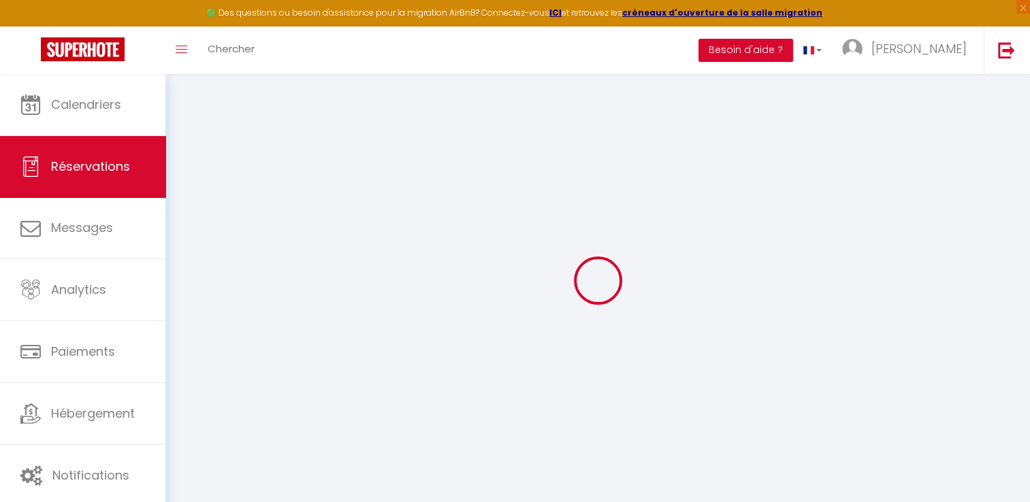
select select
select select "15"
checkbox input "false"
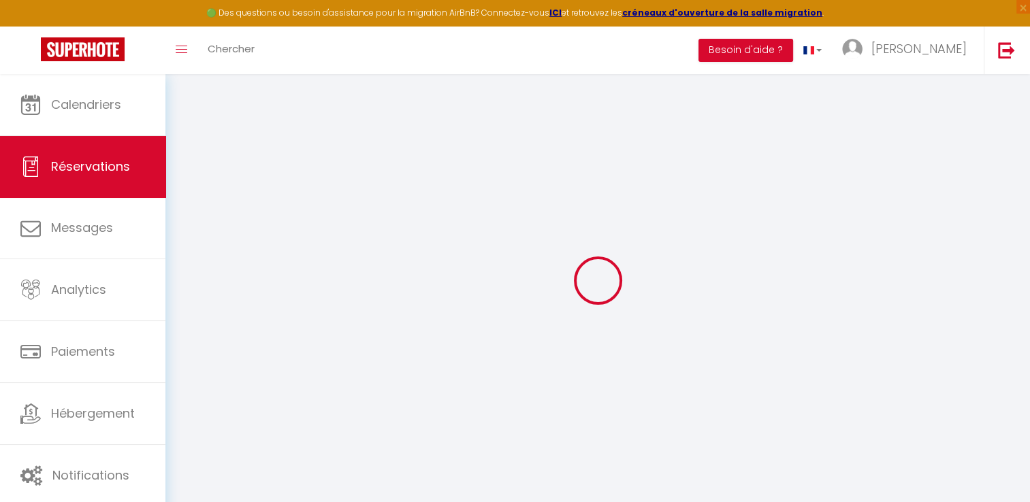
select select
checkbox input "false"
select select
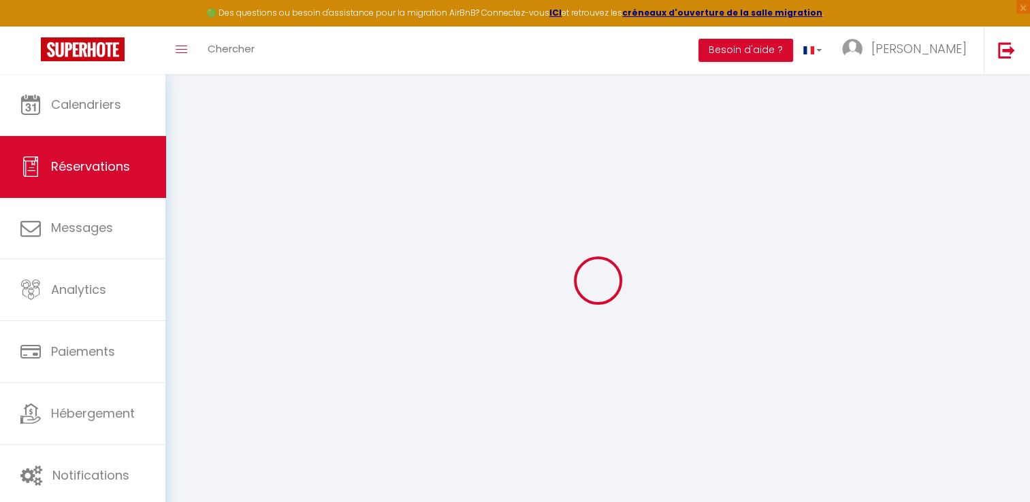
select select
checkbox input "false"
select select
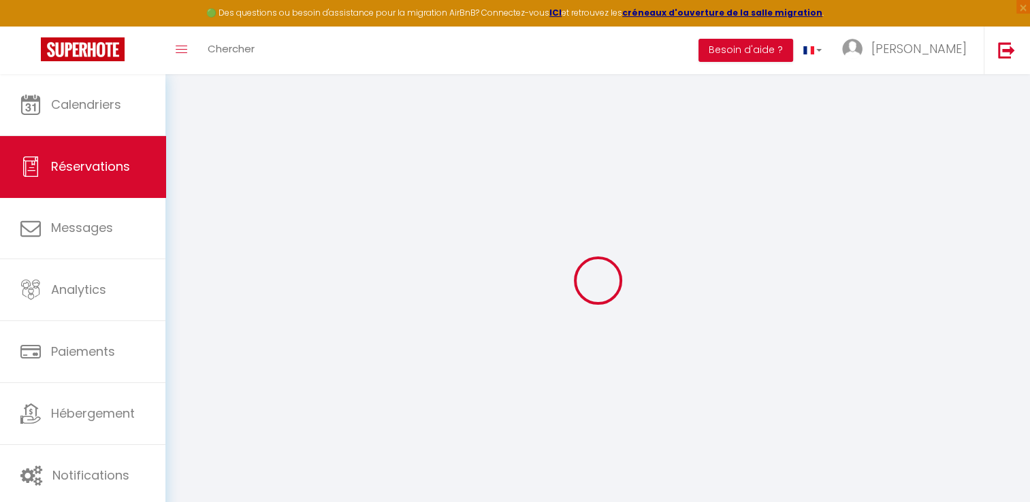
select select
checkbox input "false"
select select
type input "280"
type input "39.66"
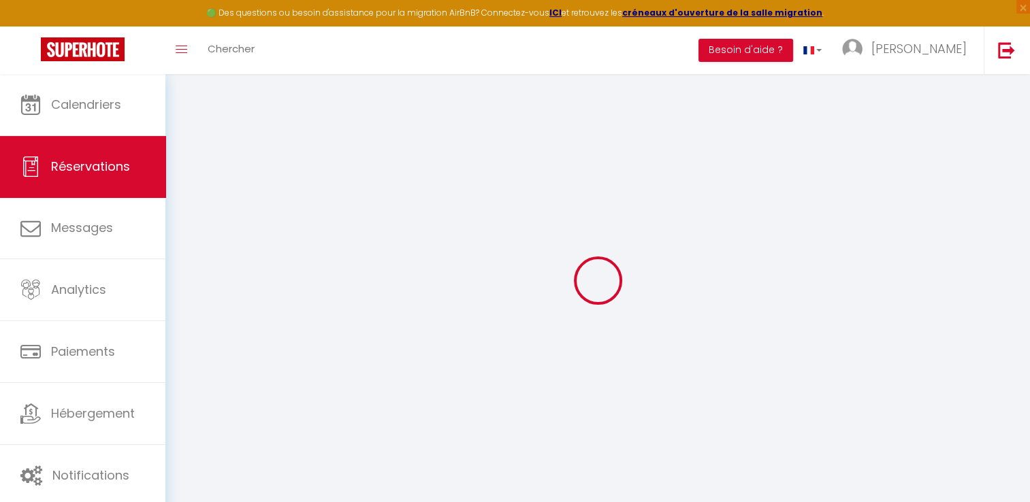
select select
checkbox input "false"
select select
checkbox input "false"
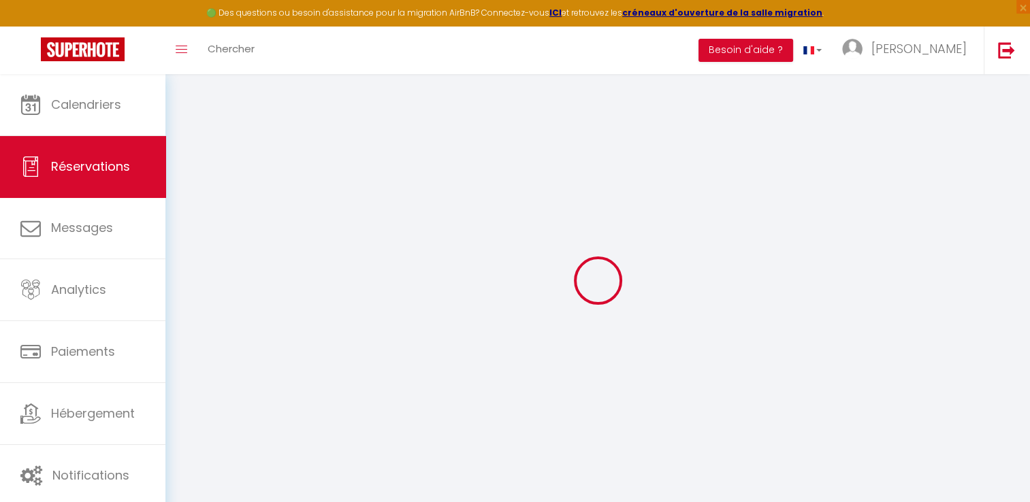
select select
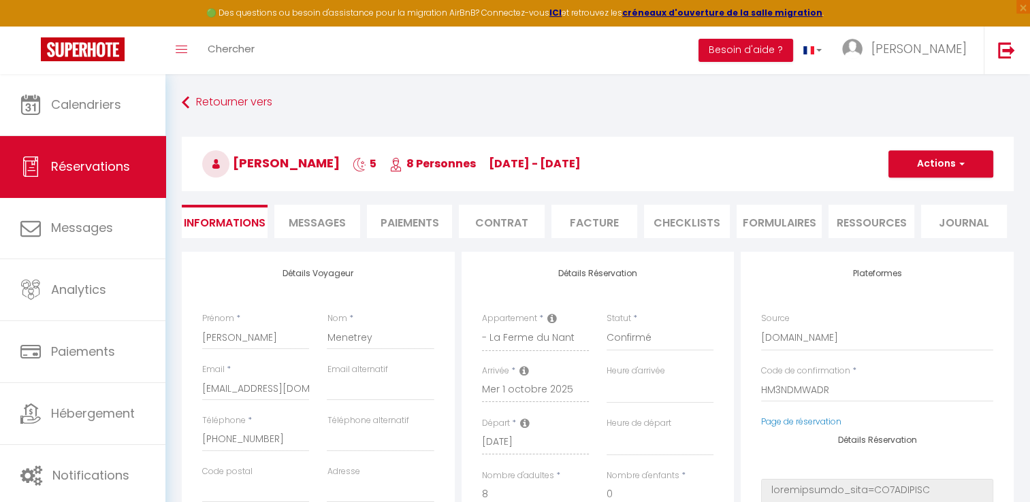
click at [321, 206] on li "Messages" at bounding box center [317, 221] width 86 height 33
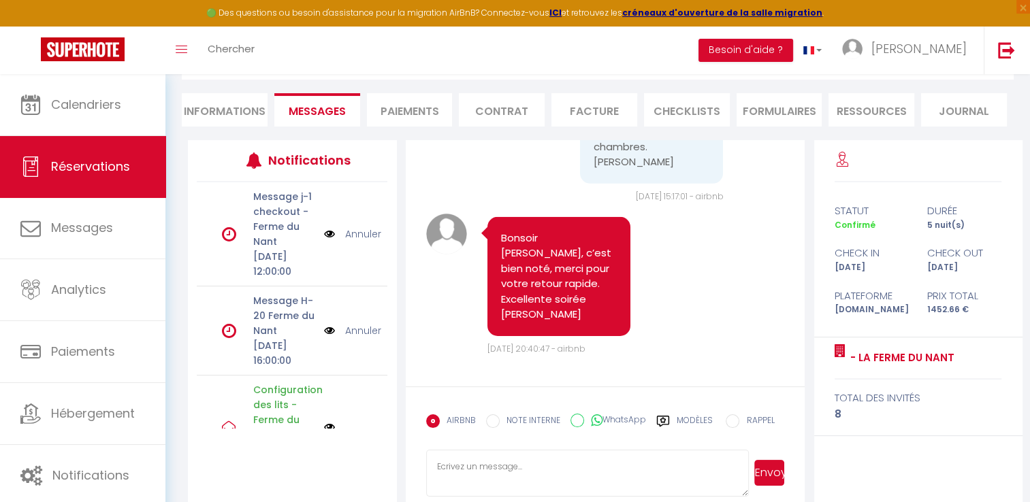
scroll to position [4428, 0]
select select
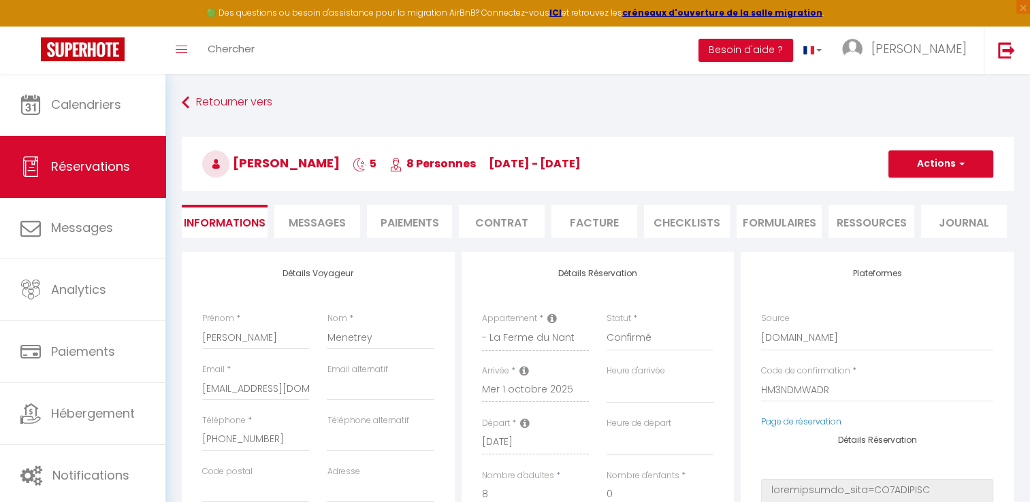
click at [328, 225] on span "Messages" at bounding box center [317, 223] width 57 height 16
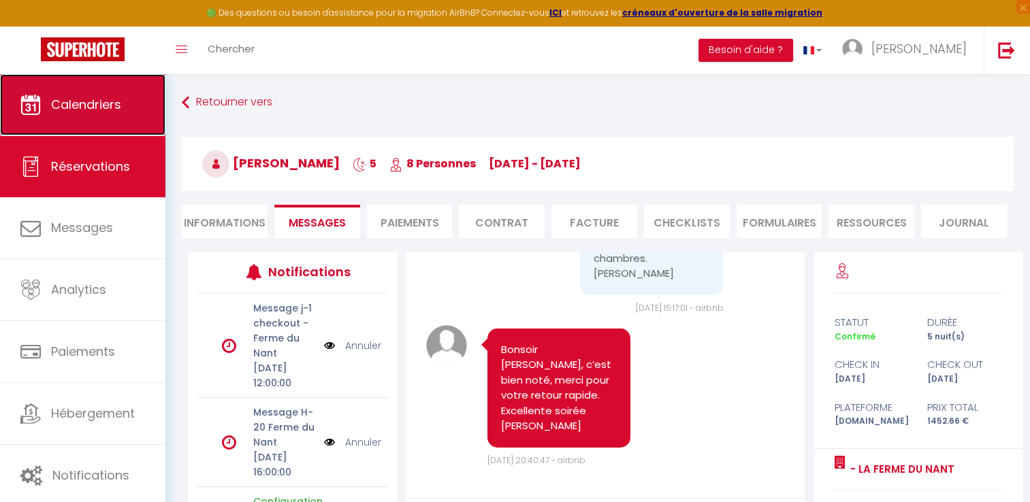
click at [98, 112] on span "Calendriers" at bounding box center [86, 104] width 70 height 17
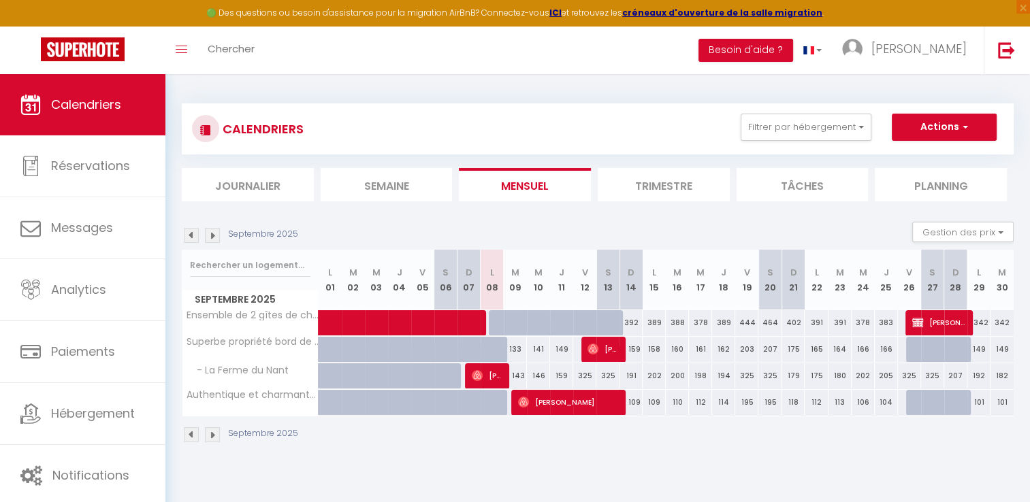
click at [217, 434] on img at bounding box center [212, 435] width 15 height 15
select select
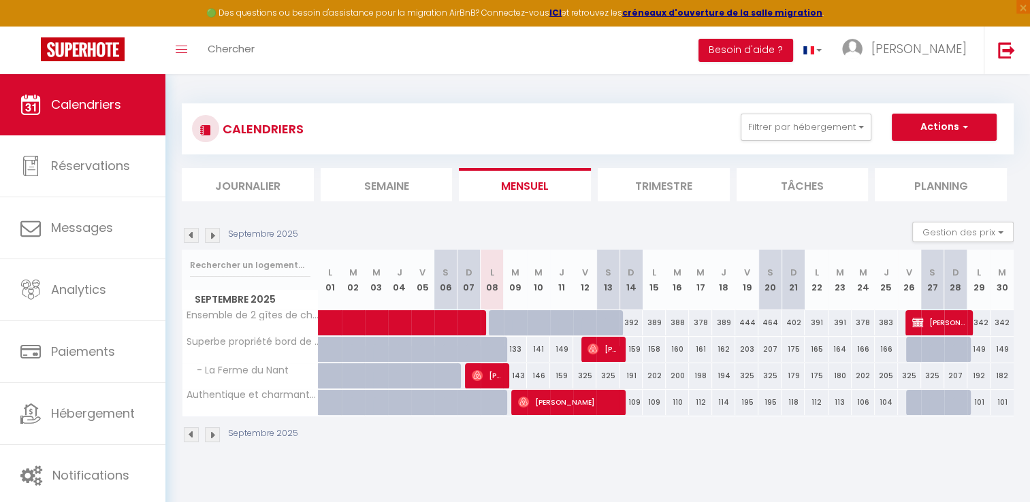
select select
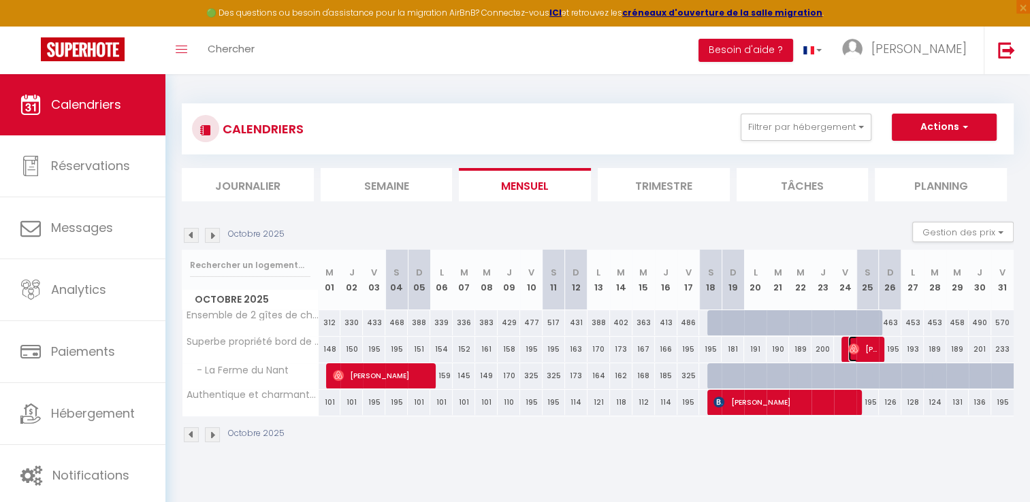
click at [877, 355] on span "[PERSON_NAME]" at bounding box center [863, 349] width 30 height 26
select select "OK"
select select "0"
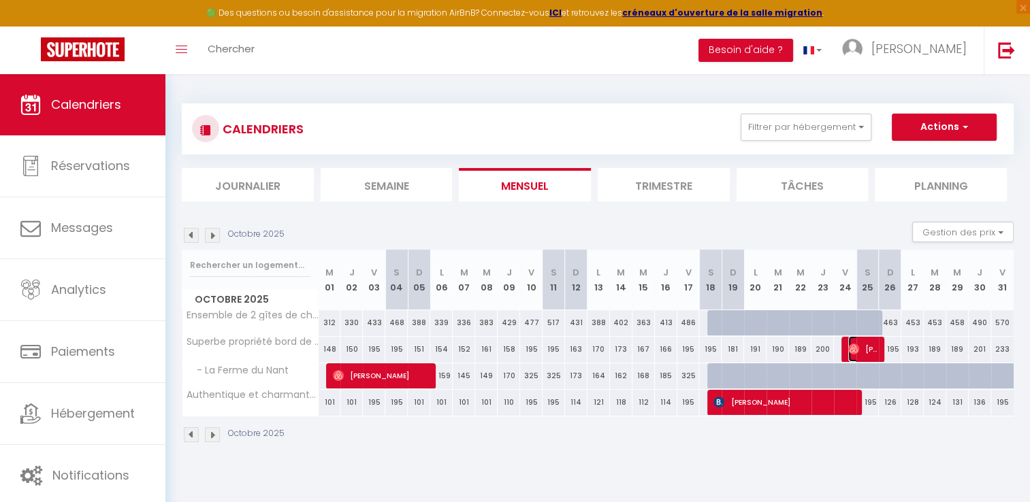
select select "1"
select select
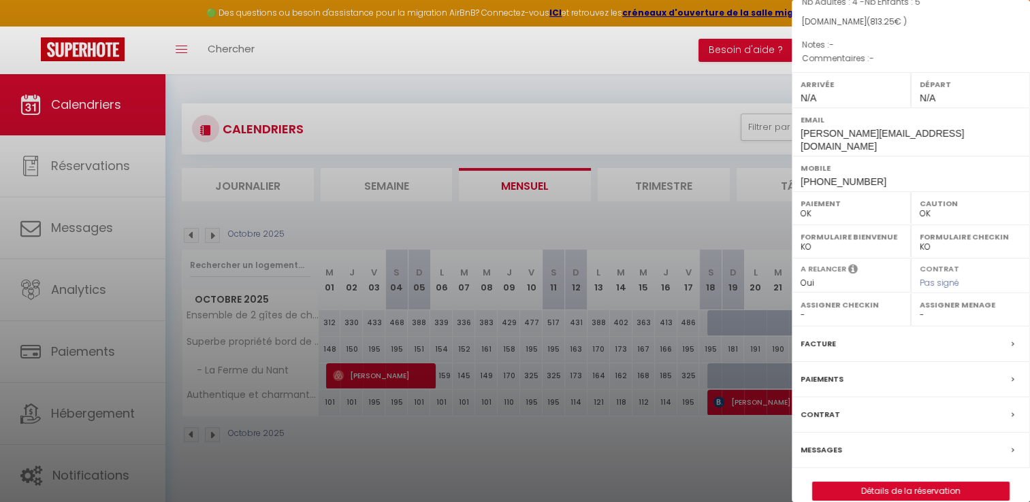
scroll to position [129, 0]
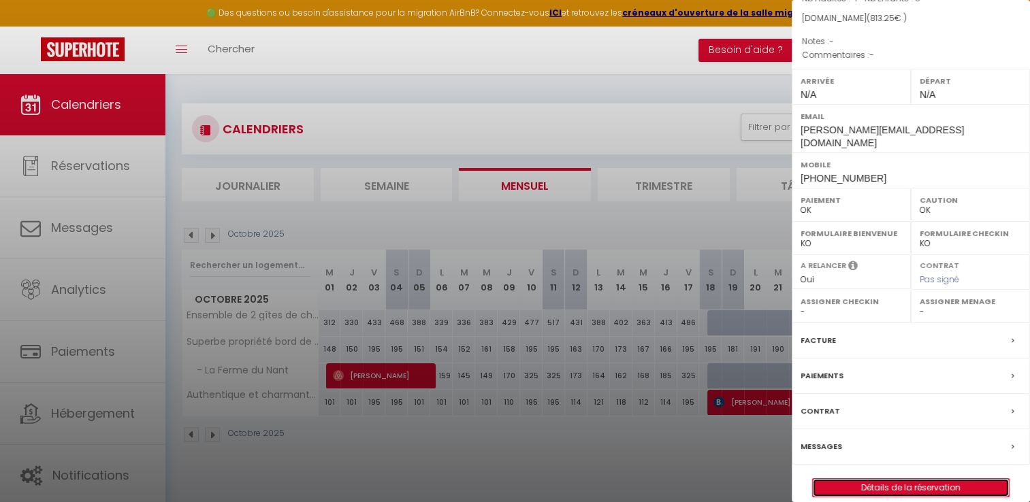
click at [926, 479] on link "Détails de la réservation" at bounding box center [911, 488] width 196 height 18
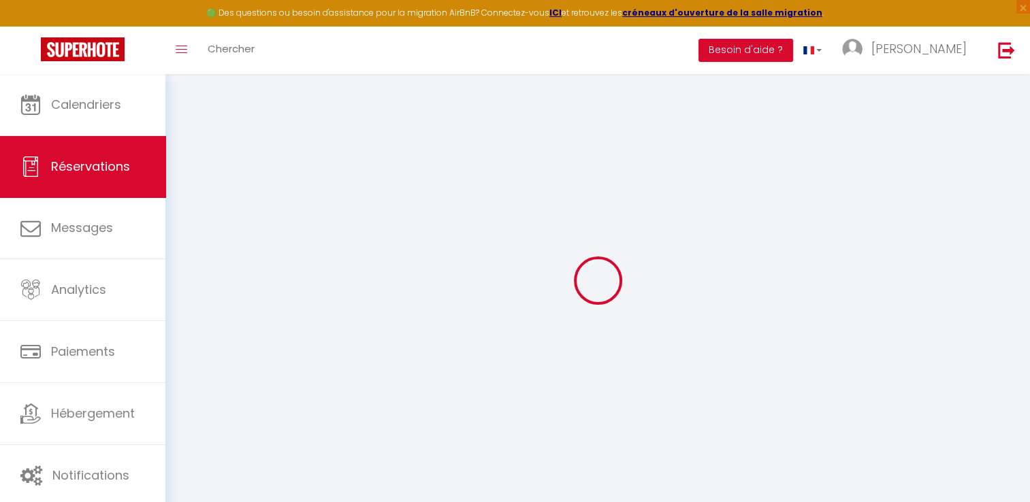
select select
checkbox input "false"
select select
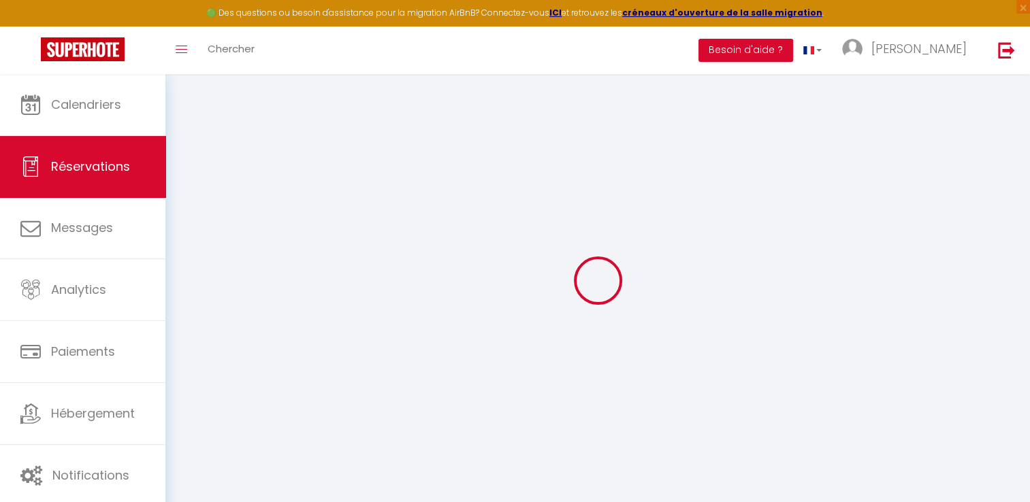
checkbox input "false"
select select
checkbox input "false"
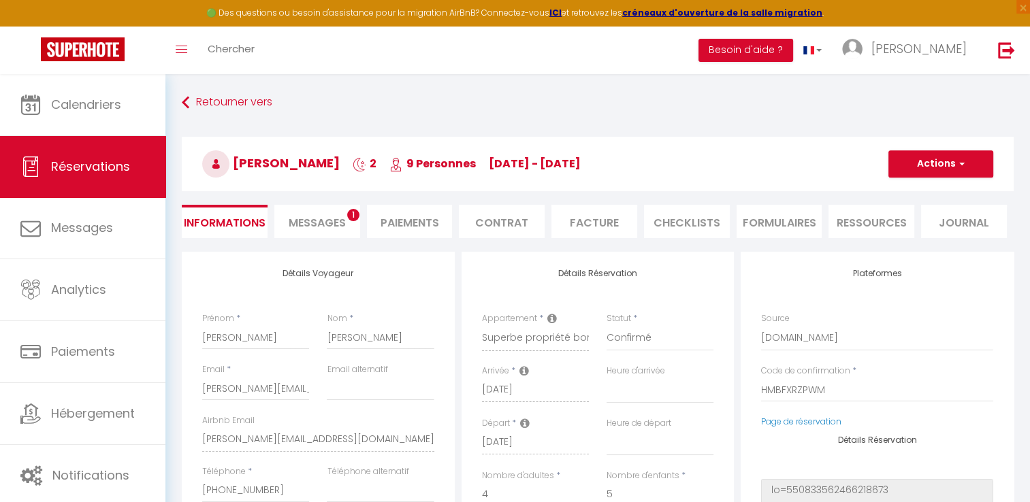
type input "250"
type input "12.25"
select select
checkbox input "false"
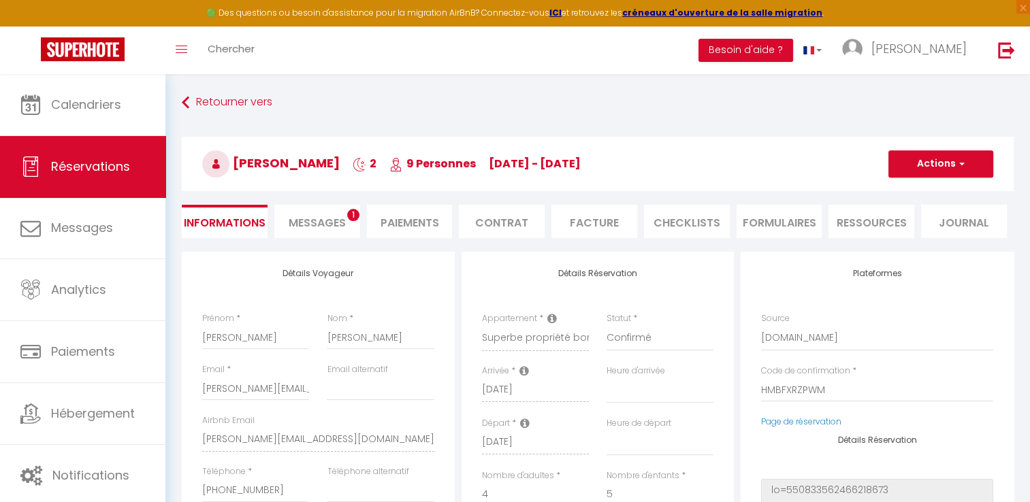
select select
click at [321, 222] on span "Messages" at bounding box center [317, 223] width 57 height 16
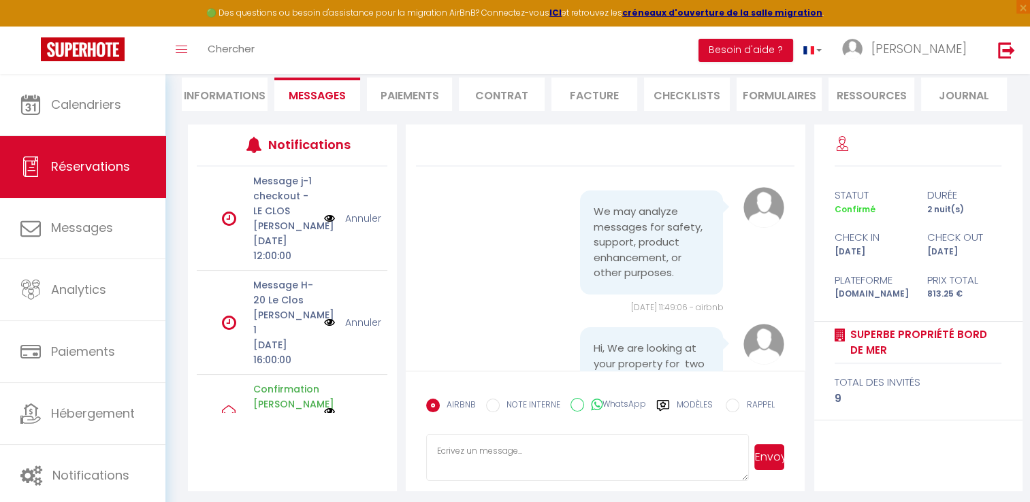
scroll to position [132, 0]
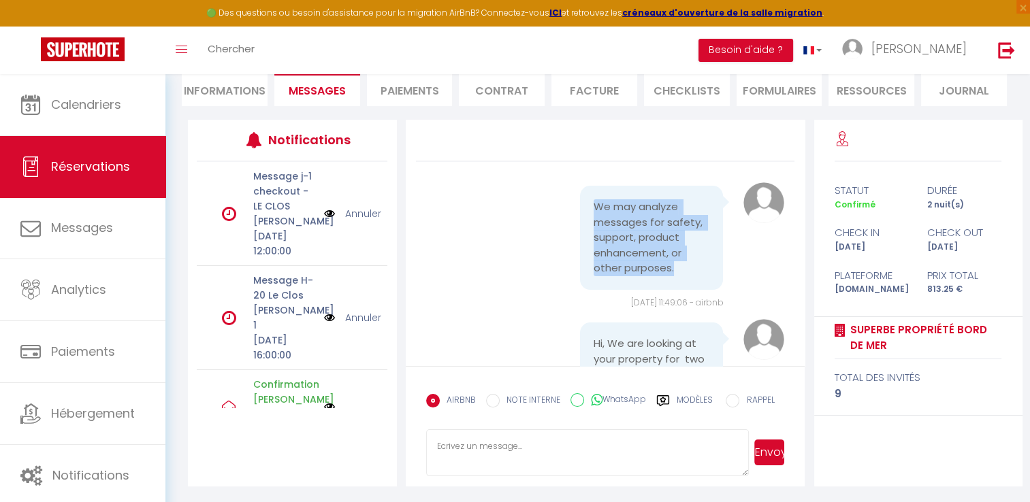
drag, startPoint x: 669, startPoint y: 265, endPoint x: 581, endPoint y: 202, distance: 107.9
click at [581, 202] on div "We may analyze messages for safety, support, product enhancement, or other purp…" at bounding box center [652, 238] width 144 height 104
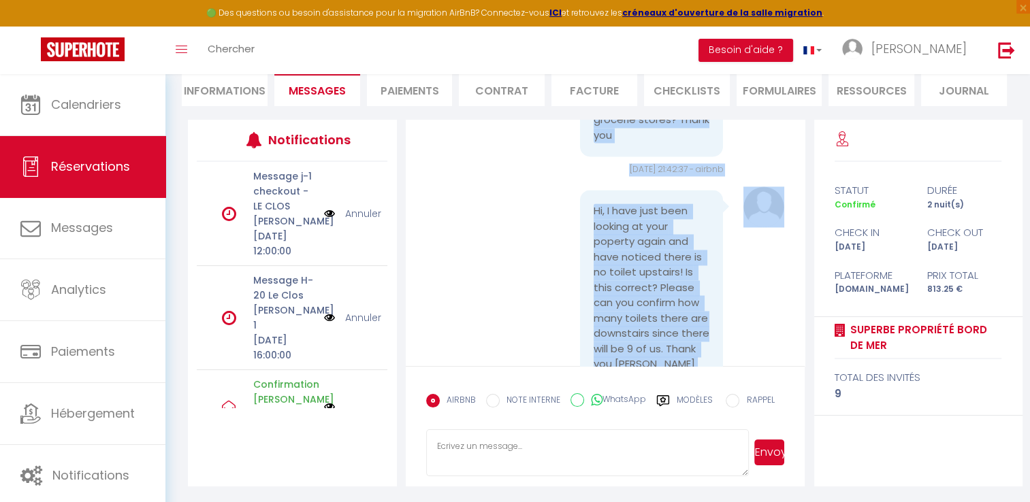
scroll to position [2190, 0]
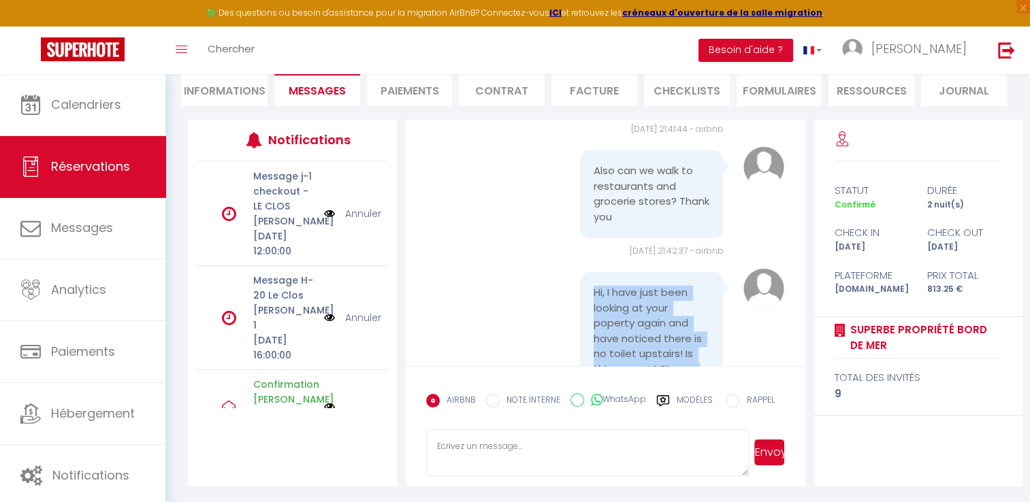
drag, startPoint x: 667, startPoint y: 305, endPoint x: 586, endPoint y: 241, distance: 103.8
copy div "Hi, I have just been looking at your poperty again and have noticed there is no…"
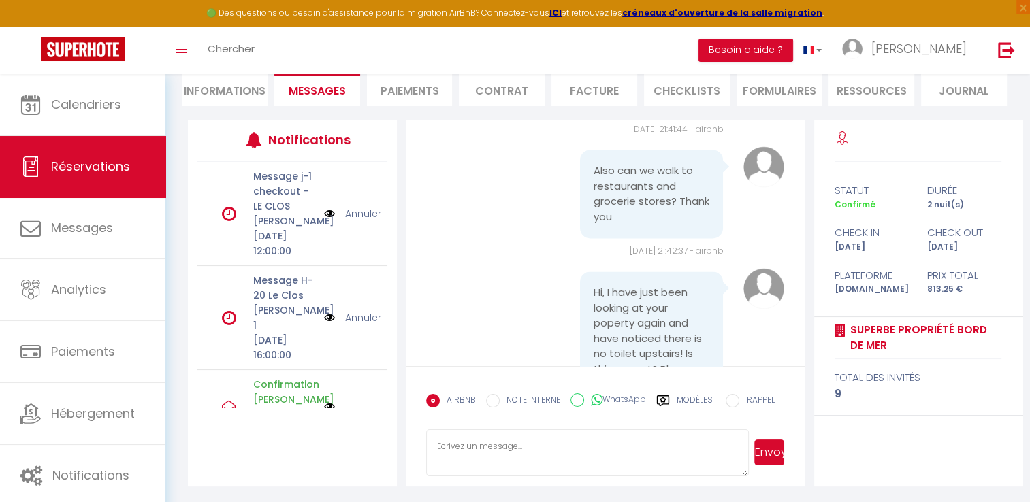
click at [505, 451] on textarea at bounding box center [587, 454] width 323 height 48
paste textarea "Lorem, Ip dol sitametco adip eli sedd ei temporin ut la Etdolor! Magn ali enim …"
drag, startPoint x: 635, startPoint y: 444, endPoint x: 432, endPoint y: 445, distance: 202.9
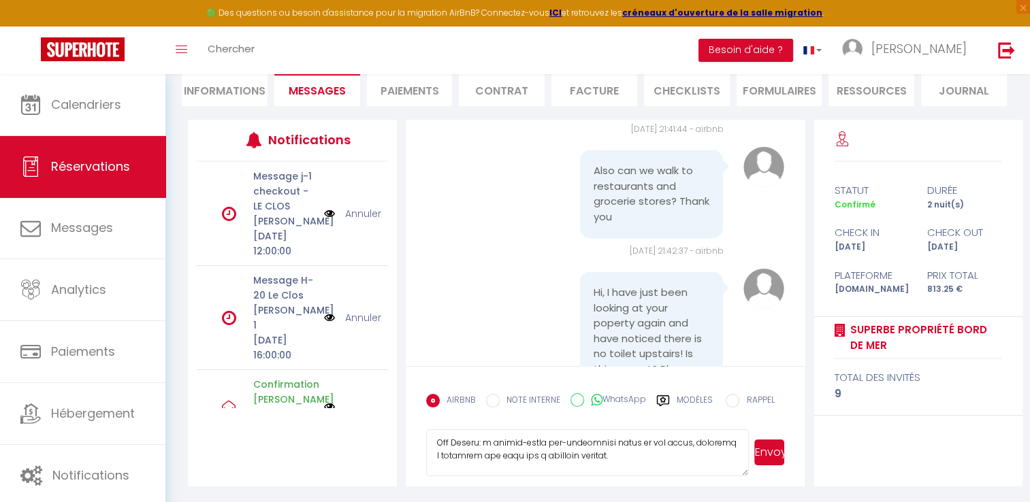
click at [432, 445] on textarea at bounding box center [587, 454] width 323 height 48
type textarea "Lore Ipsumd, Sitam con ad elit seddo, Eiusm, Te inc utlaboree dolo mag aliq en …"
click at [778, 456] on button "Envoyer" at bounding box center [769, 453] width 31 height 26
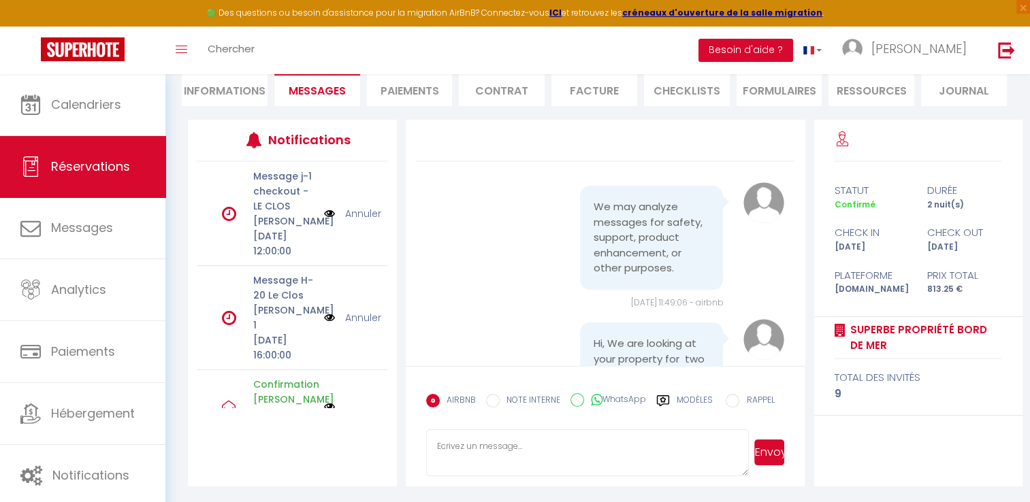
click at [237, 99] on li "Informations" at bounding box center [225, 89] width 86 height 33
select select
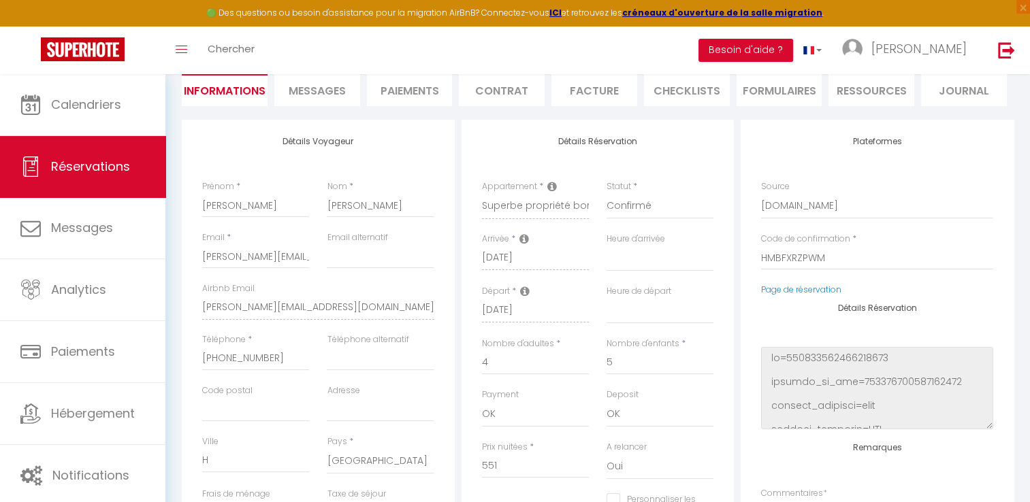
select select
checkbox input "false"
select select
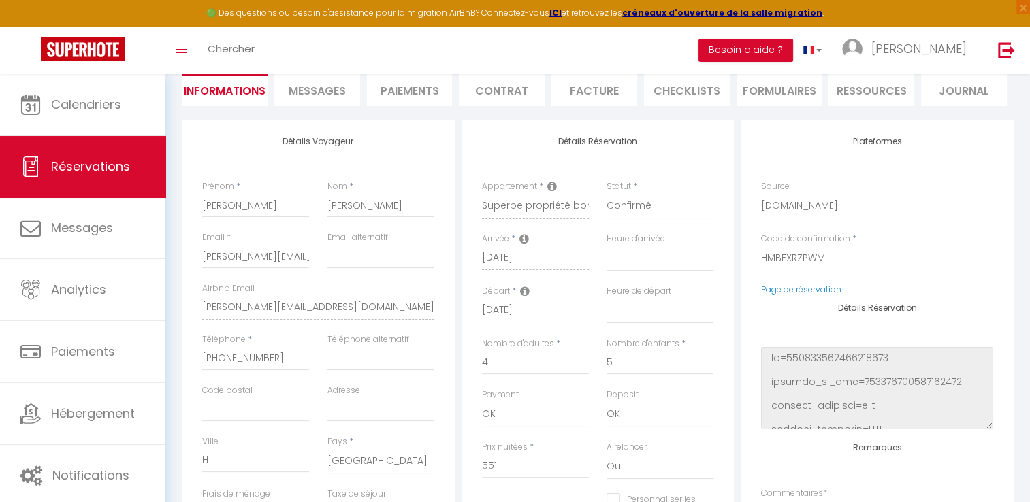
checkbox input "false"
select select
checkbox input "false"
select select
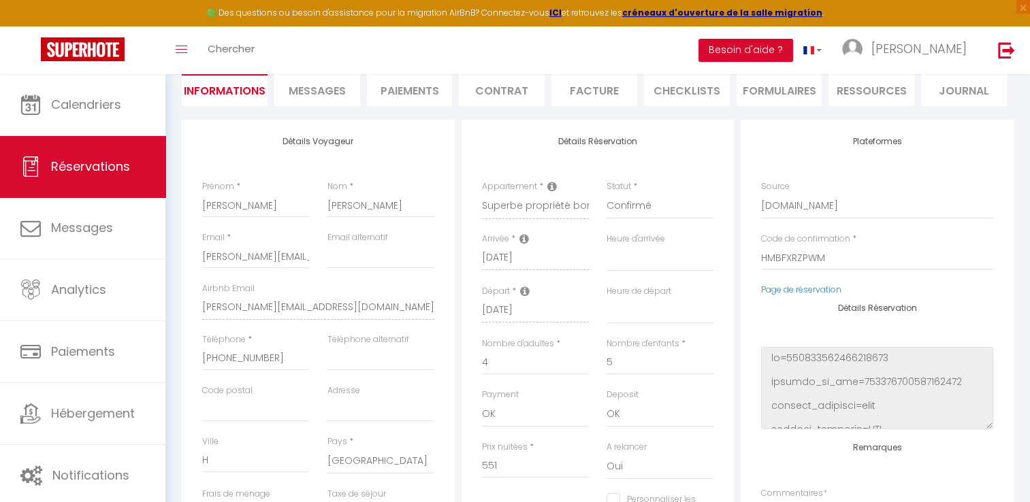
select select
checkbox input "false"
select select
checkbox input "false"
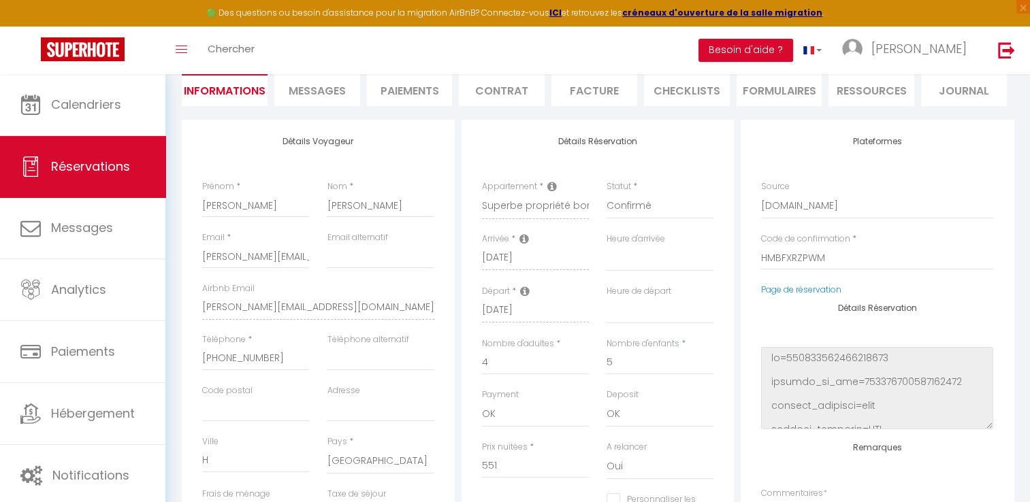
select select
checkbox input "false"
select select
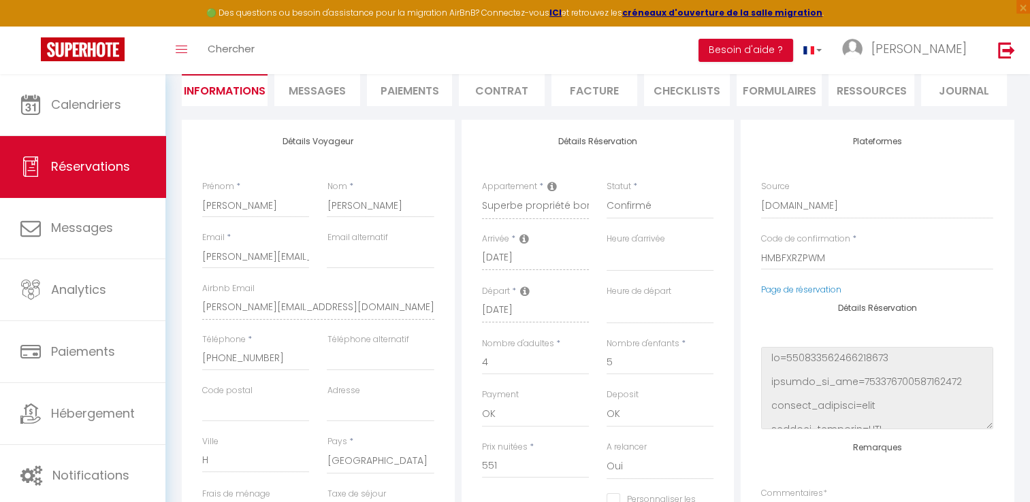
checkbox input "false"
select select
checkbox input "false"
select select
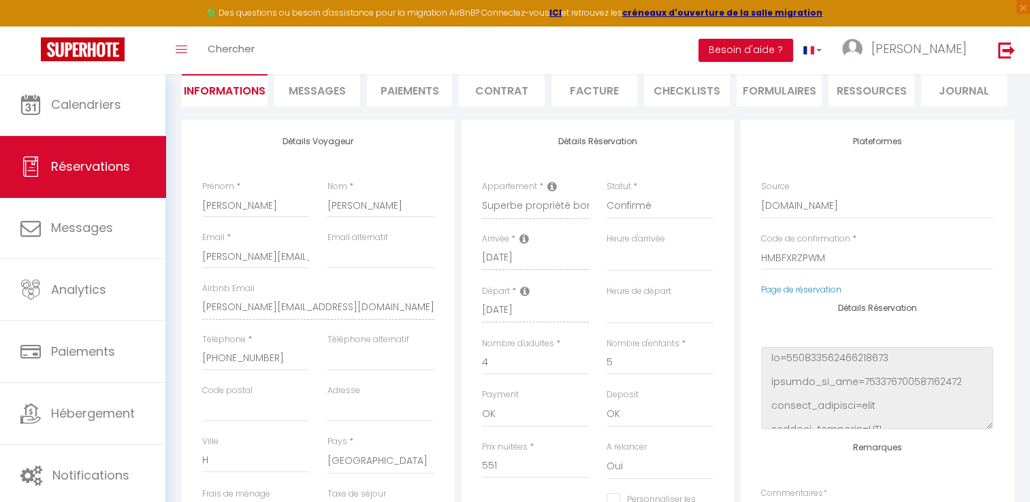
select select
checkbox input "false"
select select
checkbox input "false"
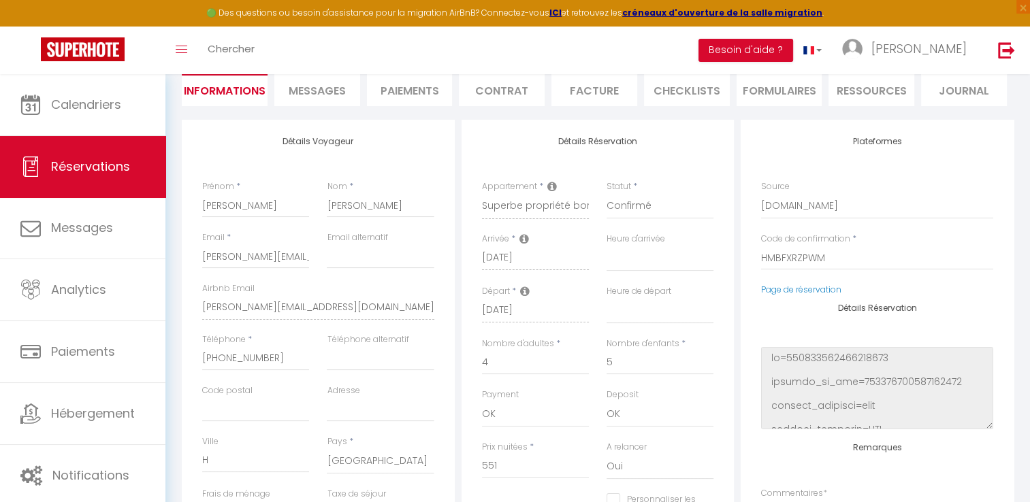
select select
checkbox input "false"
select select
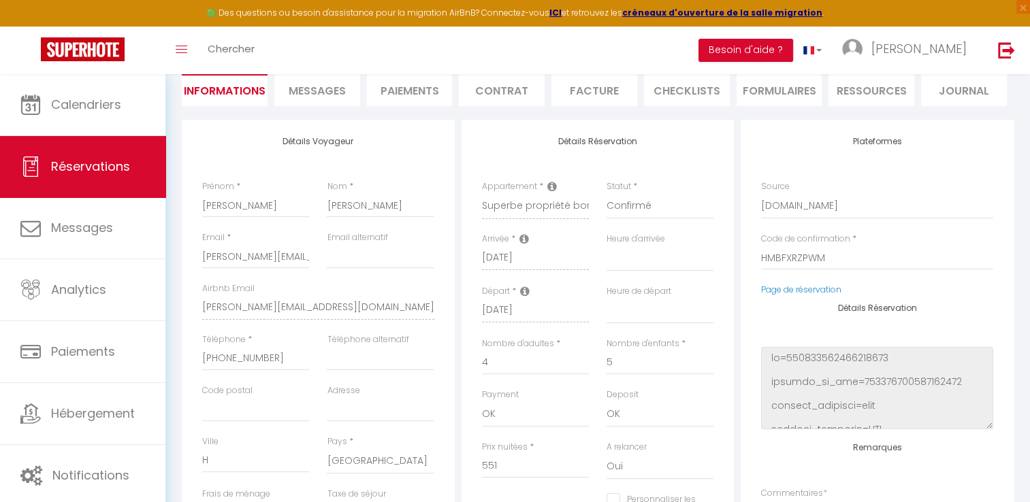
checkbox input "false"
select select
checkbox input "false"
select select
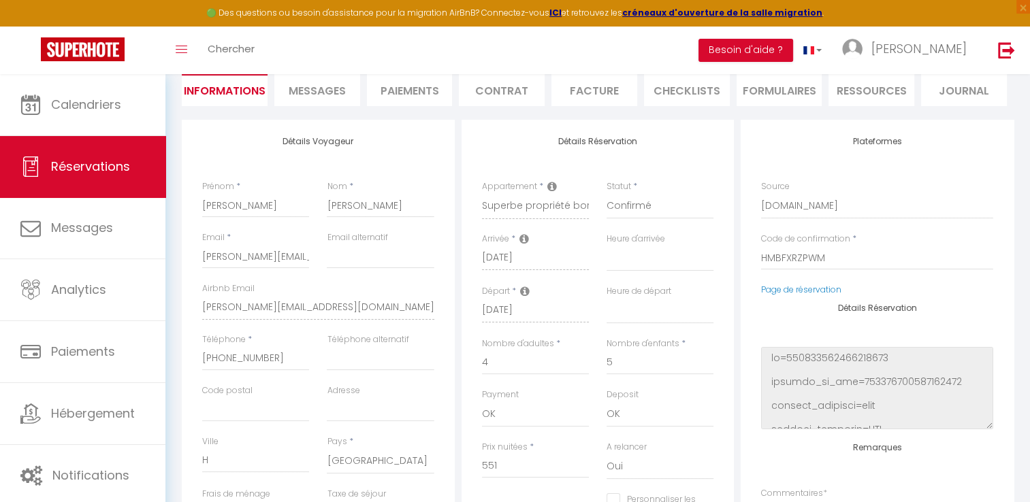
select select
checkbox input "false"
